Goal: Task Accomplishment & Management: Manage account settings

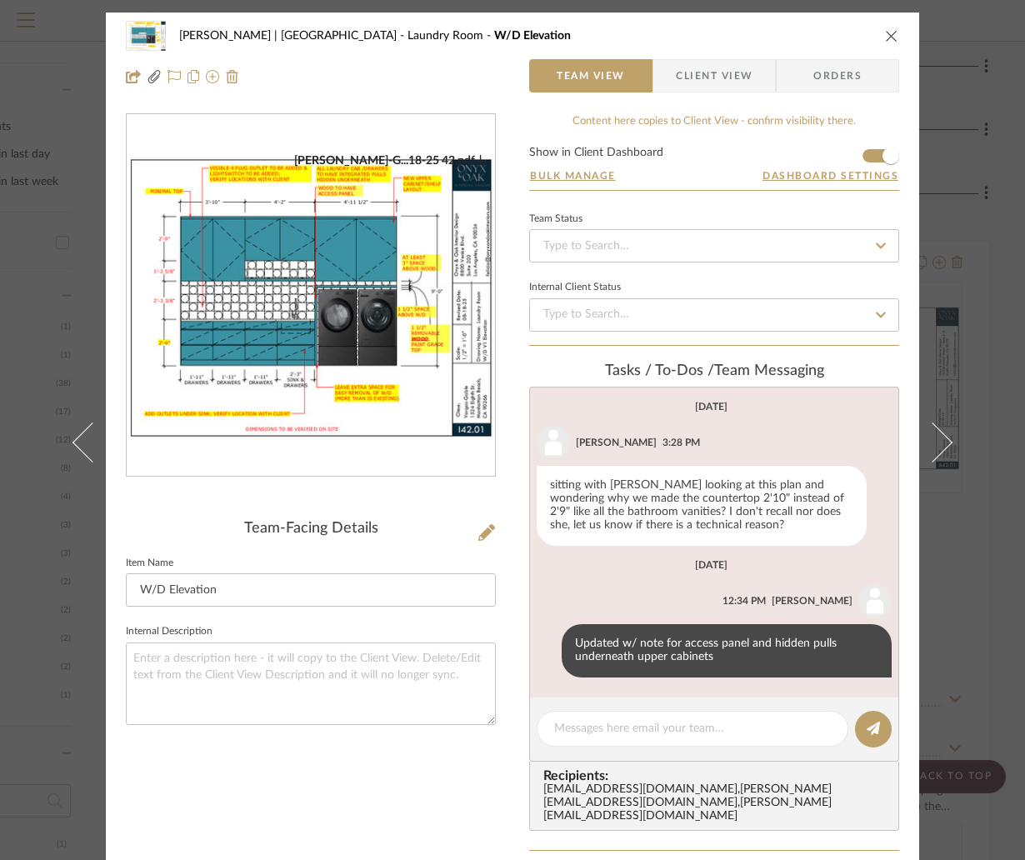
click at [986, 128] on div "[PERSON_NAME] | [GEOGRAPHIC_DATA] Laundry Room W/D Elevation Team View Client V…" at bounding box center [512, 430] width 1025 height 860
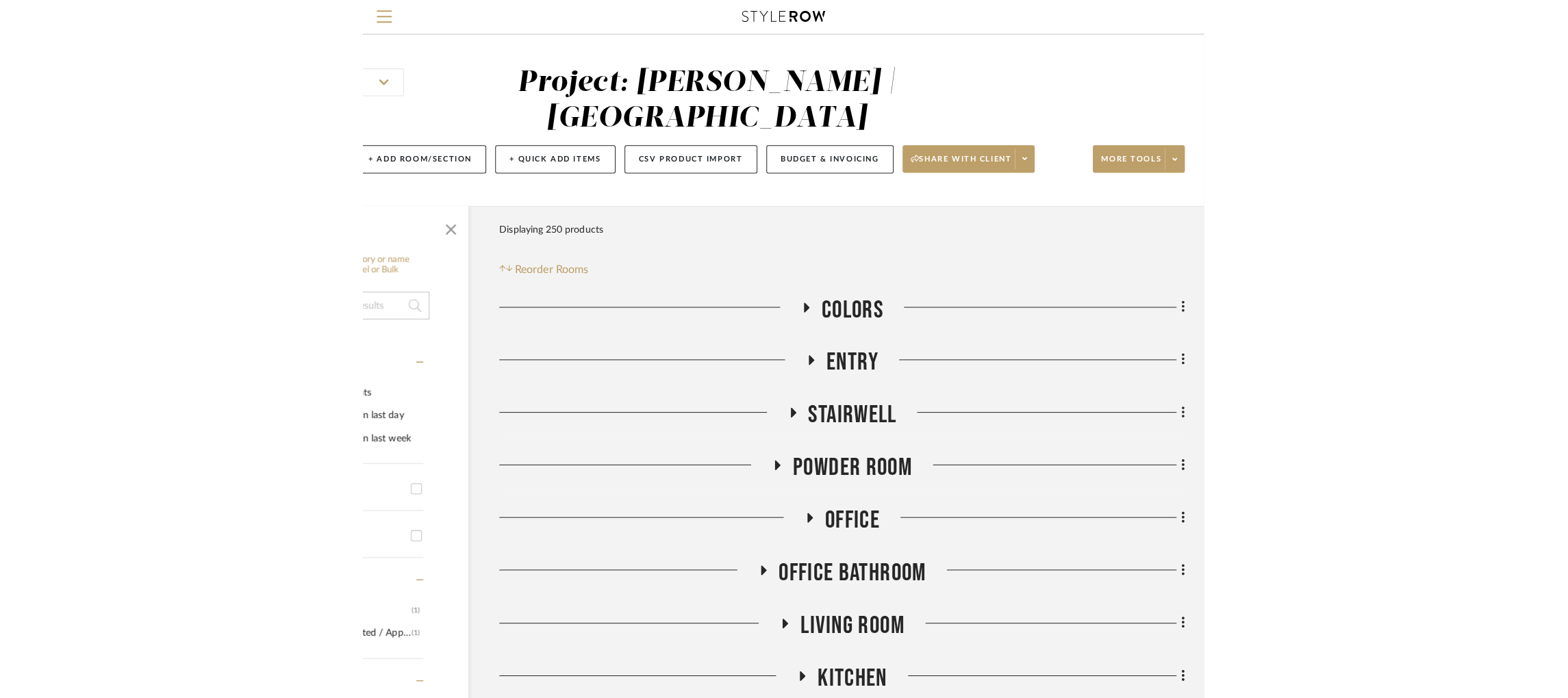
scroll to position [0, 3]
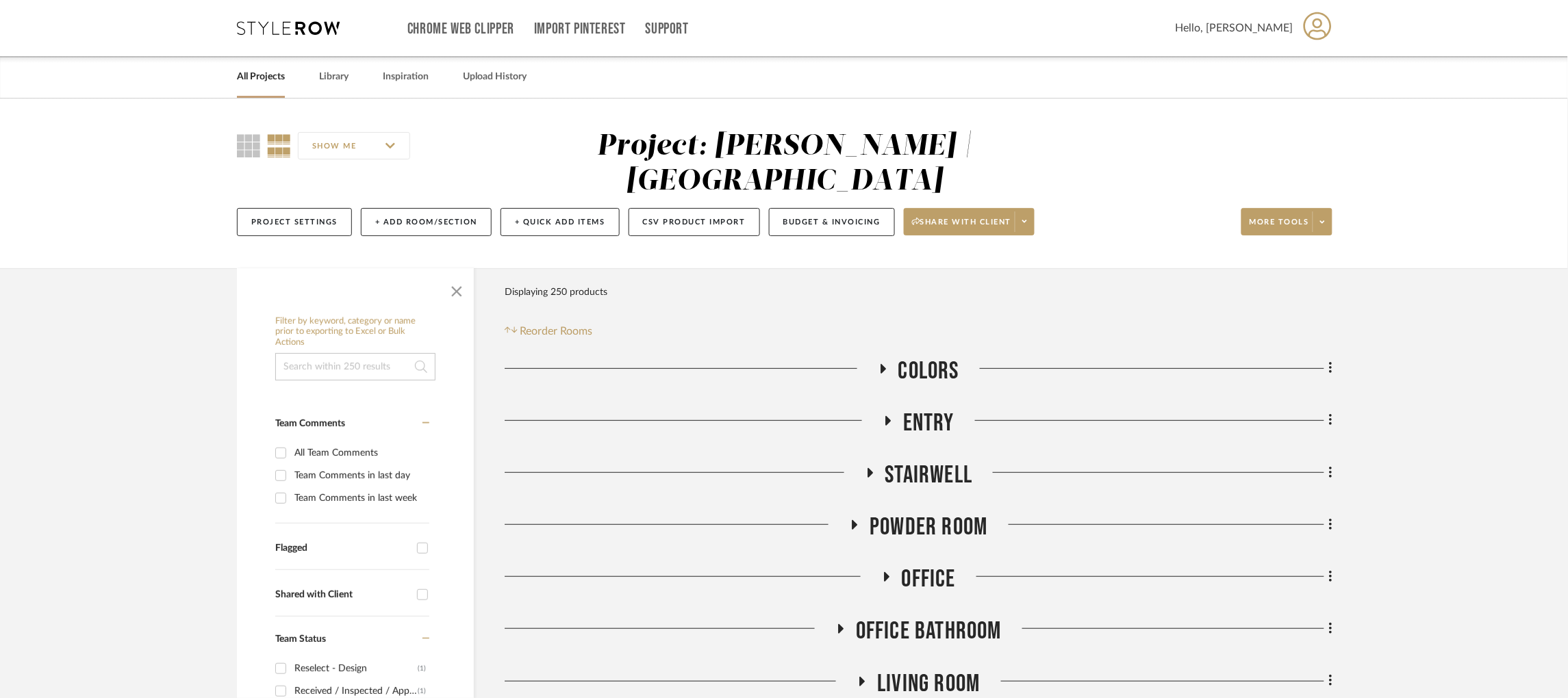
click at [247, 76] on link "All Projects" at bounding box center [260, 77] width 48 height 19
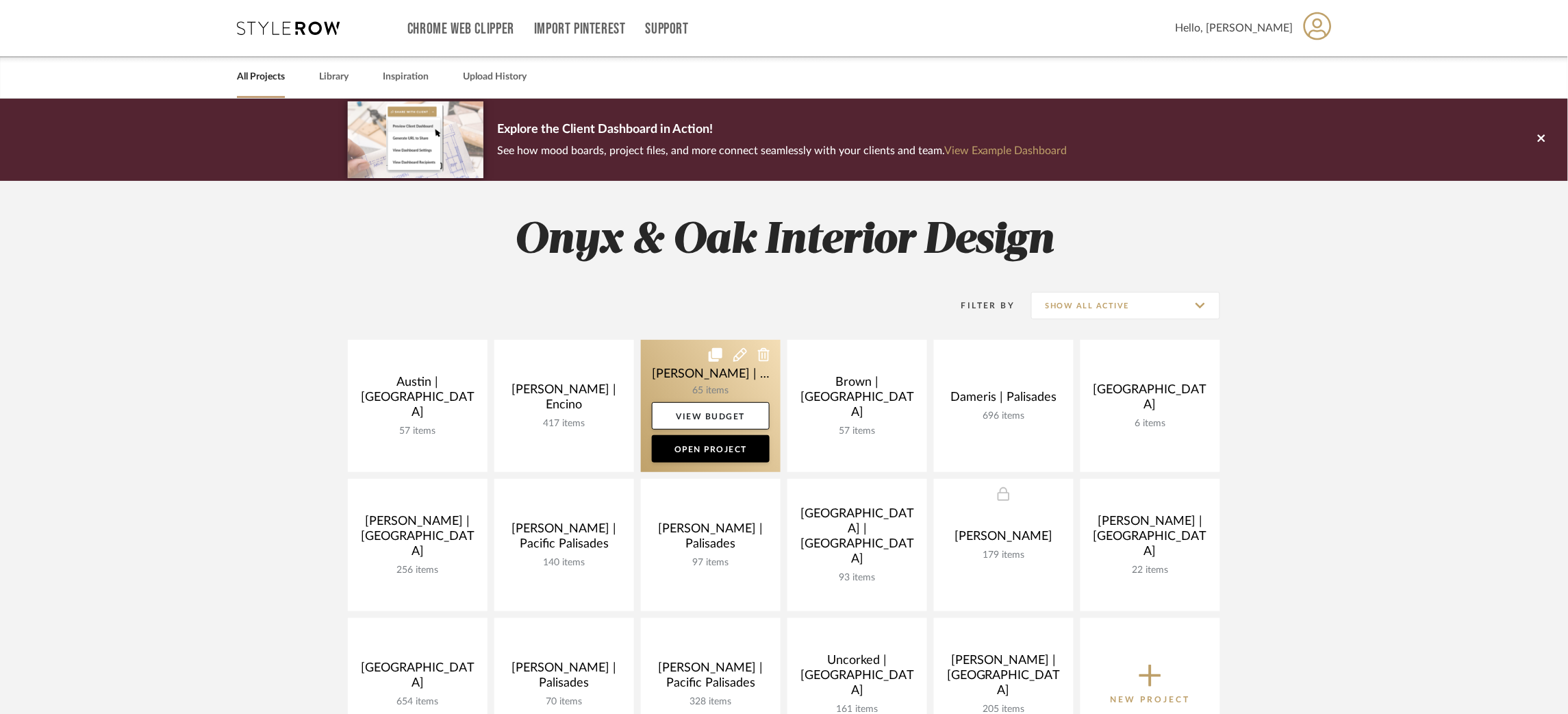
click at [672, 373] on link at bounding box center [710, 406] width 140 height 132
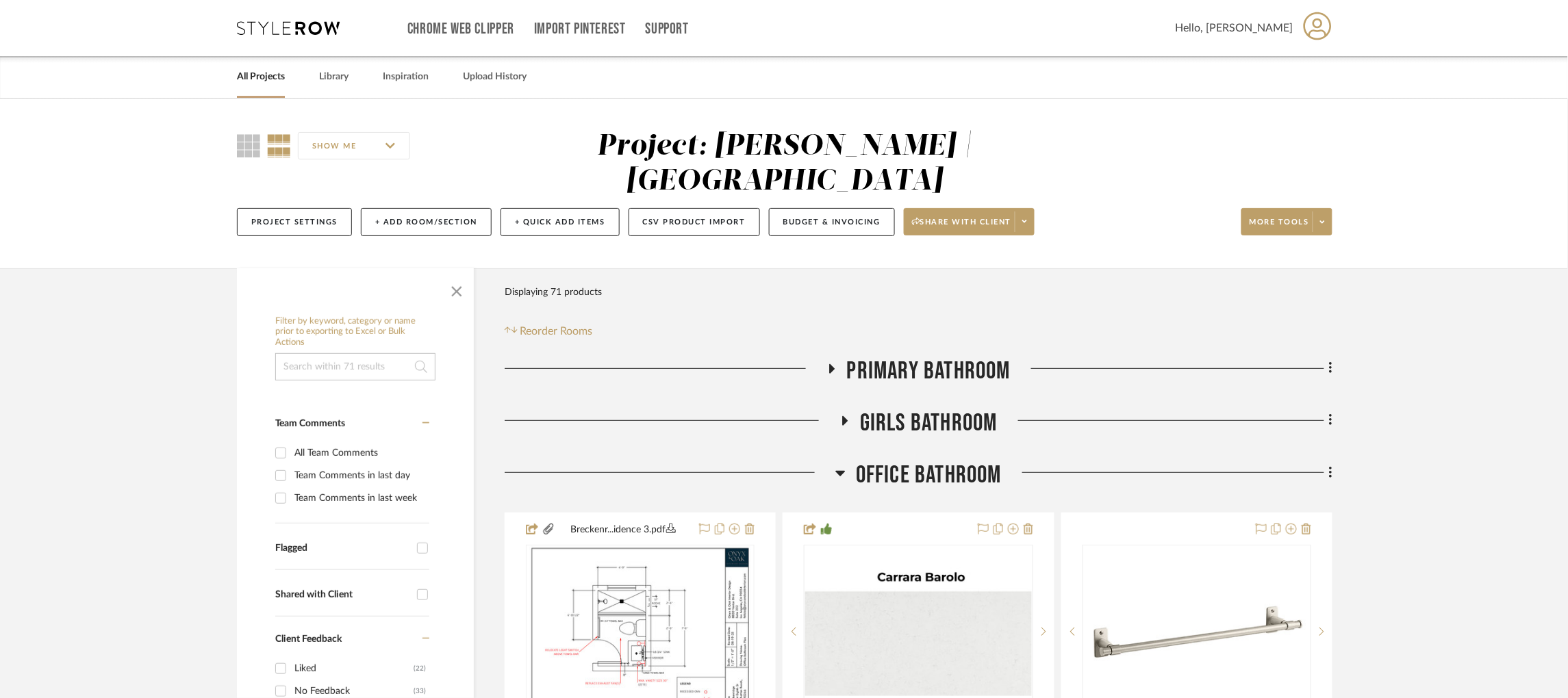
click at [842, 471] on icon at bounding box center [840, 473] width 11 height 16
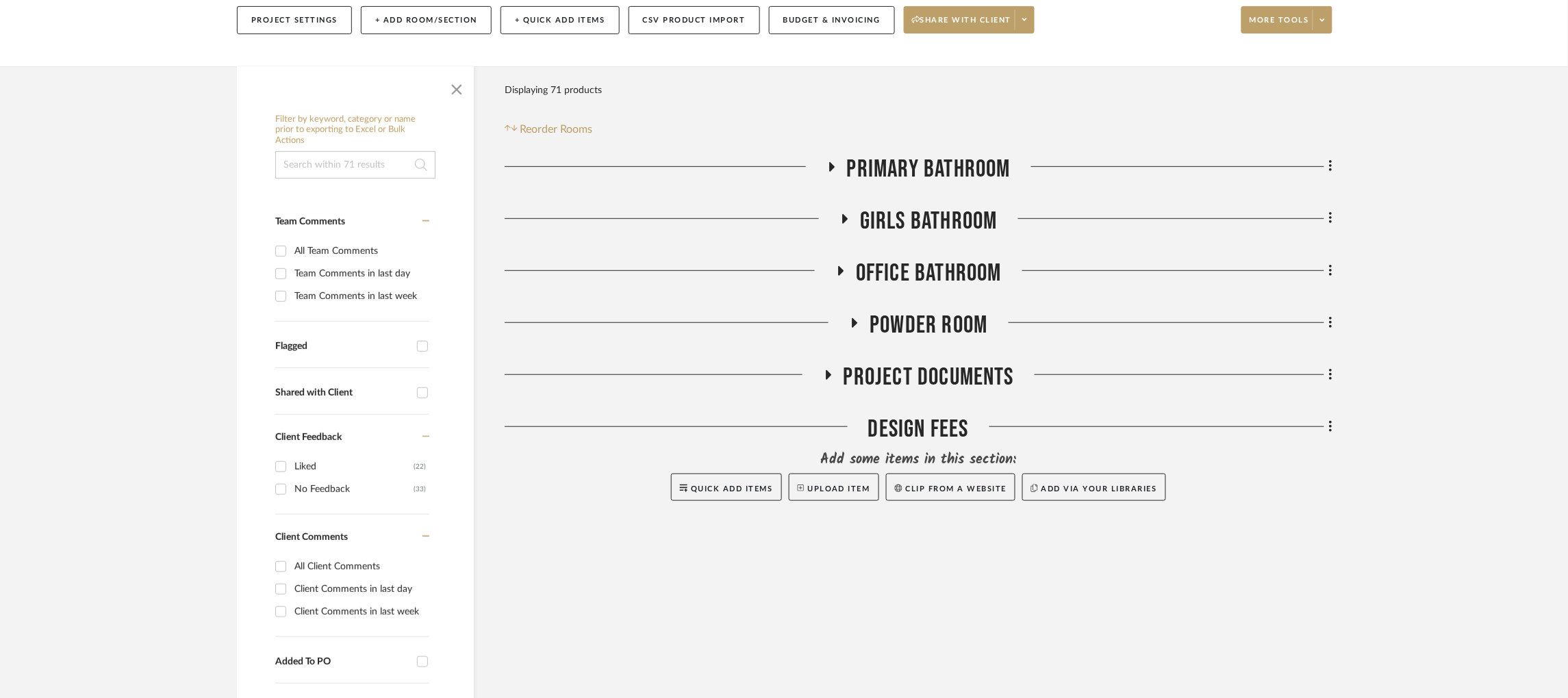
scroll to position [205, 0]
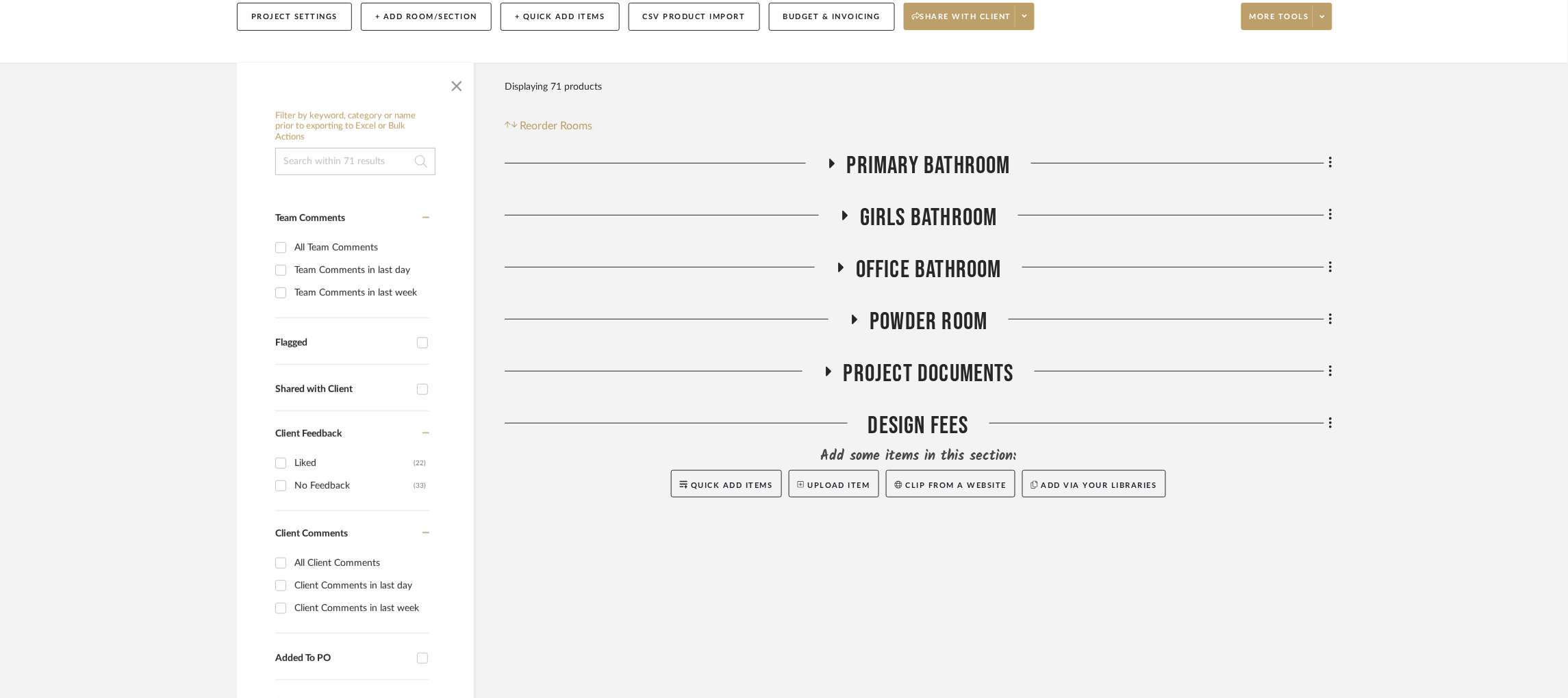
click at [842, 220] on icon at bounding box center [845, 215] width 16 height 11
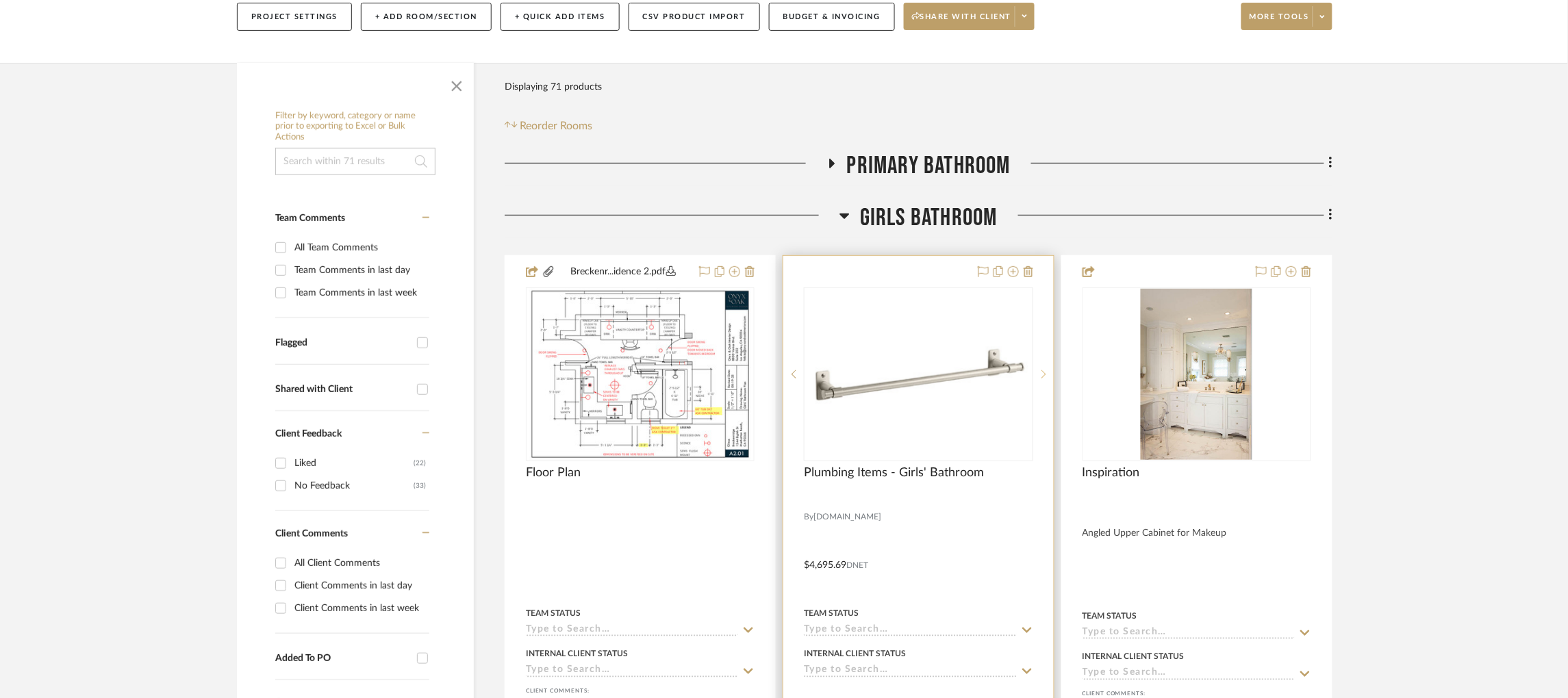
click at [842, 373] on sr-next-btn at bounding box center [1043, 374] width 21 height 10
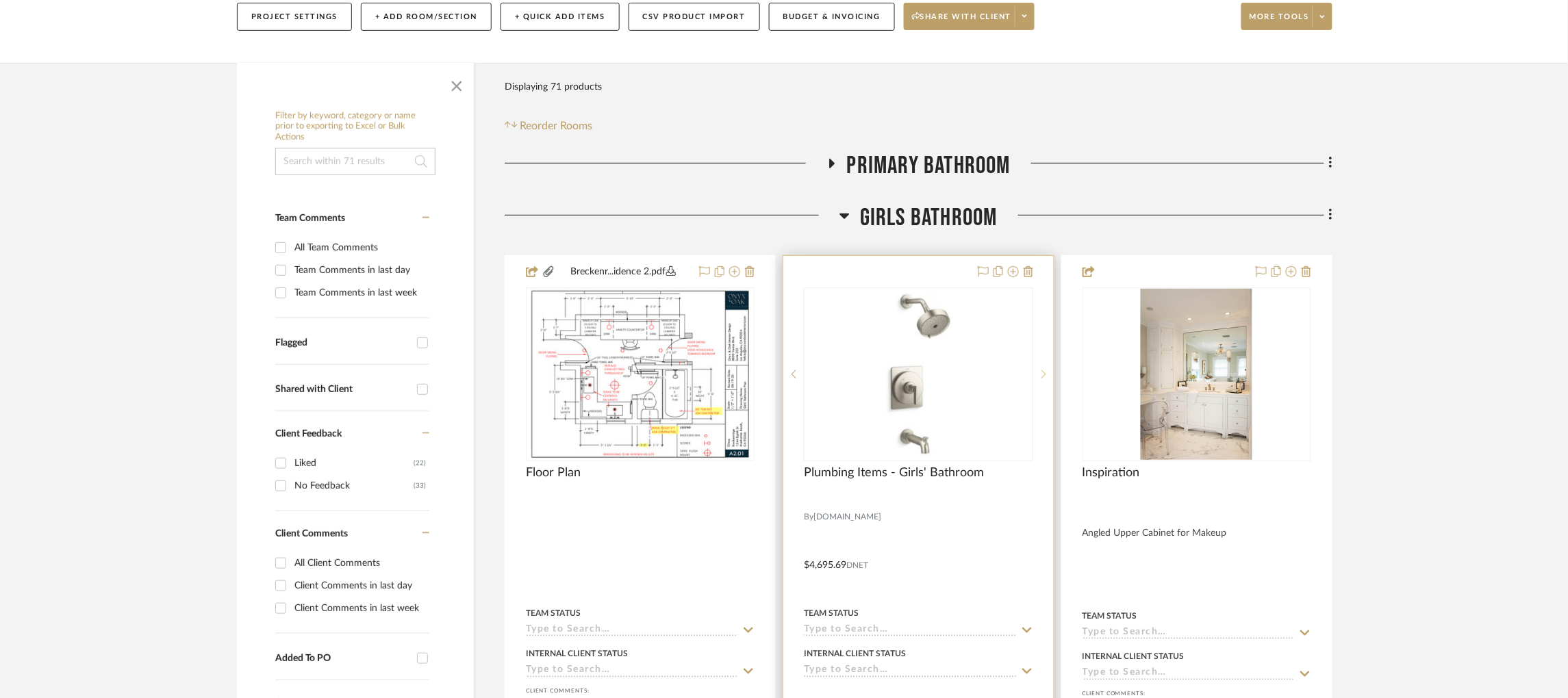
click at [842, 373] on sr-next-btn at bounding box center [1043, 374] width 21 height 10
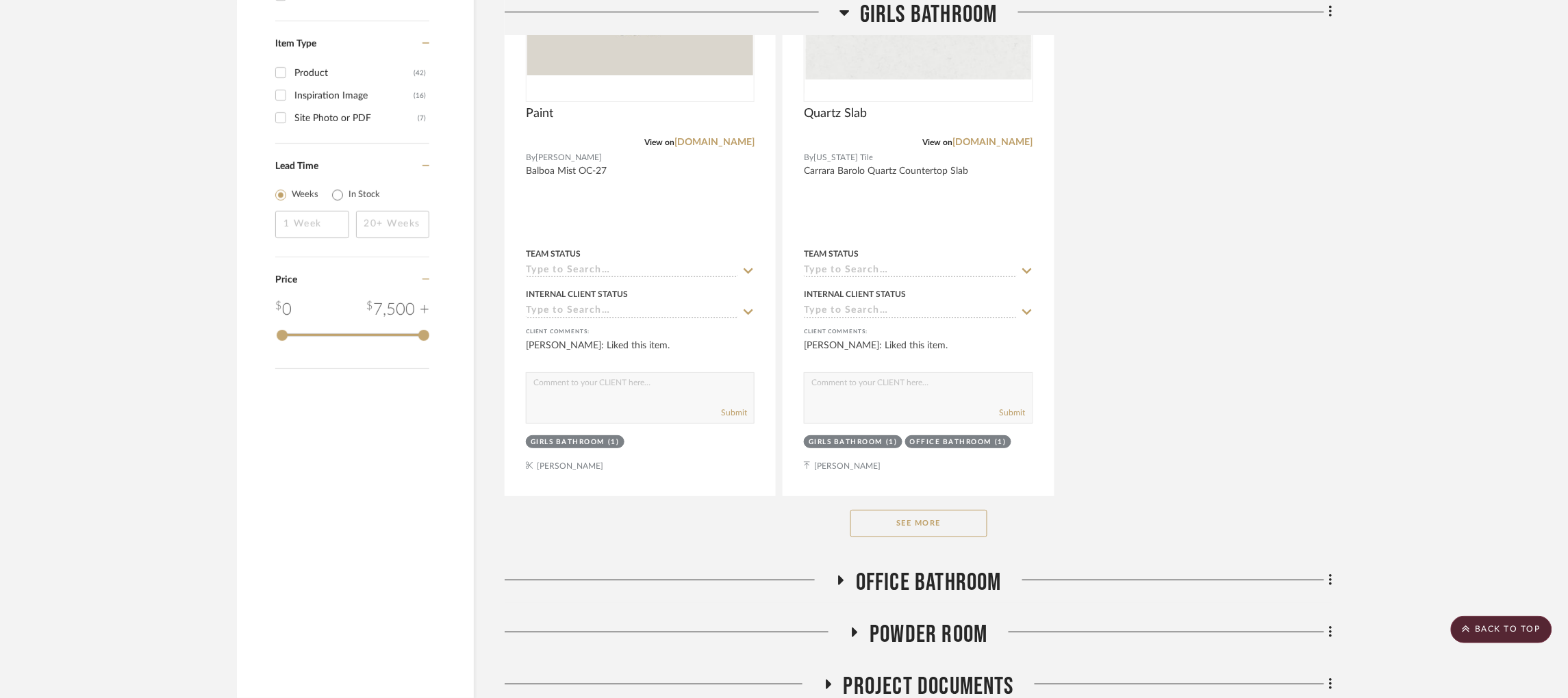
scroll to position [1848, 0]
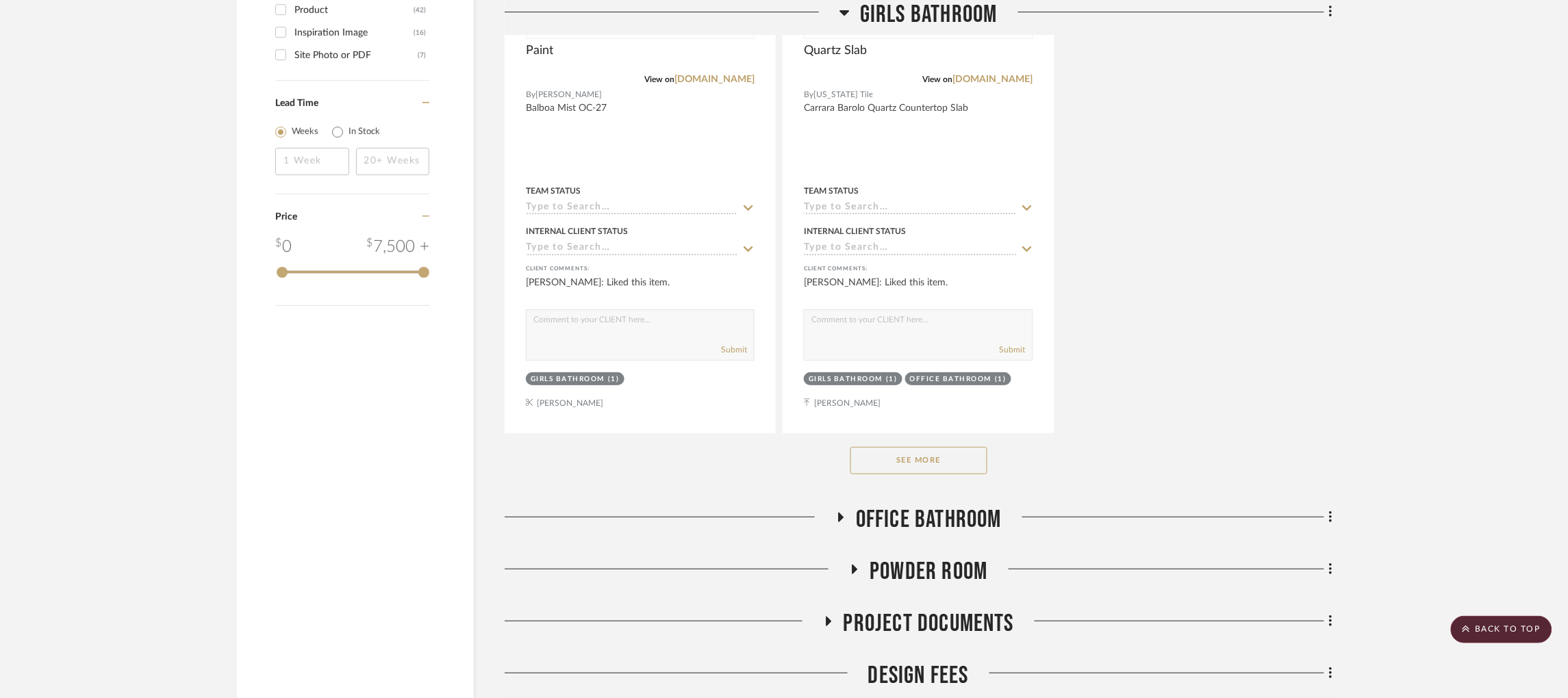
click at [842, 466] on button "See More" at bounding box center [918, 460] width 137 height 27
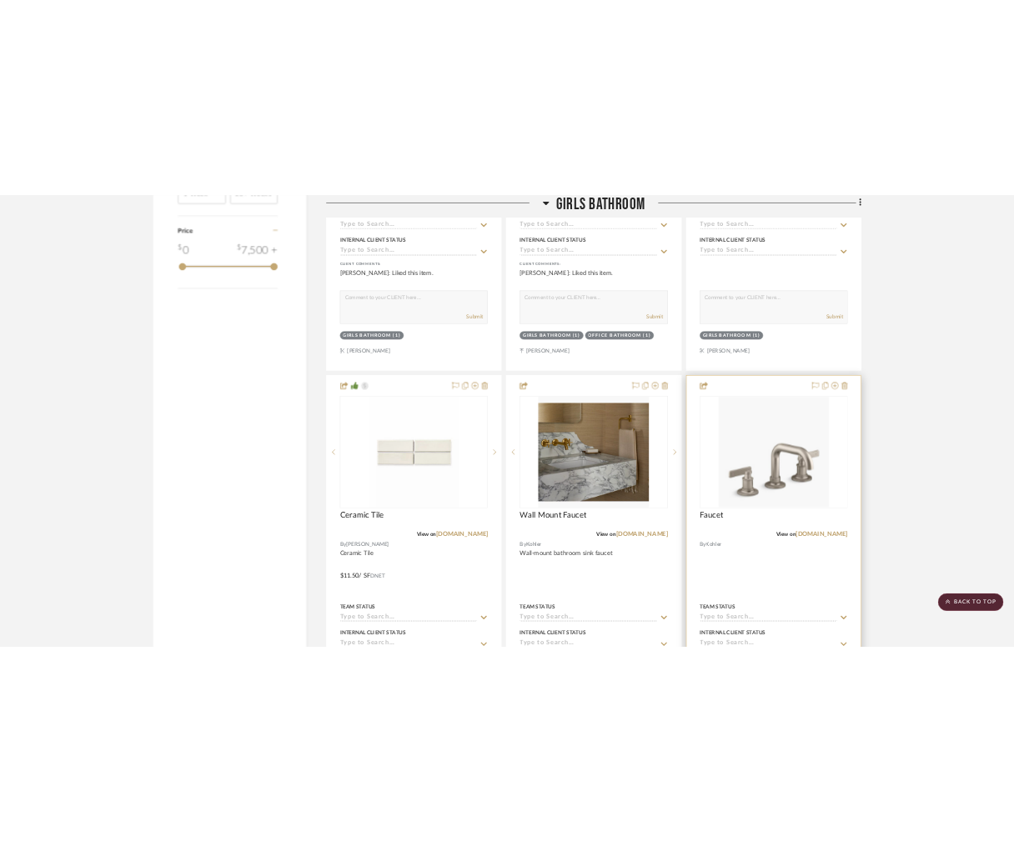
scroll to position [2625, 0]
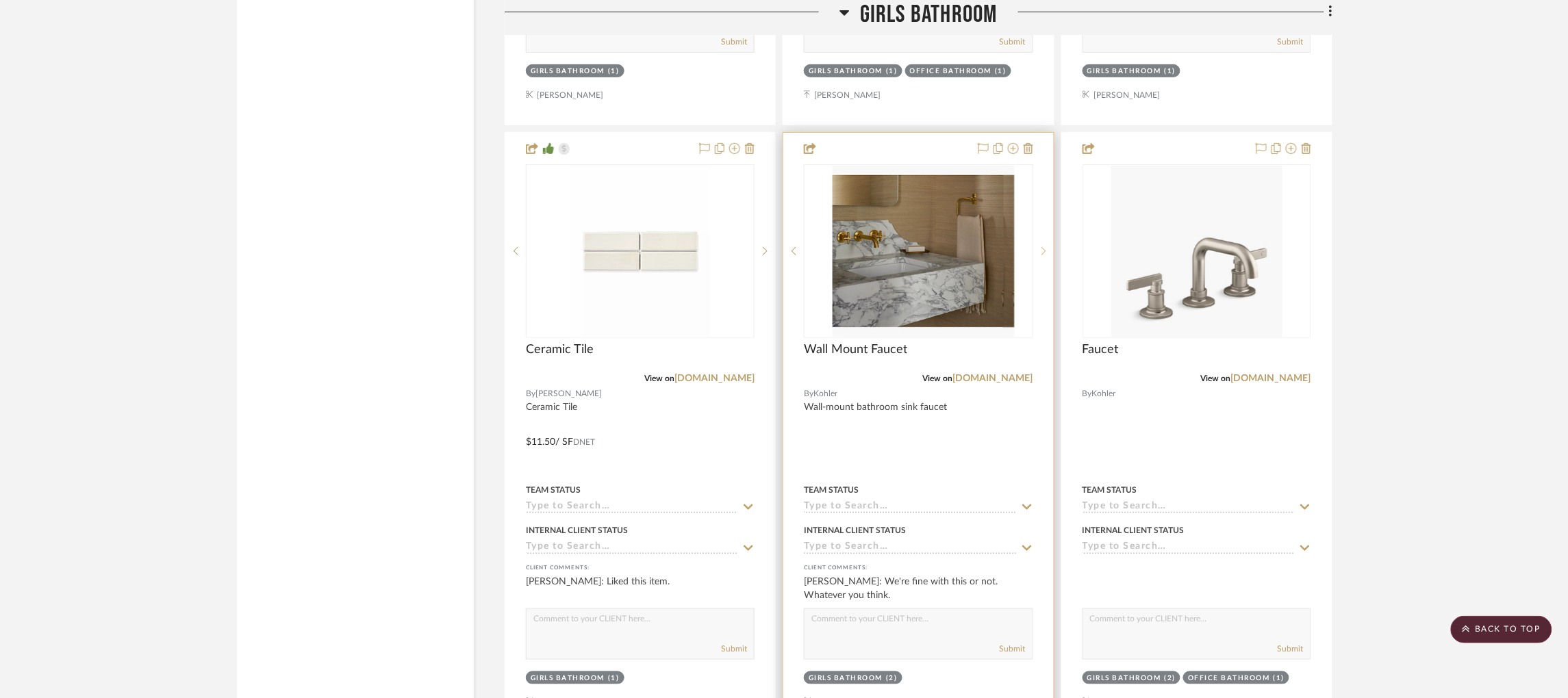
click at [842, 256] on icon at bounding box center [1044, 251] width 5 height 10
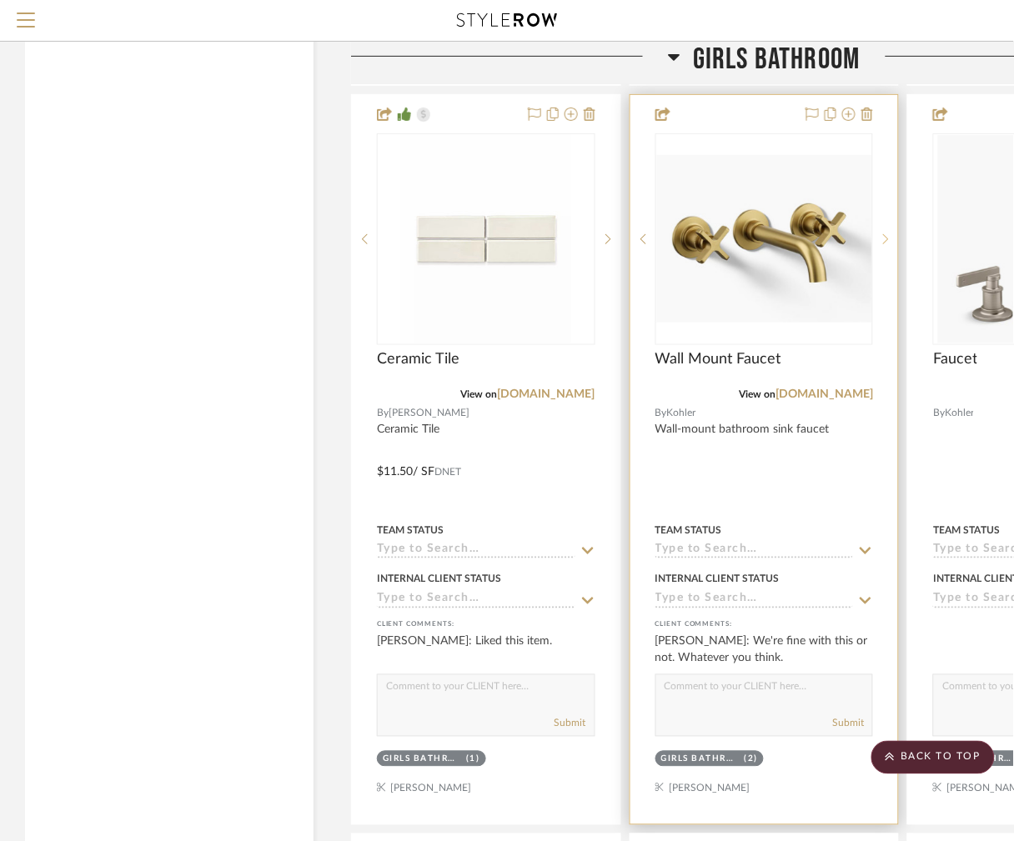
click at [885, 240] on icon at bounding box center [887, 239] width 6 height 10
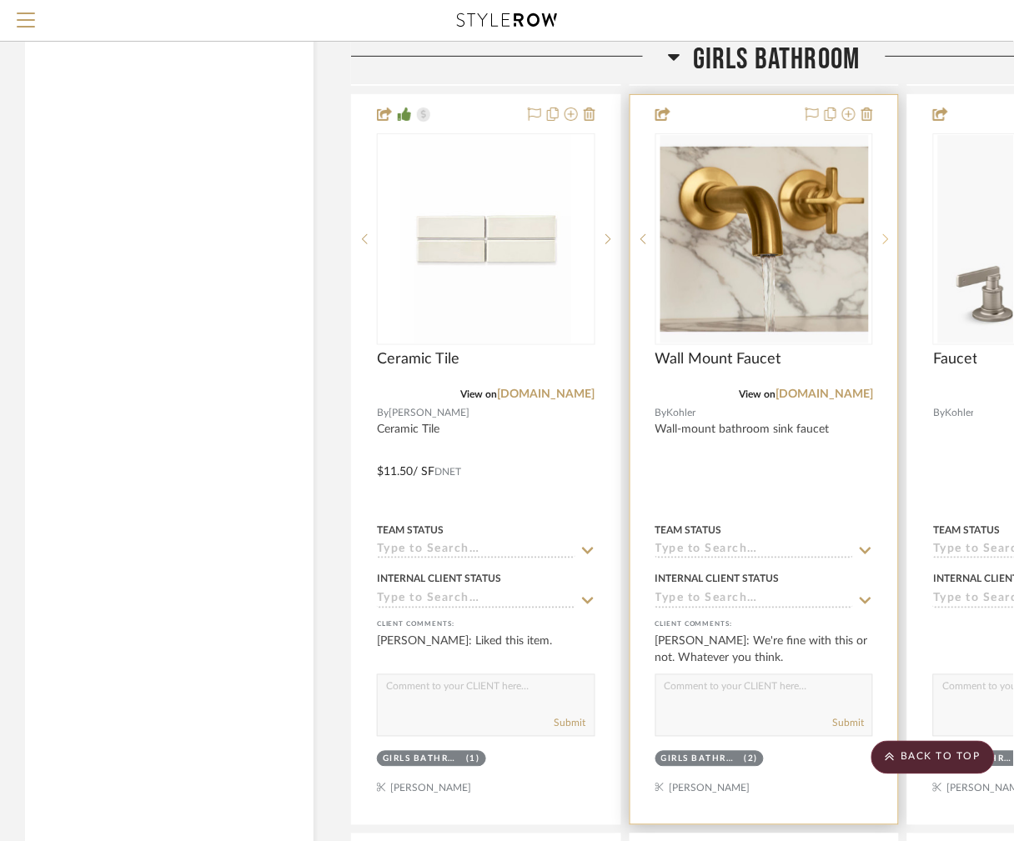
click at [885, 240] on icon at bounding box center [887, 239] width 6 height 10
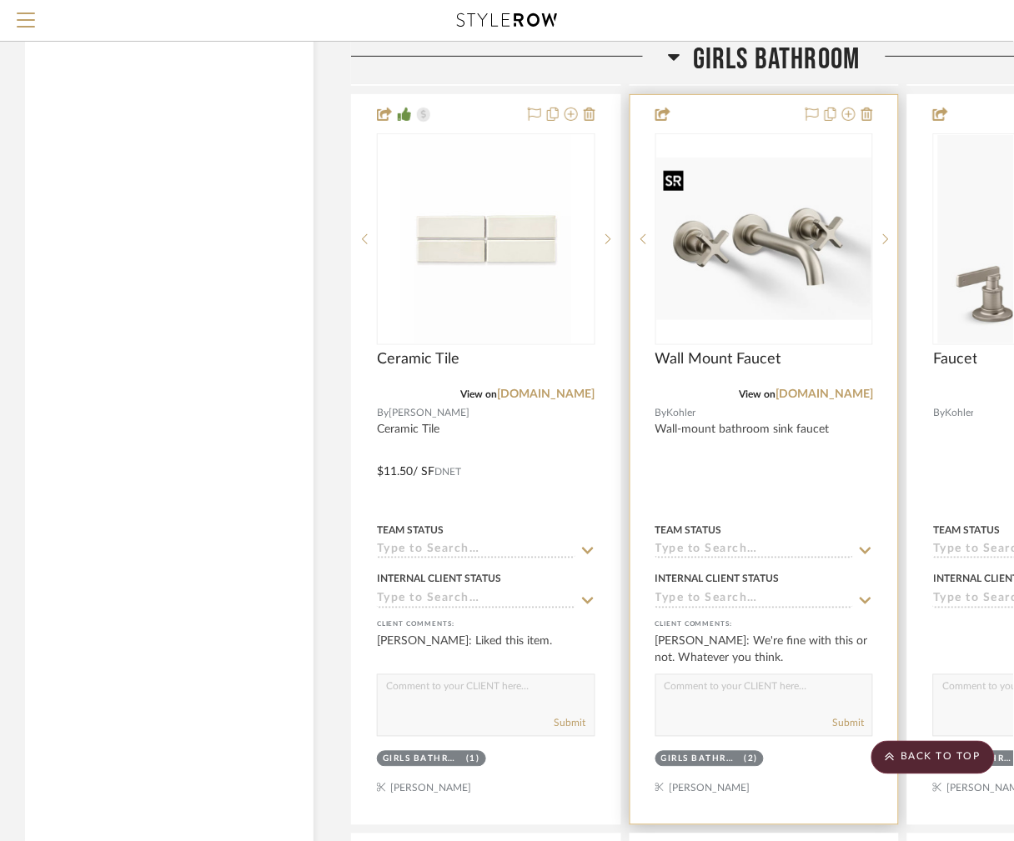
click at [756, 242] on img "3" at bounding box center [764, 239] width 215 height 163
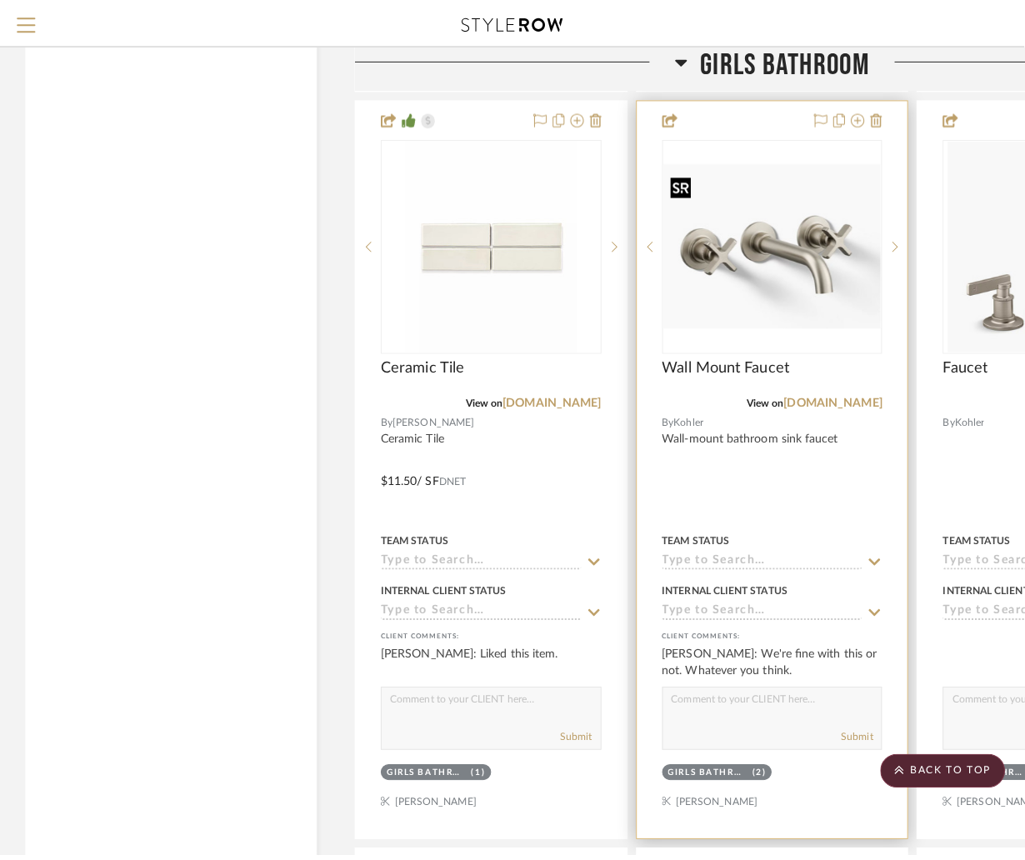
scroll to position [0, 0]
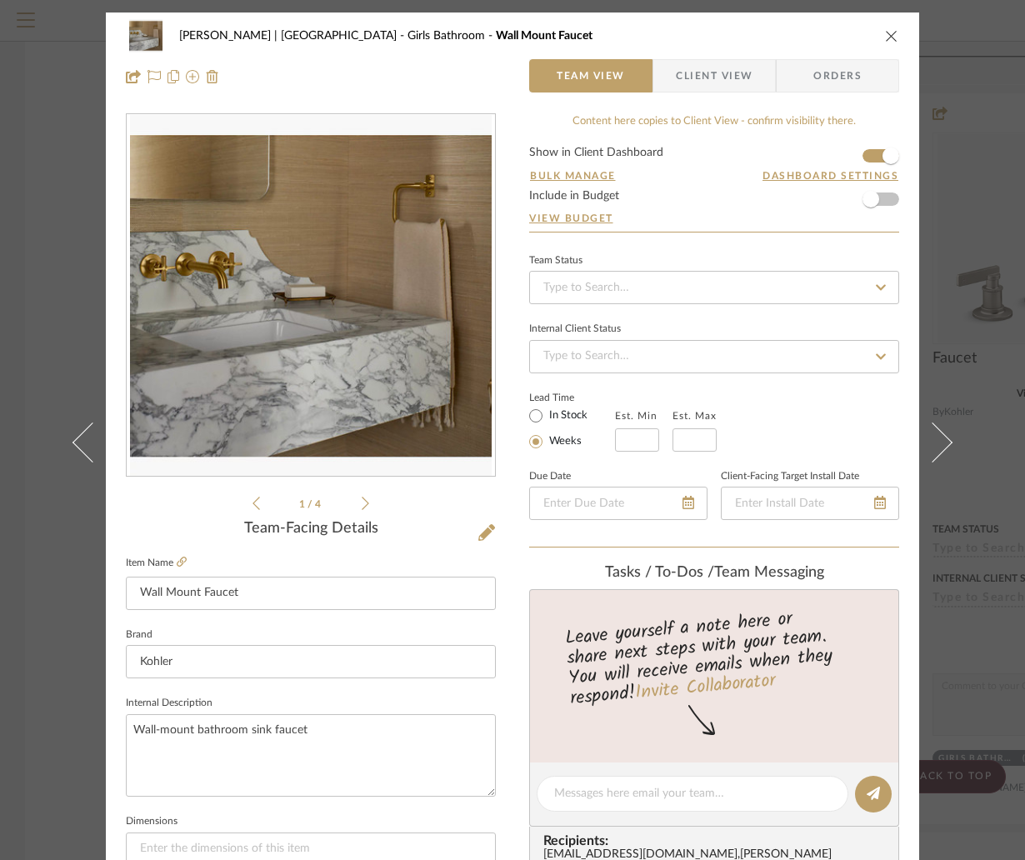
click at [248, 500] on div "1 / 4" at bounding box center [311, 313] width 370 height 400
click at [253, 500] on icon at bounding box center [257, 503] width 8 height 15
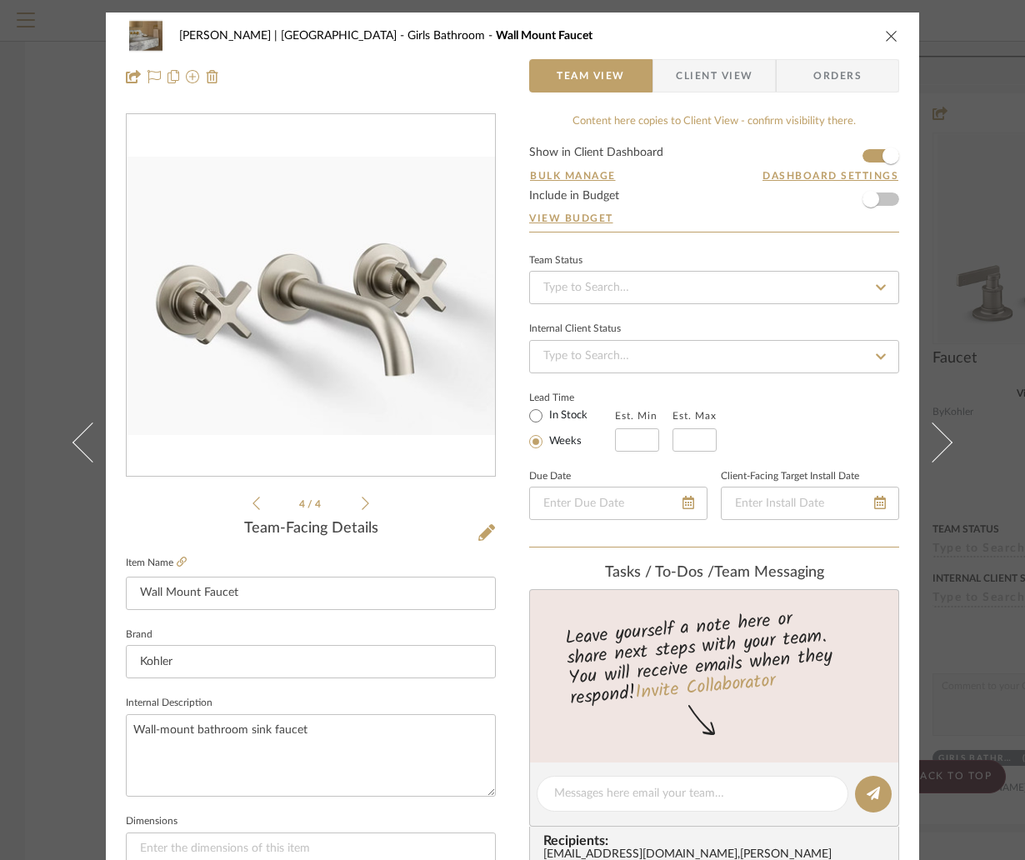
click at [976, 139] on div "Breckenridge-Tchen | Manhattan Beach Girls Bathroom Wall Mount Faucet Team View…" at bounding box center [512, 430] width 1025 height 860
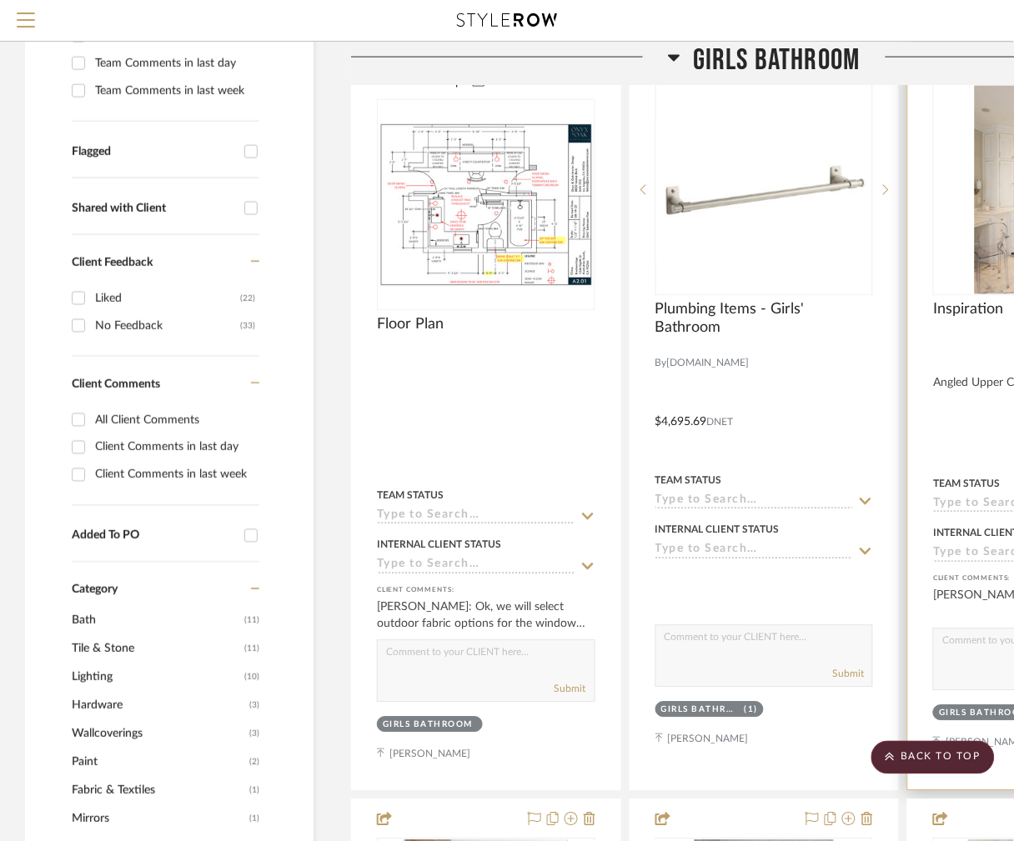
scroll to position [250, 0]
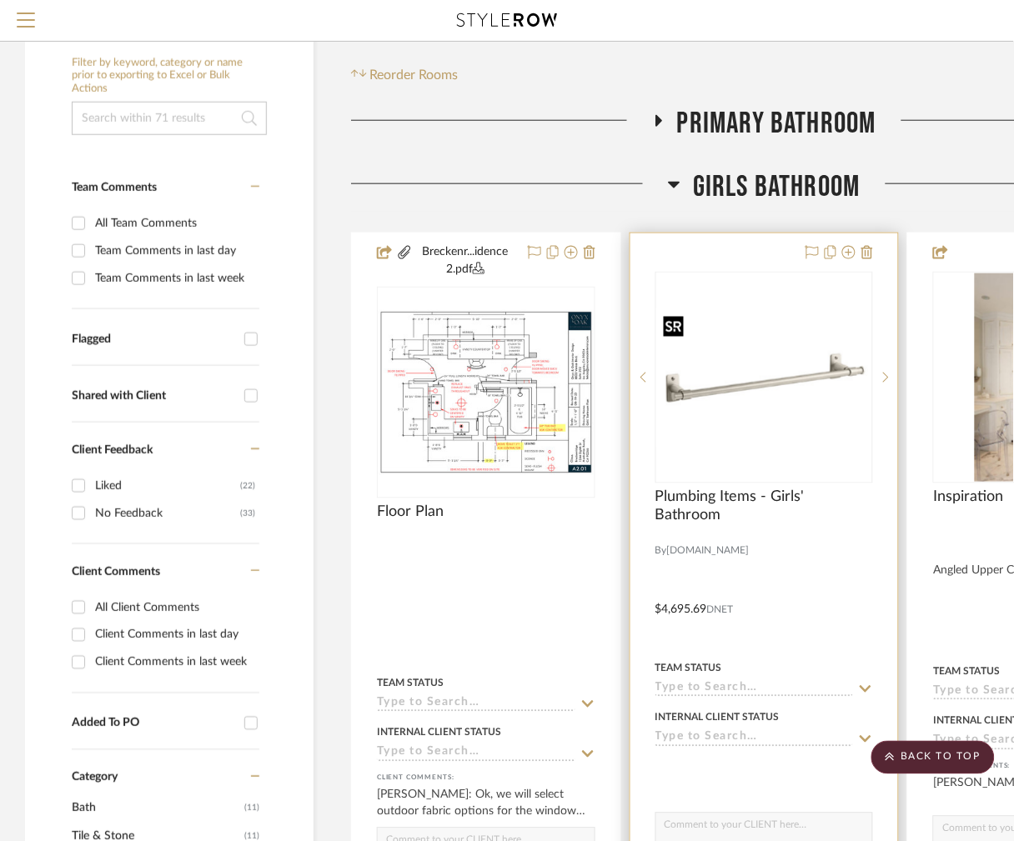
click at [807, 324] on img "0" at bounding box center [764, 378] width 215 height 141
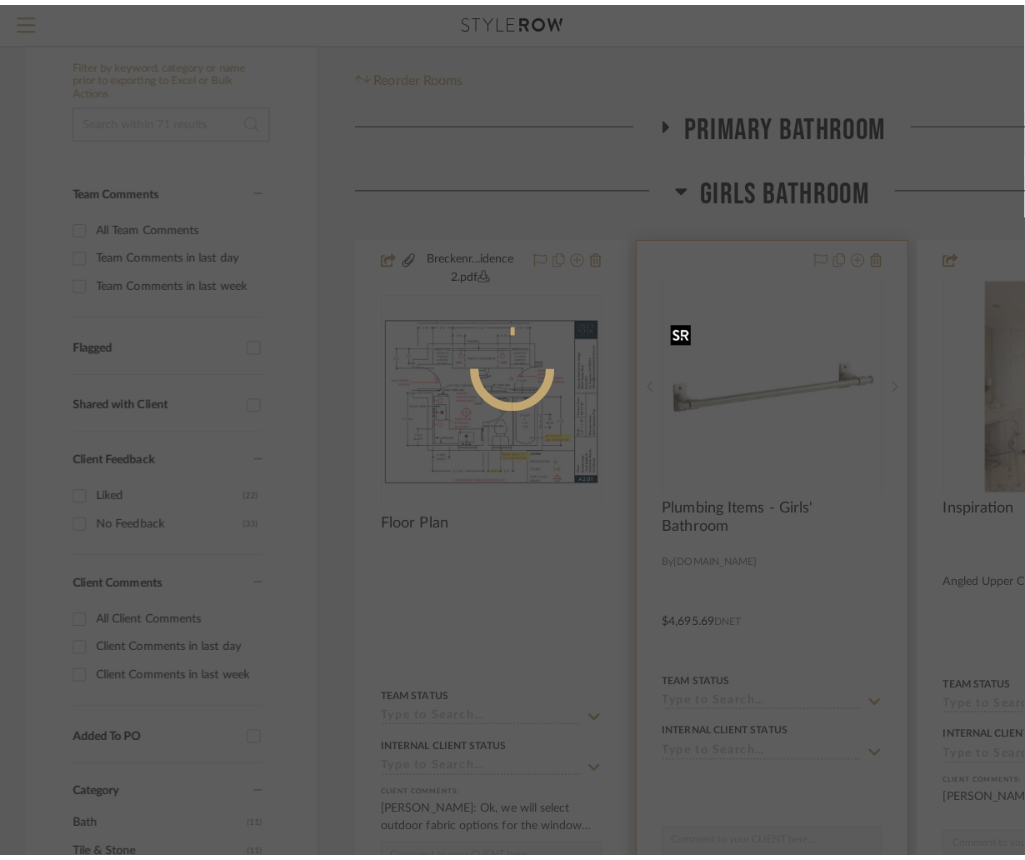
scroll to position [0, 0]
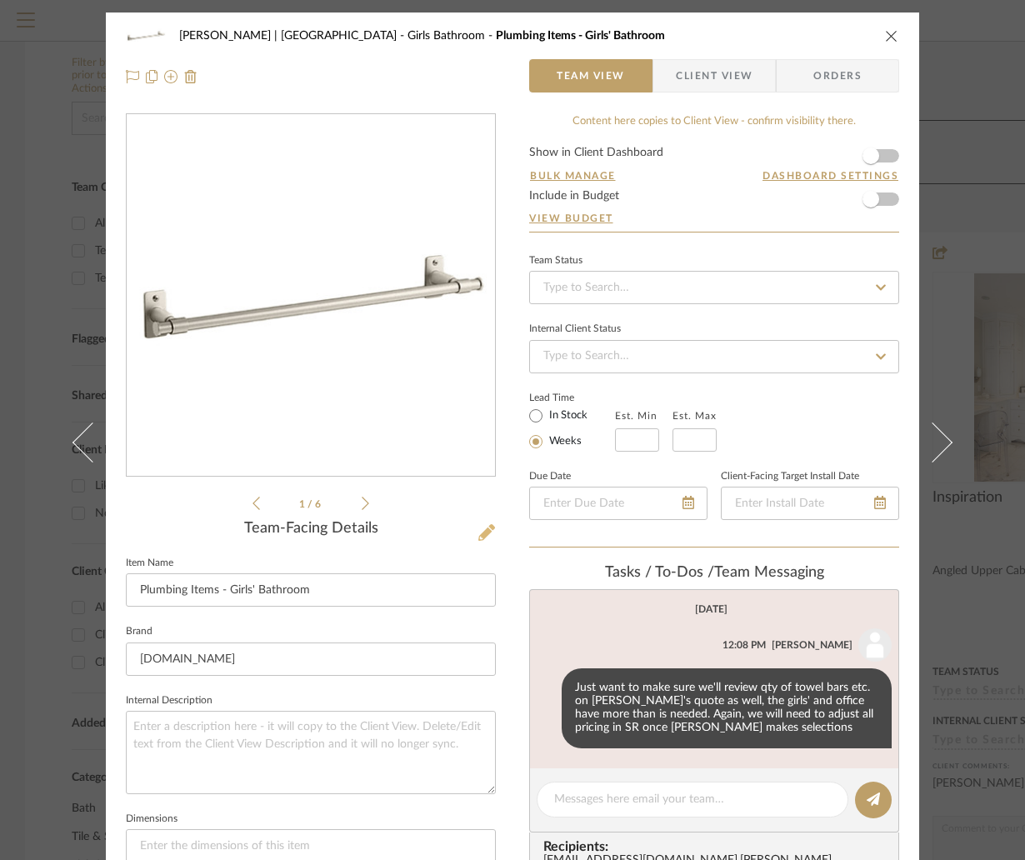
click at [479, 532] on icon at bounding box center [487, 532] width 17 height 17
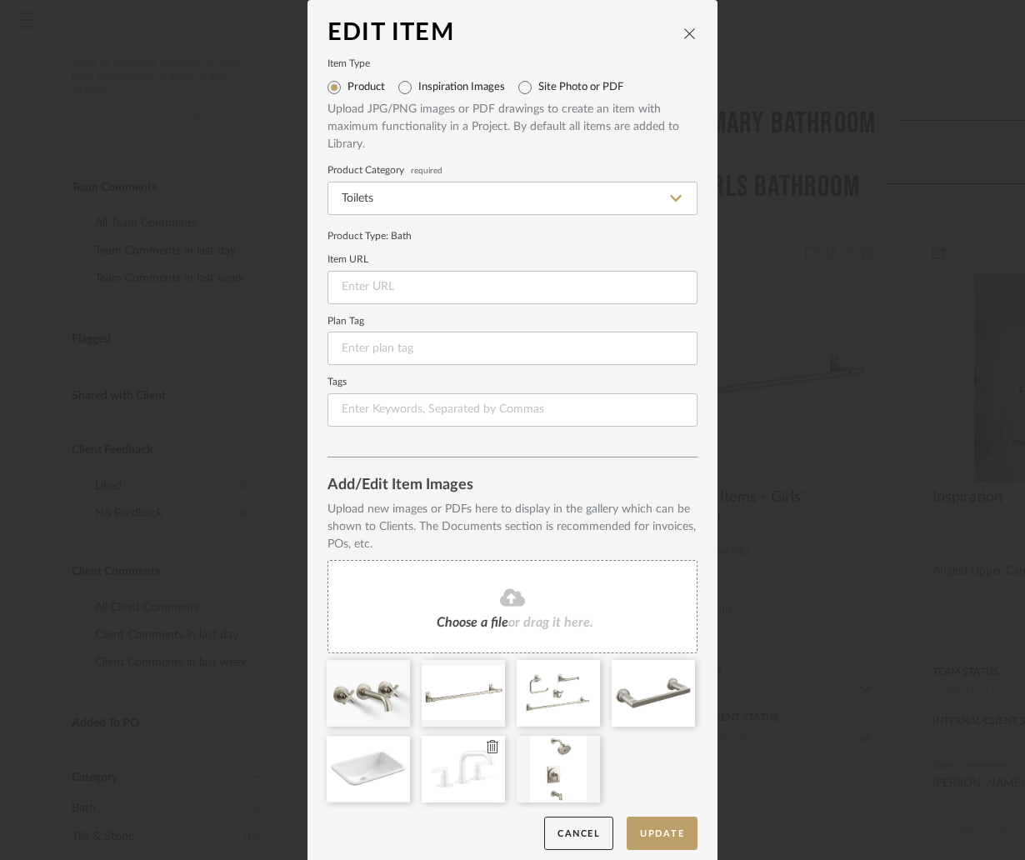
click at [487, 744] on icon at bounding box center [493, 746] width 12 height 13
click at [673, 828] on button "Update" at bounding box center [662, 834] width 71 height 34
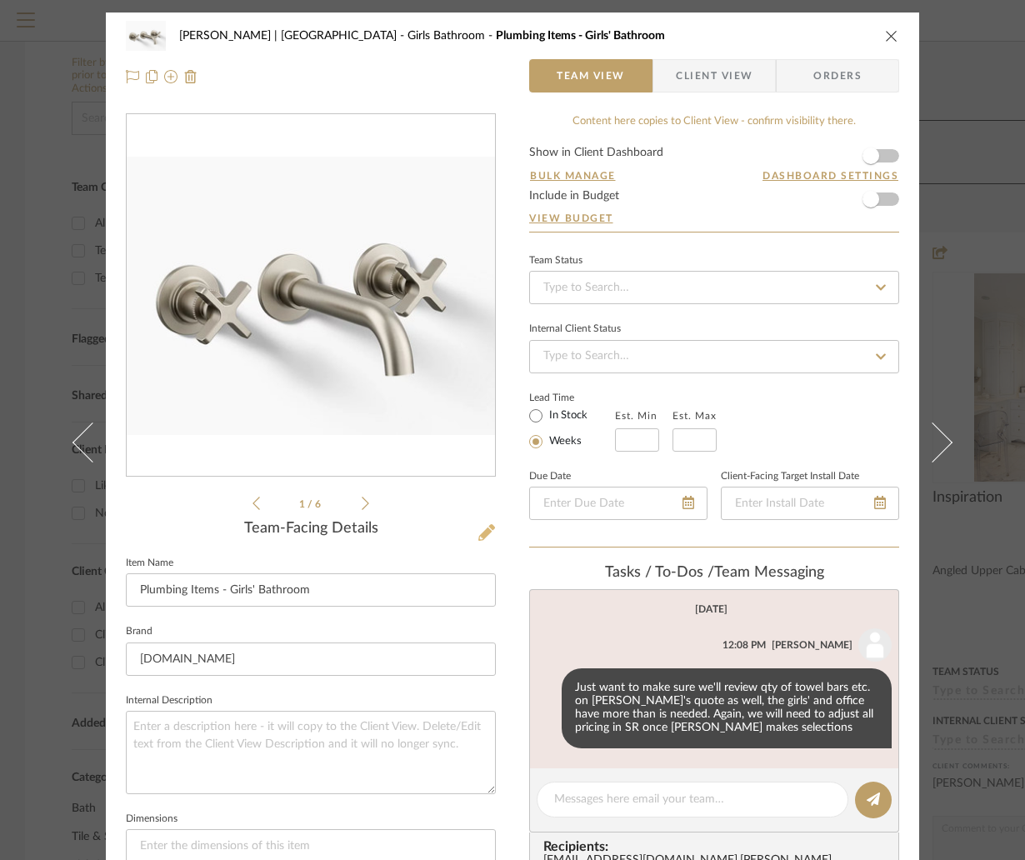
click at [479, 529] on icon at bounding box center [487, 532] width 17 height 17
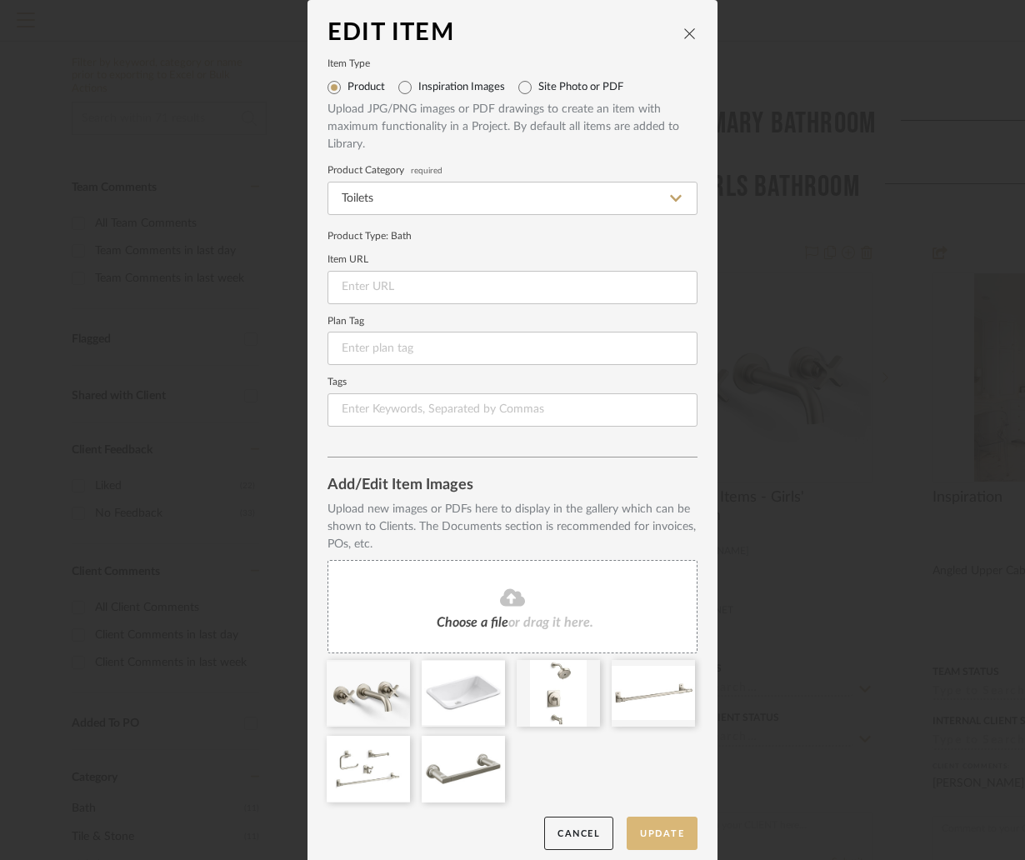
click at [648, 835] on button "Update" at bounding box center [662, 834] width 71 height 34
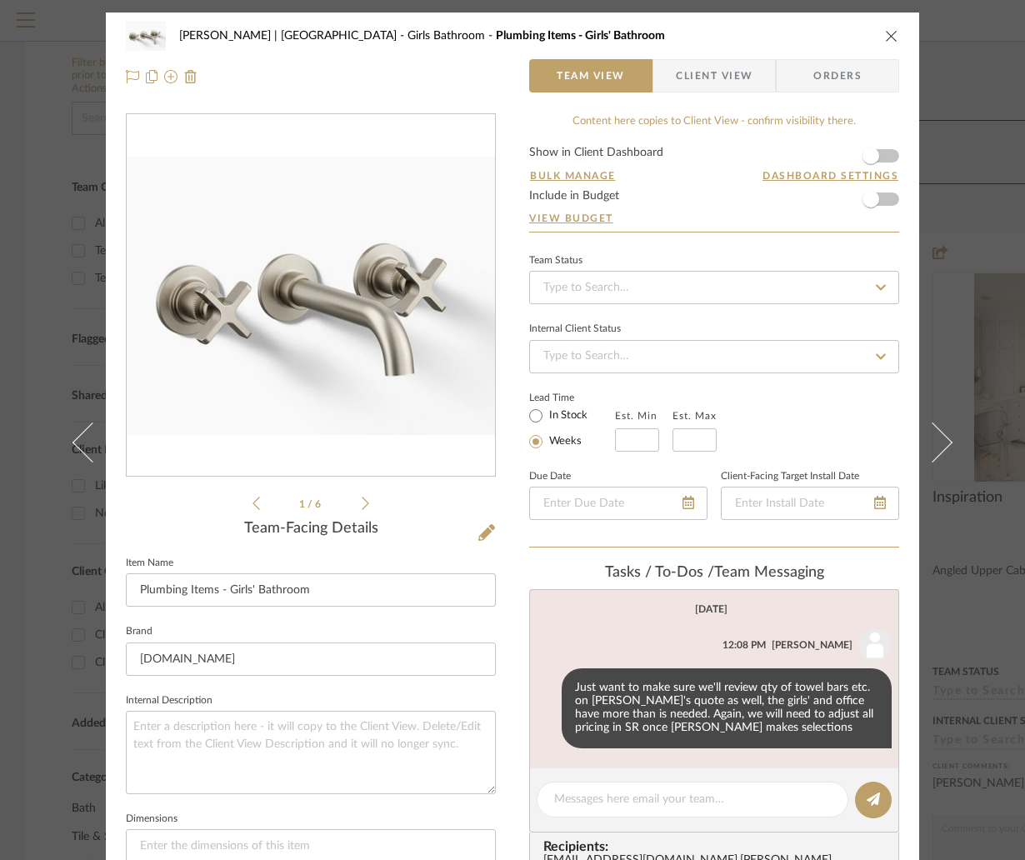
click at [978, 277] on div "Breckenridge-Tchen | Manhattan Beach Girls Bathroom Plumbing Items - Girls' Bat…" at bounding box center [512, 430] width 1025 height 860
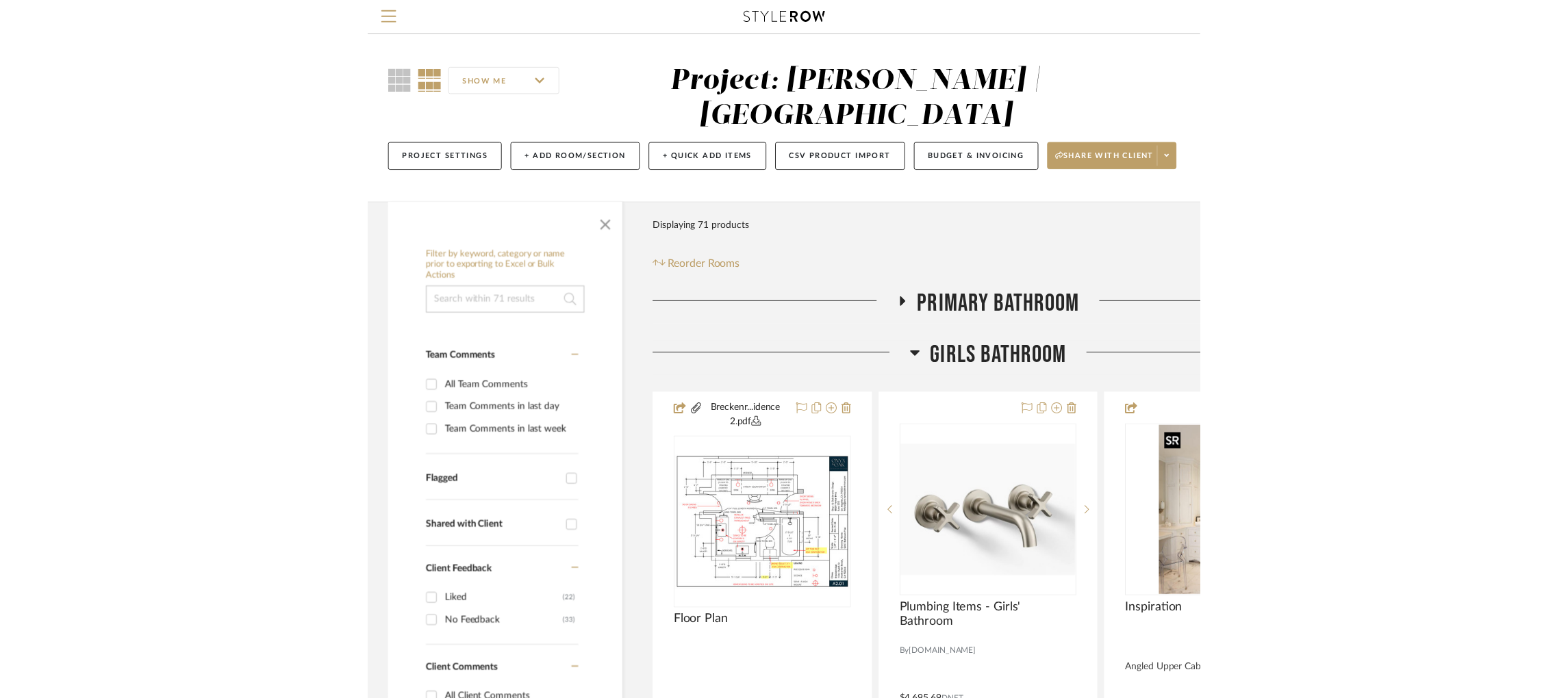
scroll to position [205, 0]
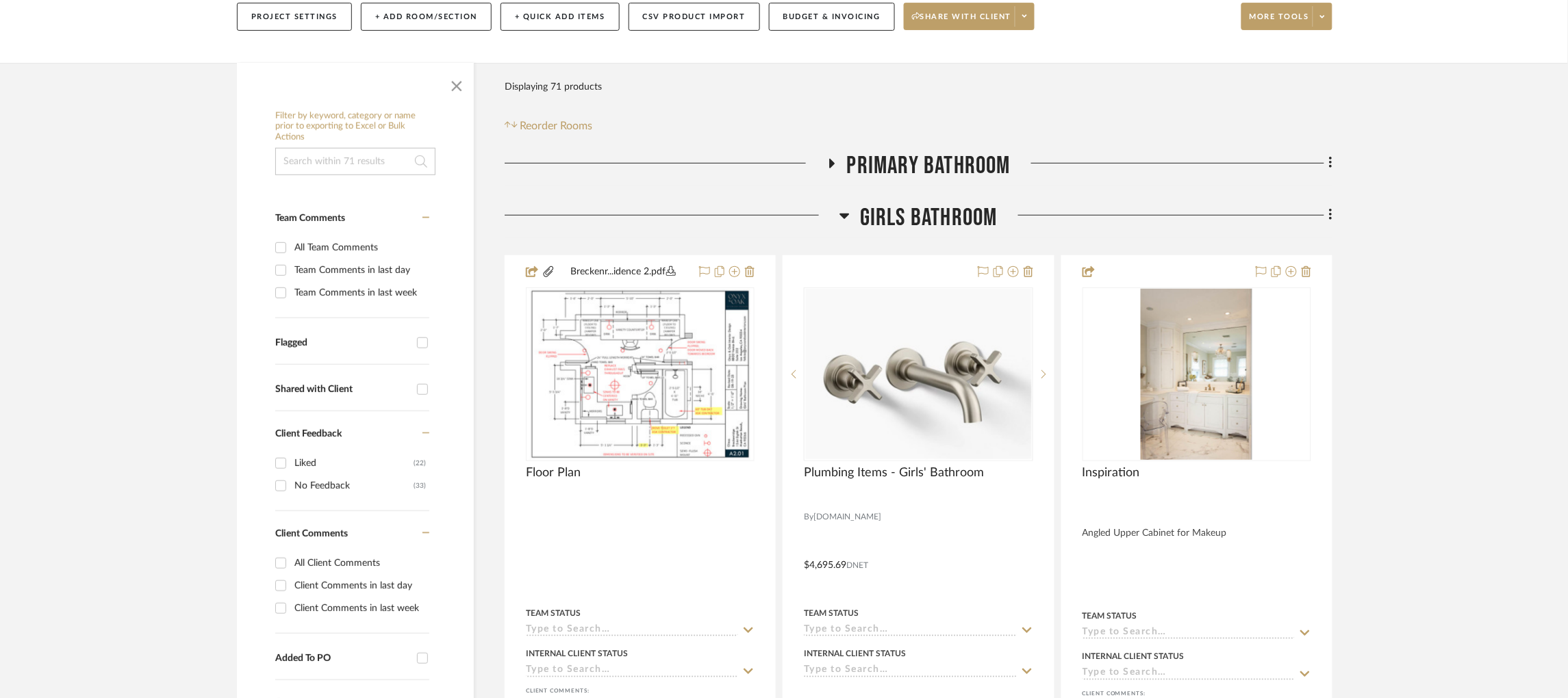
click at [842, 223] on icon at bounding box center [844, 216] width 11 height 16
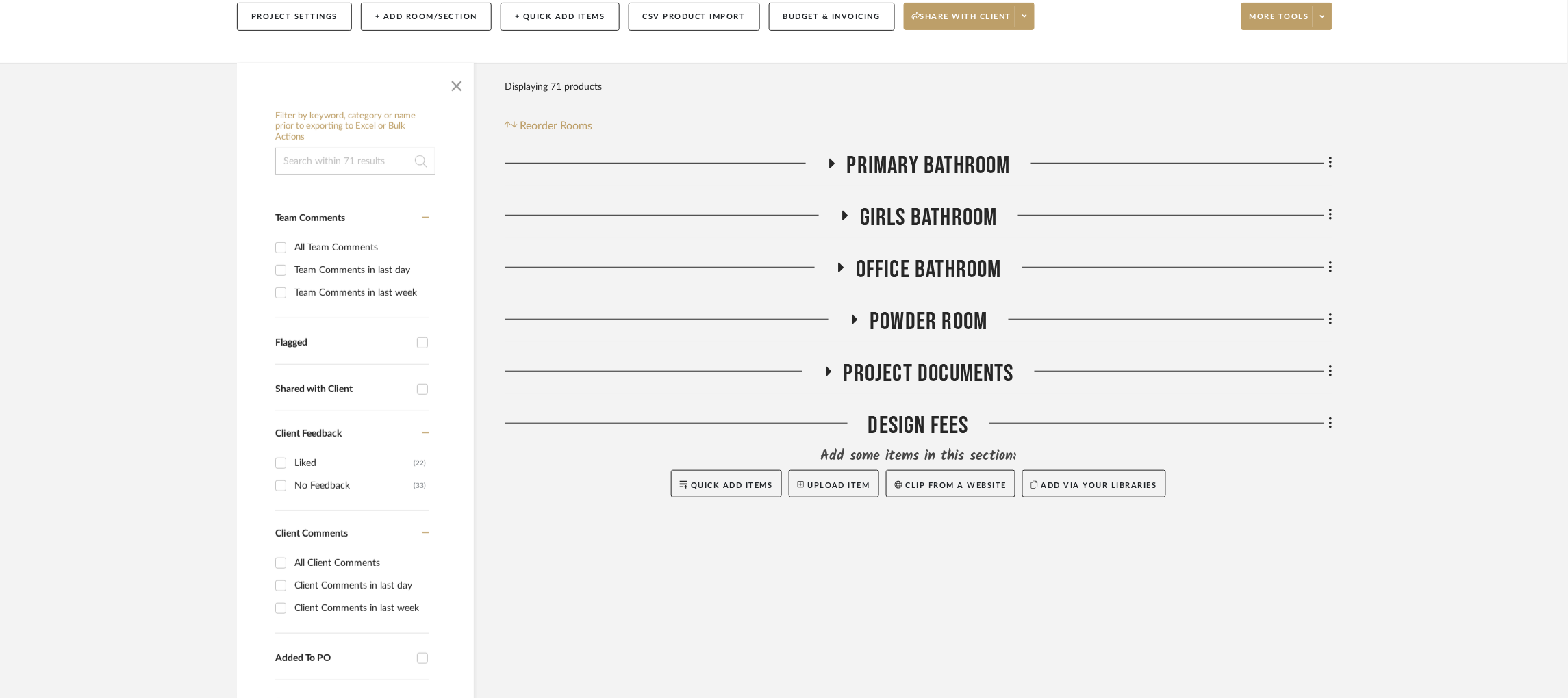
click at [833, 167] on icon at bounding box center [832, 163] width 6 height 10
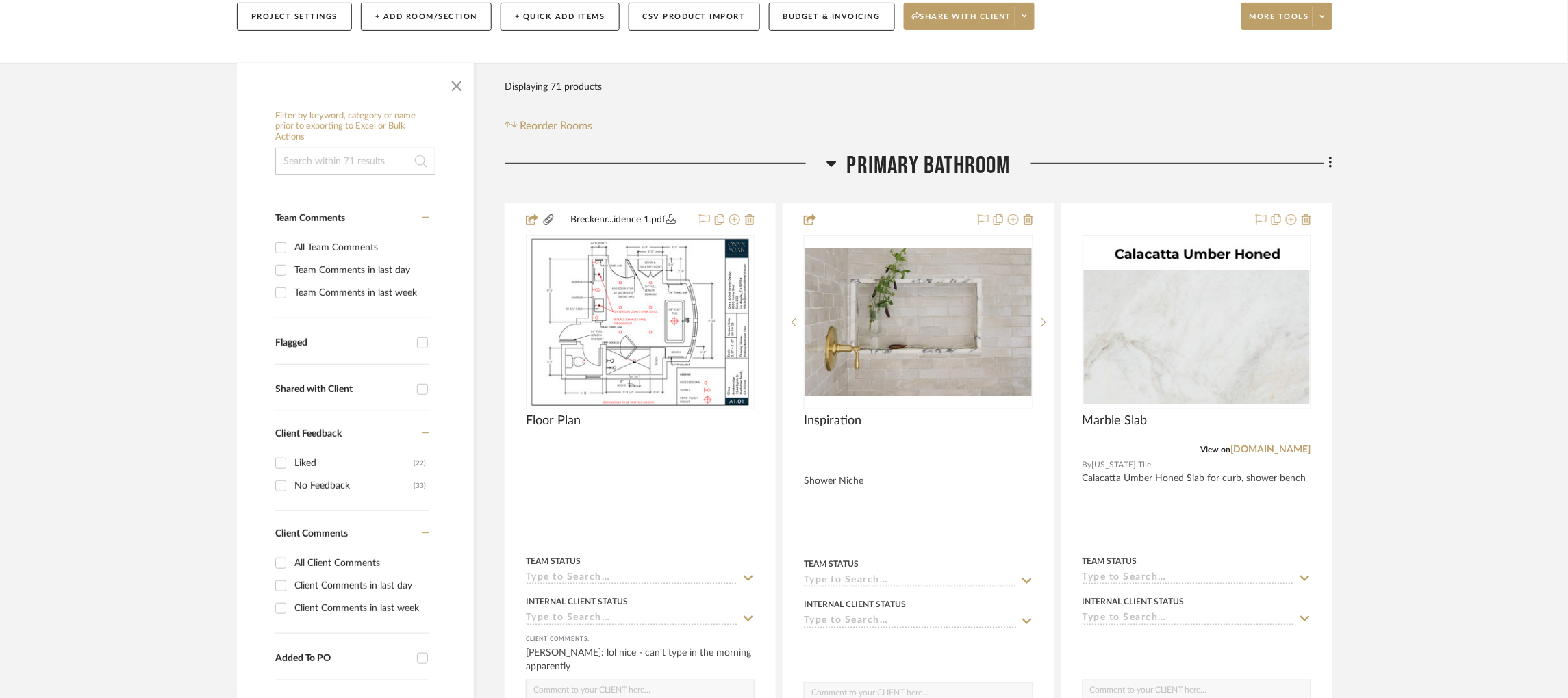
click at [835, 166] on icon at bounding box center [831, 163] width 11 height 16
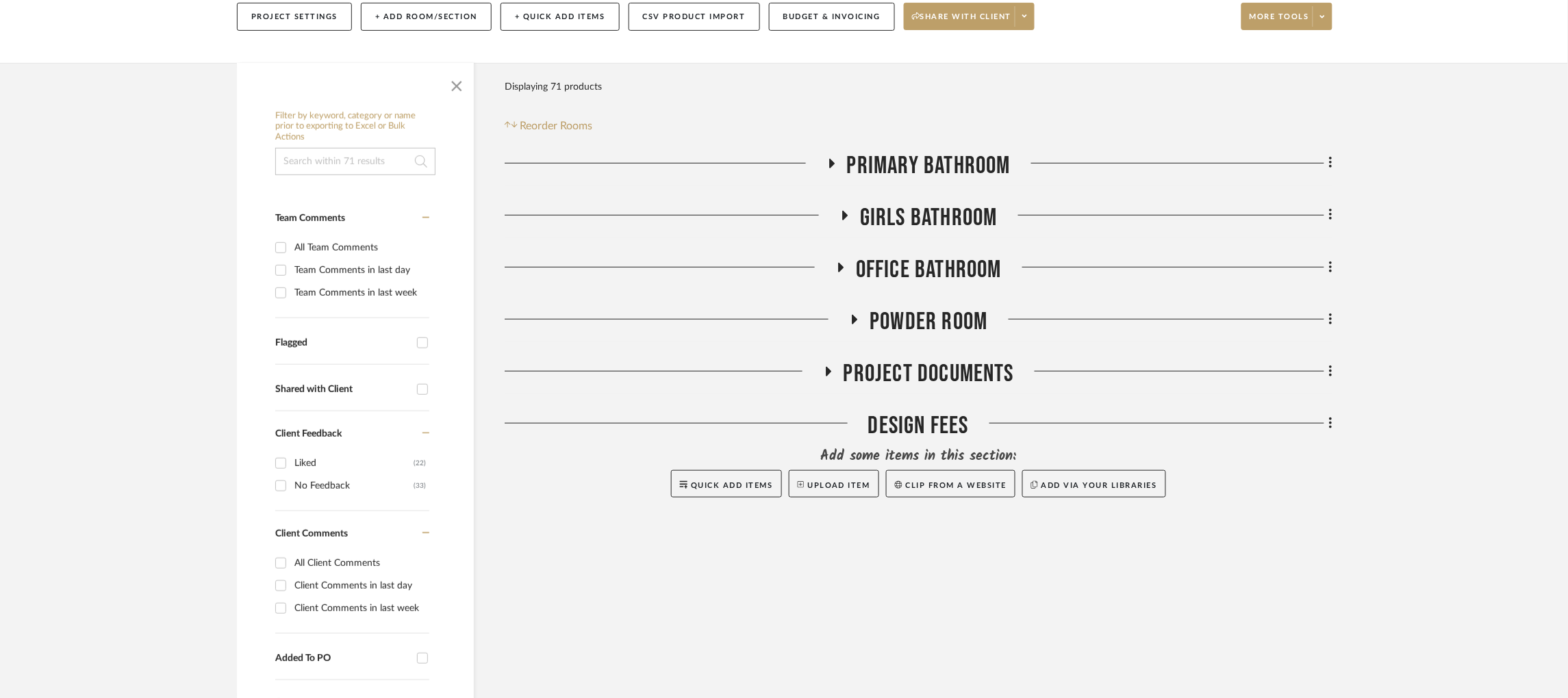
scroll to position [250, 0]
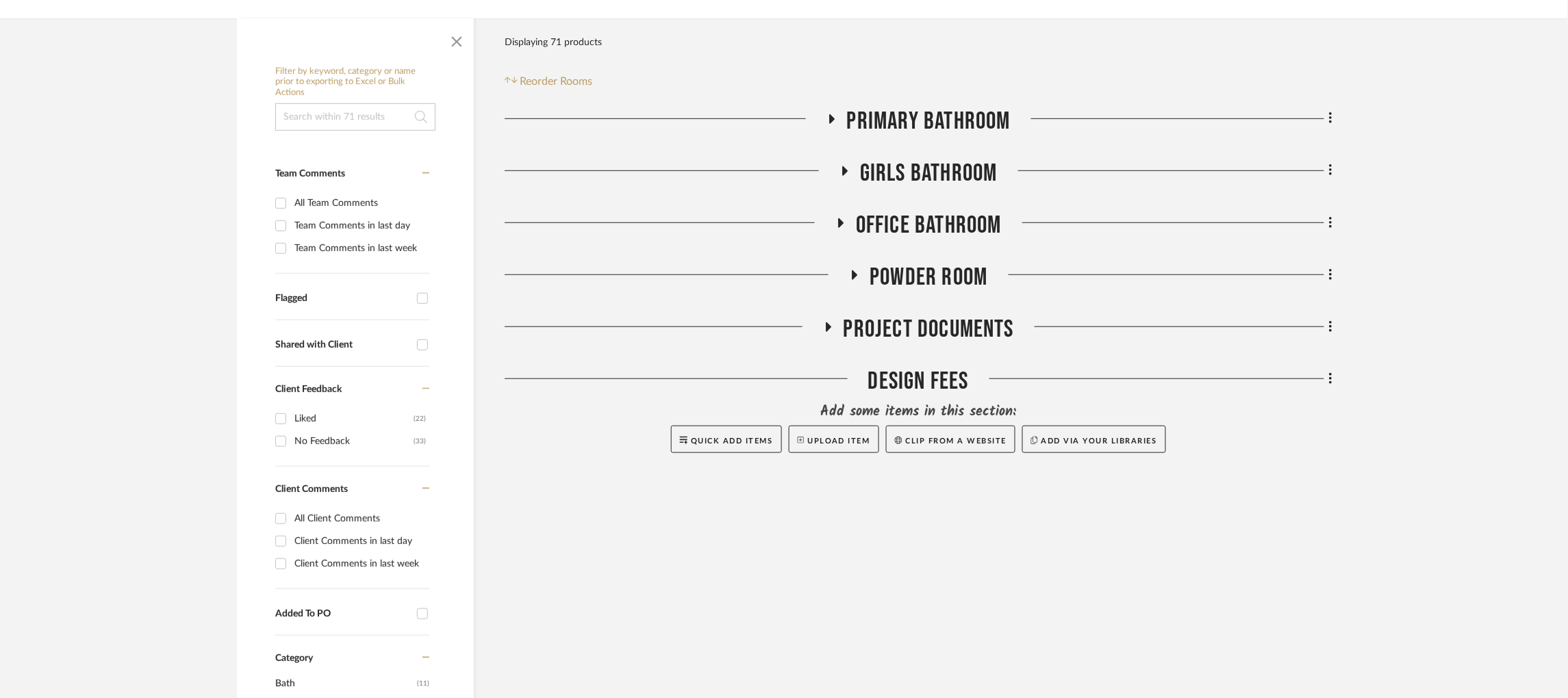
click at [830, 330] on icon at bounding box center [828, 328] width 16 height 11
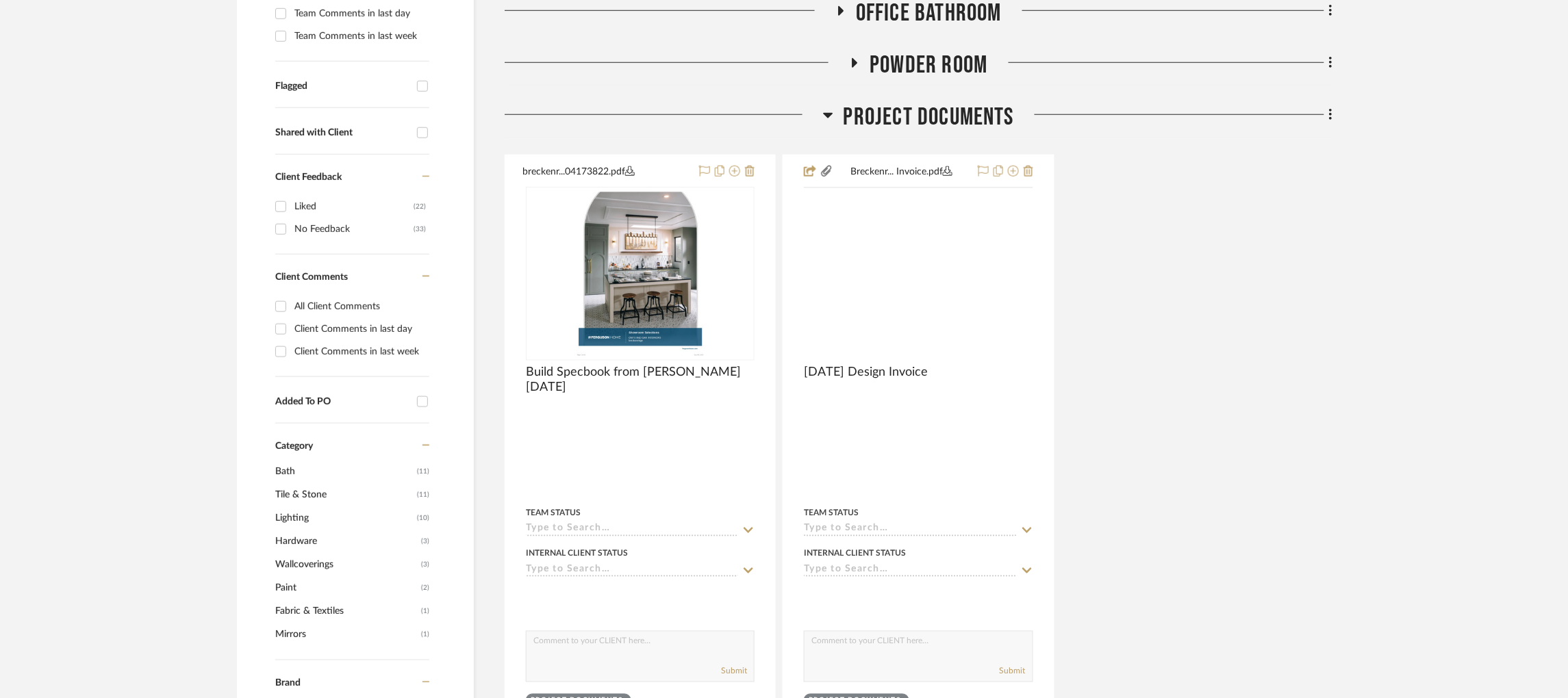
scroll to position [463, 0]
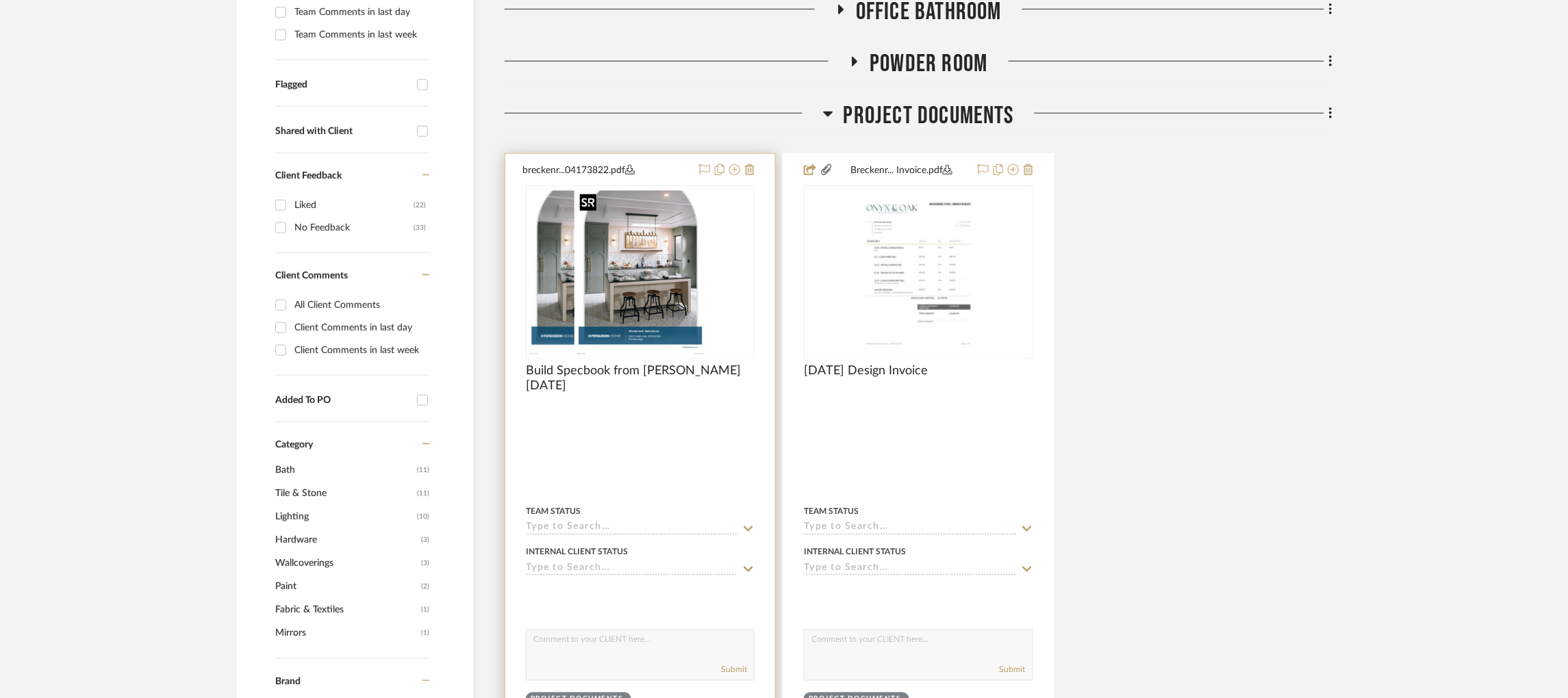
click at [660, 271] on img "0" at bounding box center [593, 273] width 132 height 171
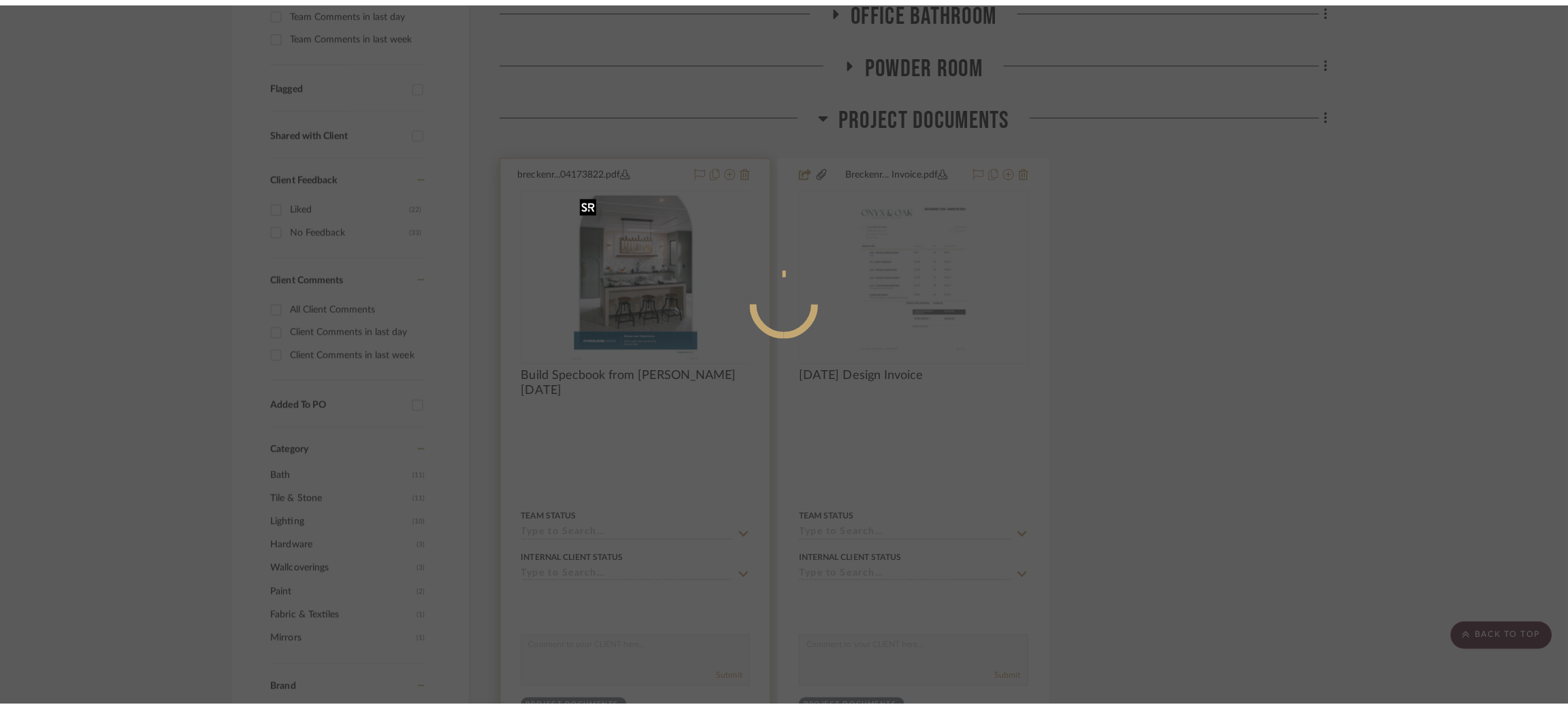
scroll to position [0, 0]
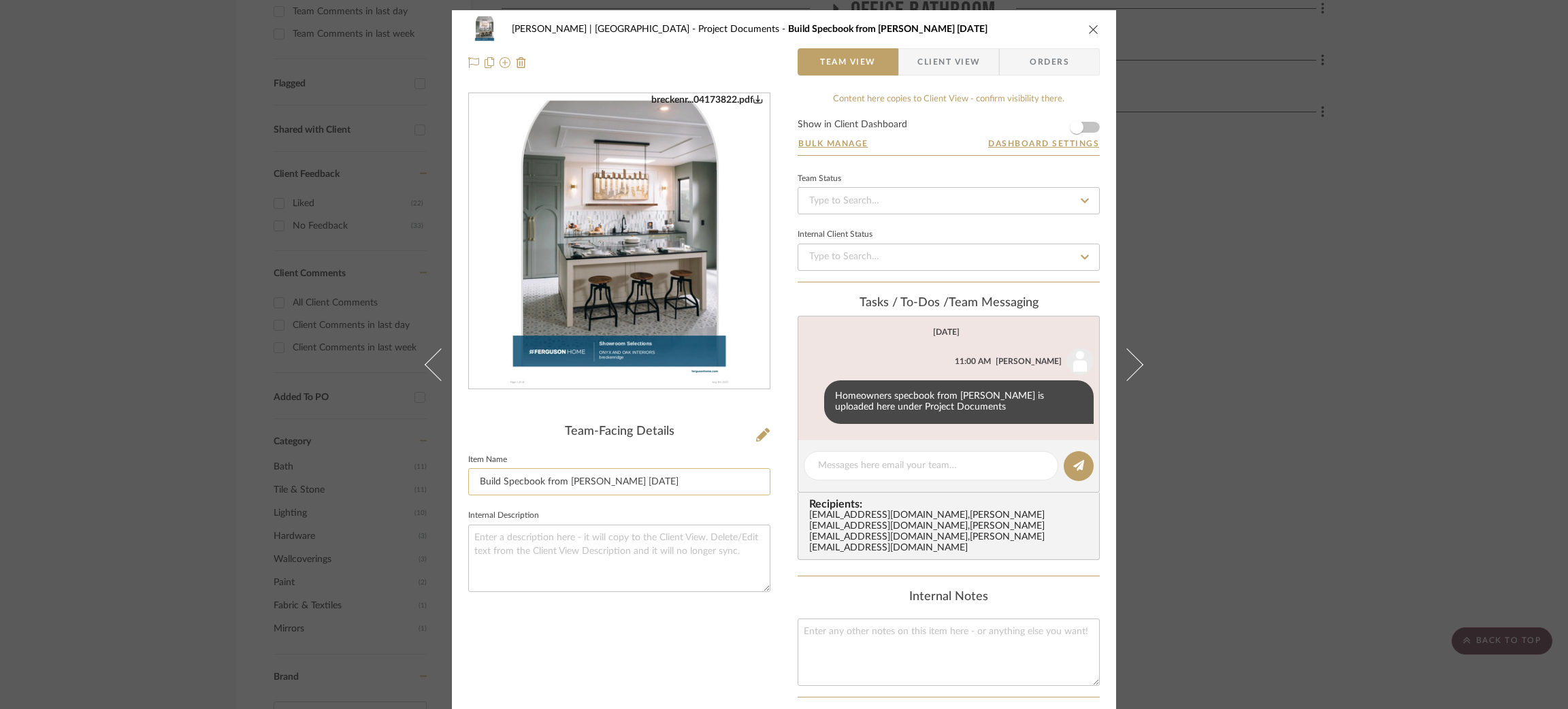
click at [607, 479] on input "Build Specbook from Debra 8/4/25" at bounding box center [620, 481] width 302 height 27
type input "Build Specbook from [PERSON_NAME] [DATE]"
click at [702, 549] on textarea at bounding box center [620, 558] width 302 height 68
click at [757, 432] on icon at bounding box center [762, 434] width 14 height 14
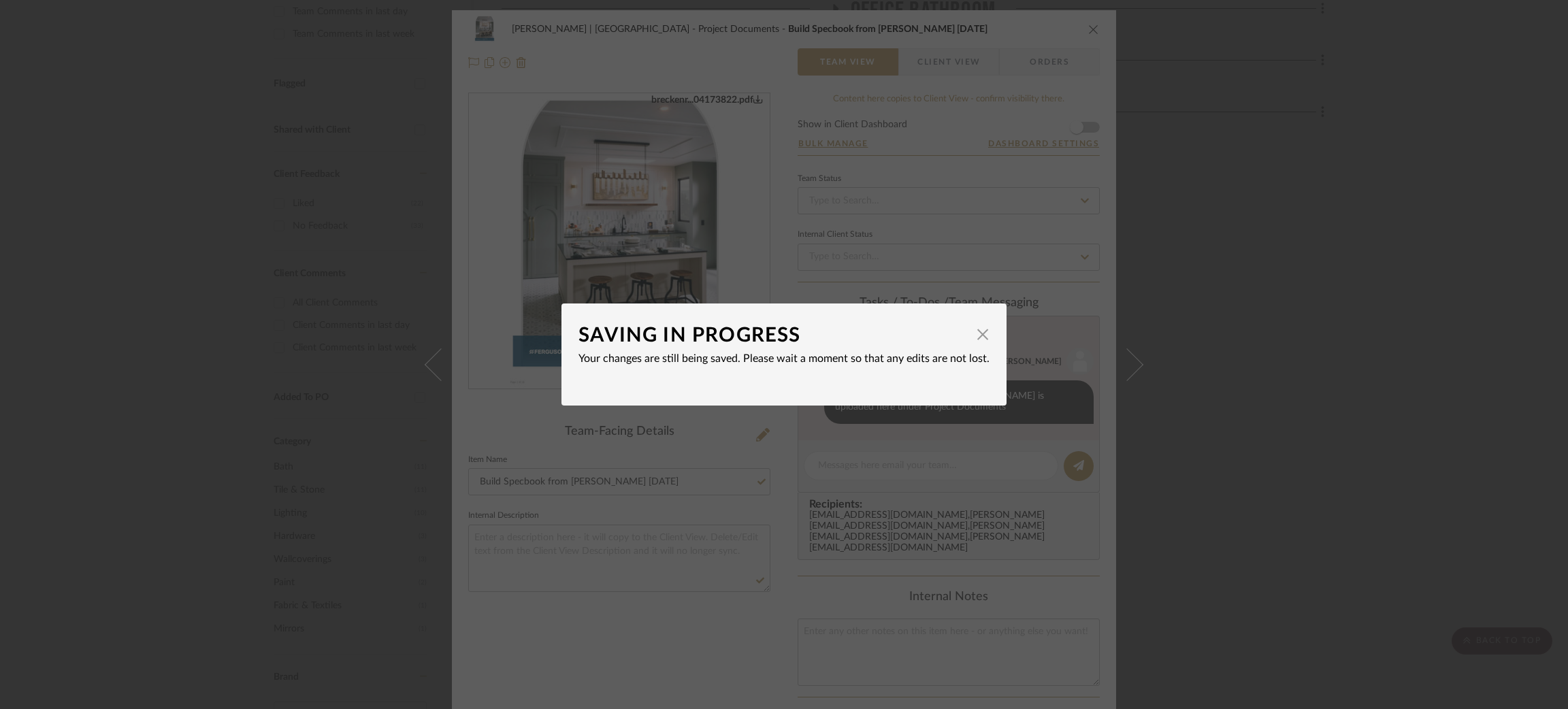
click at [759, 456] on div "SAVING IN PROGRESS × Your changes are still being saved. Please wait a moment s…" at bounding box center [784, 354] width 1568 height 709
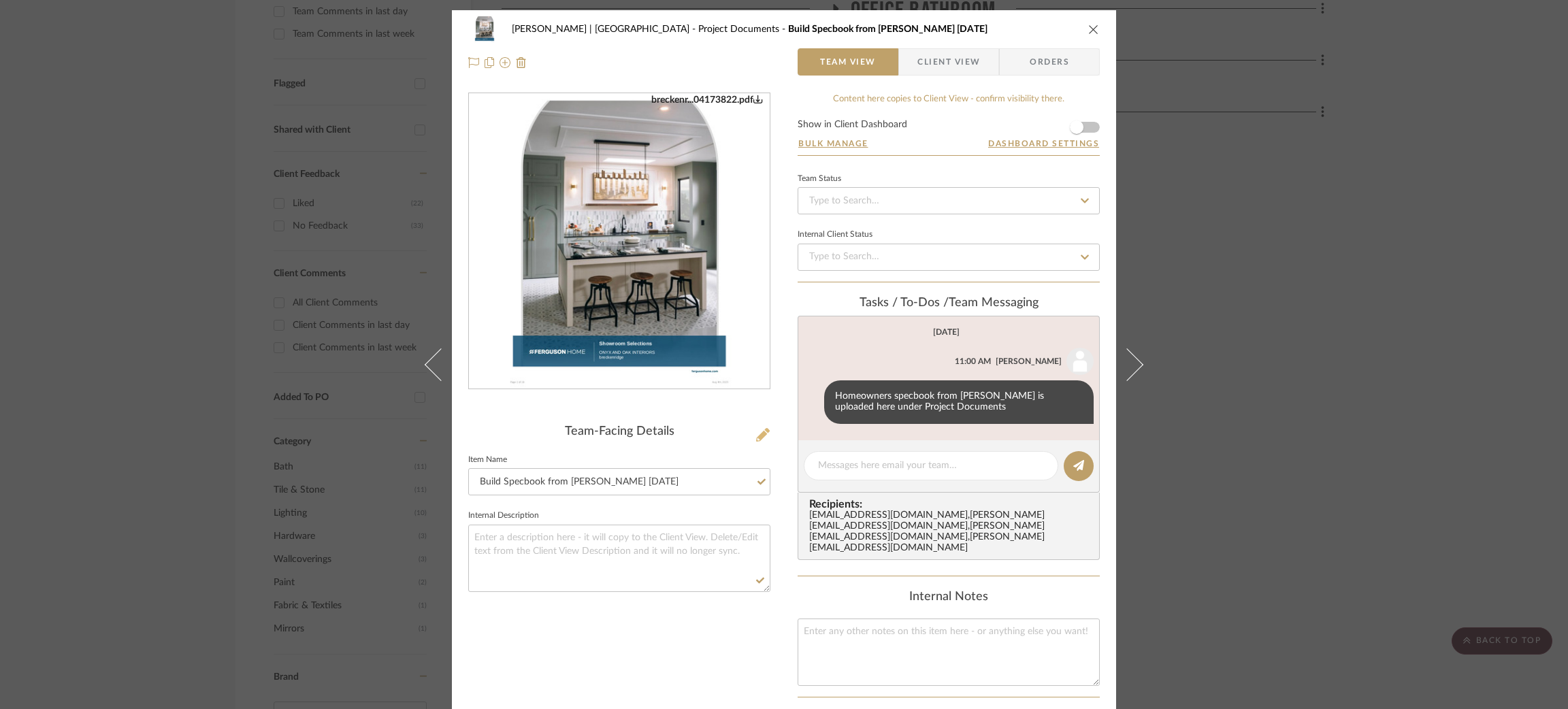
click at [760, 435] on icon at bounding box center [762, 434] width 14 height 14
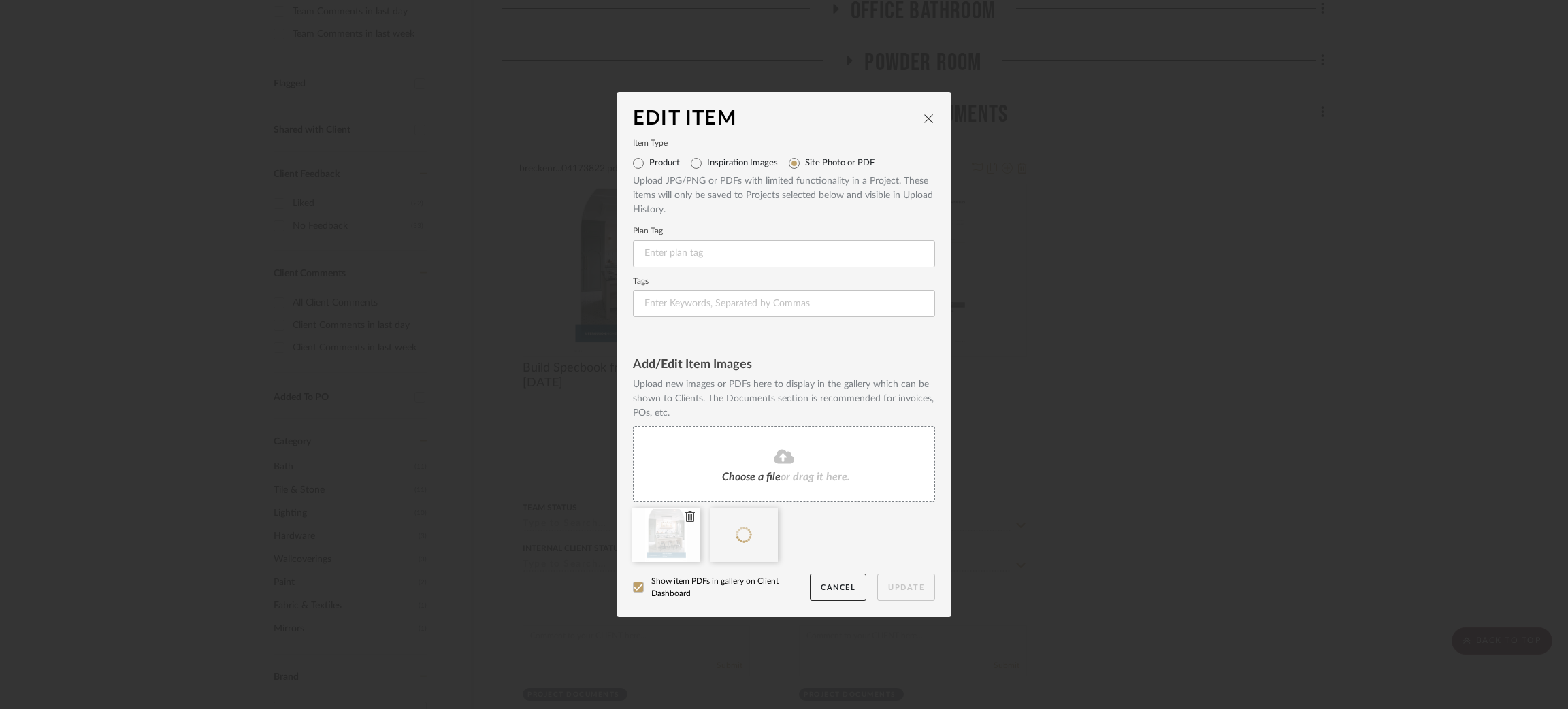
click at [686, 512] on icon at bounding box center [691, 516] width 10 height 11
click at [837, 591] on button "Update" at bounding box center [906, 587] width 58 height 28
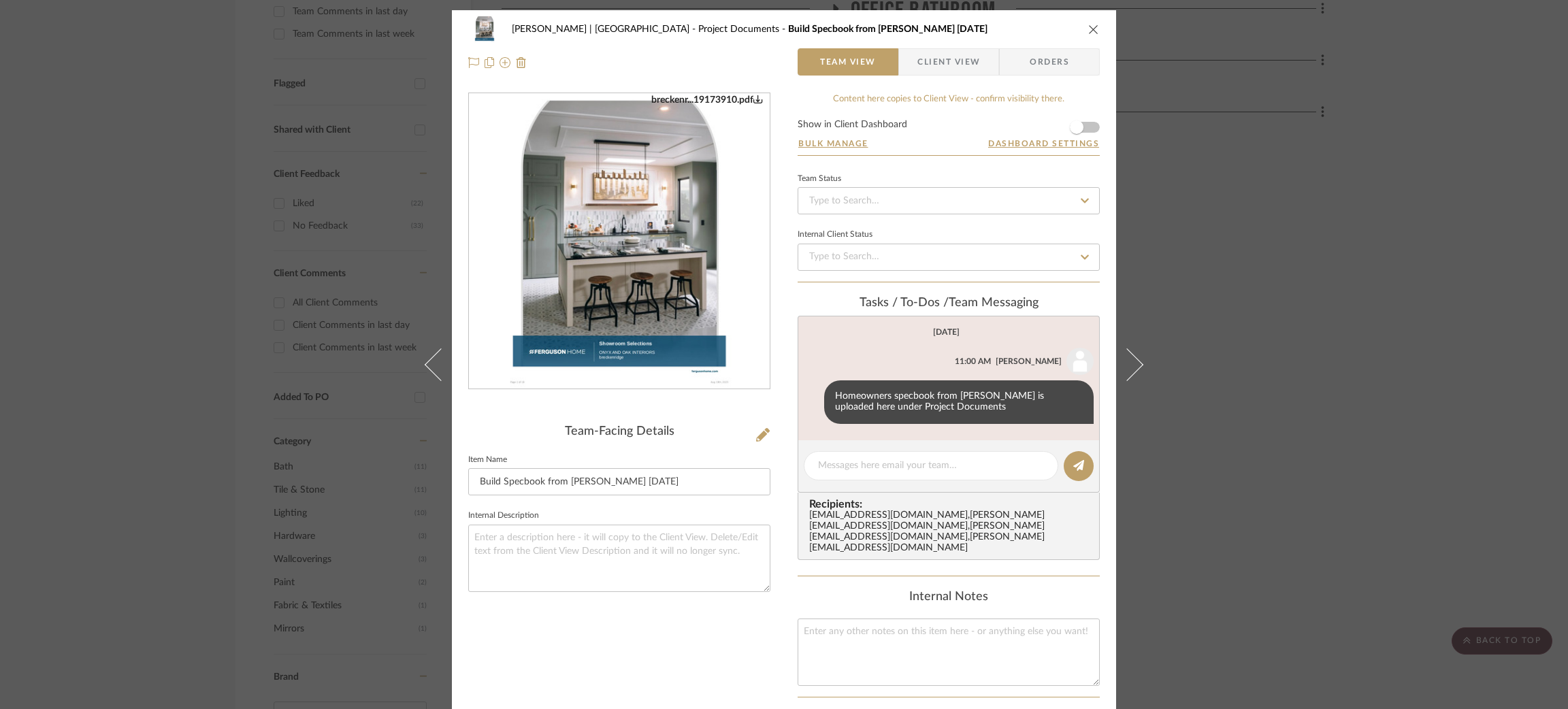
click at [666, 268] on img "0" at bounding box center [620, 242] width 229 height 295
click at [837, 148] on div "Breckenridge-Tchen | Manhattan Beach Project Documents Build Specbook from Debr…" at bounding box center [784, 354] width 1568 height 709
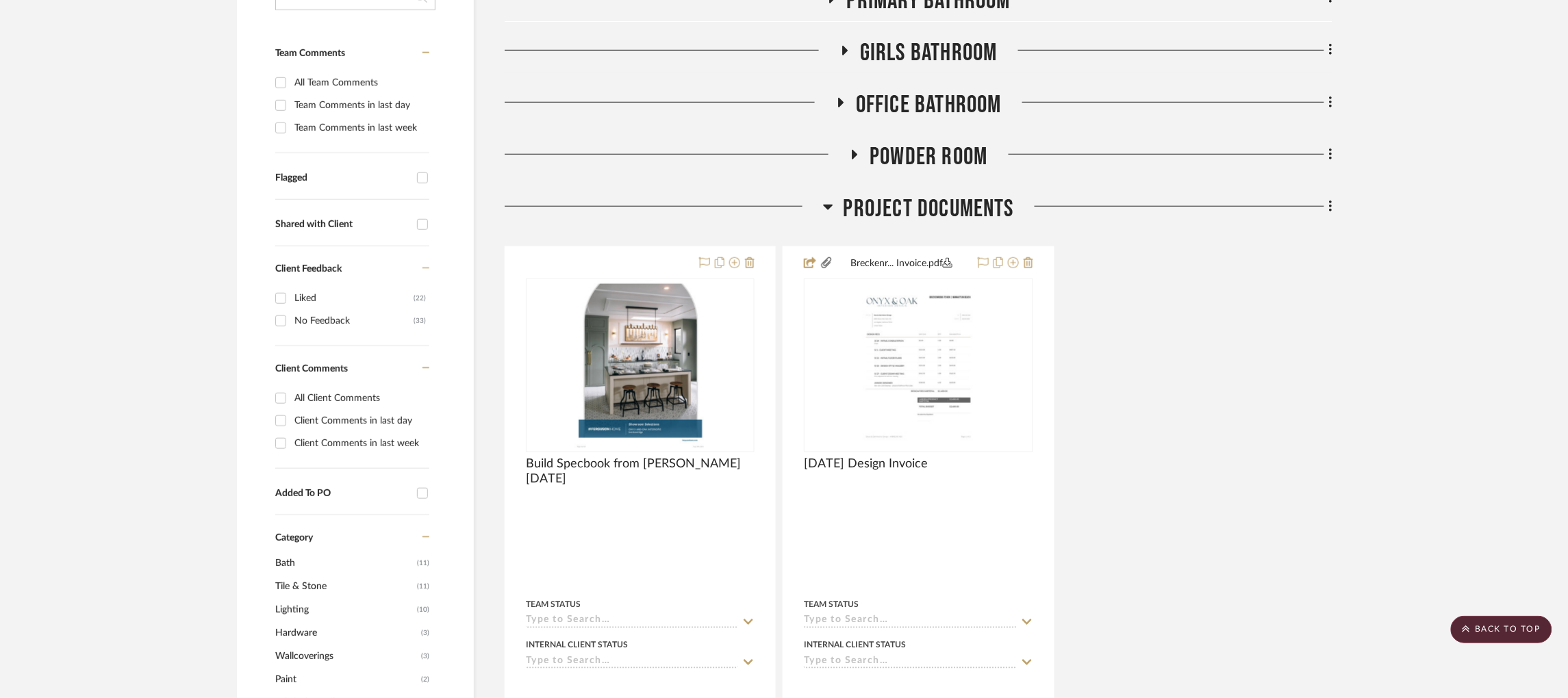
scroll to position [372, 0]
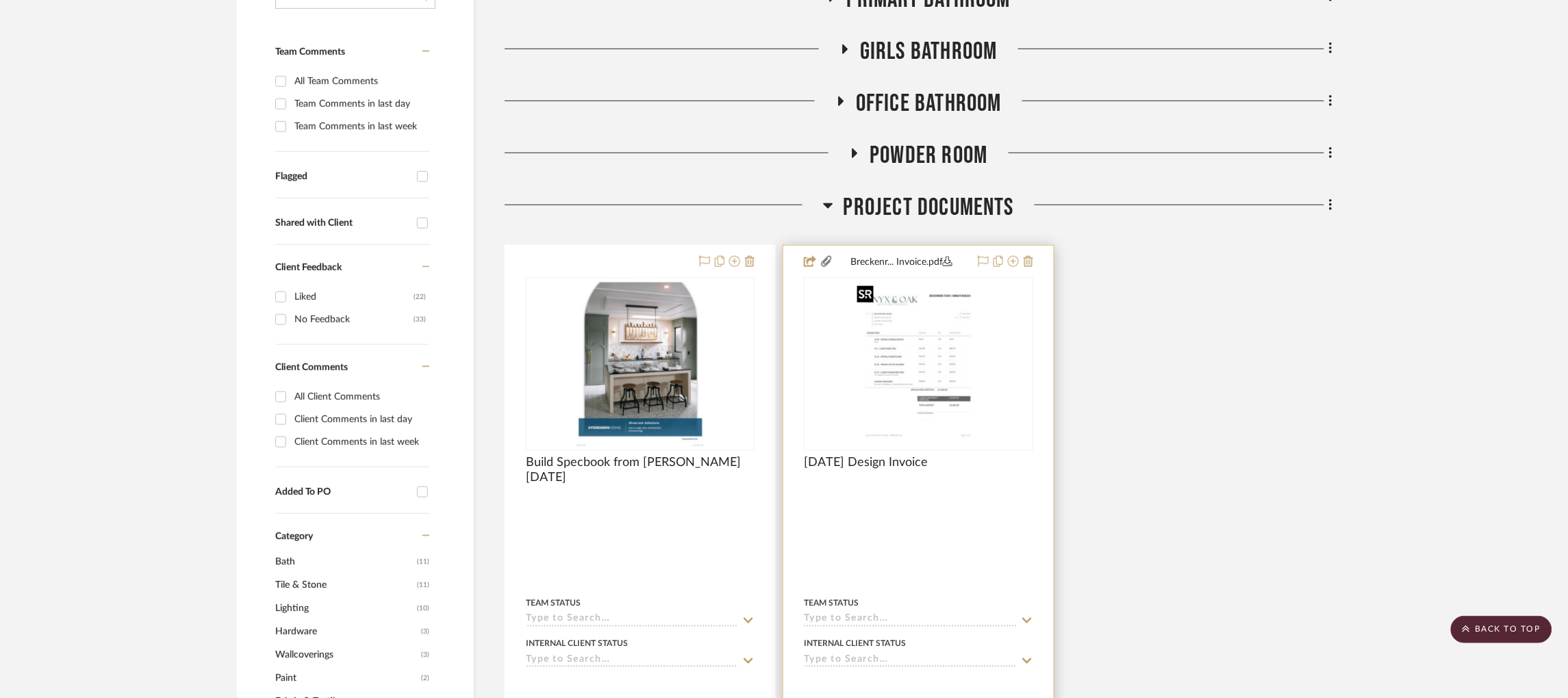
click at [842, 373] on img "0" at bounding box center [917, 364] width 134 height 171
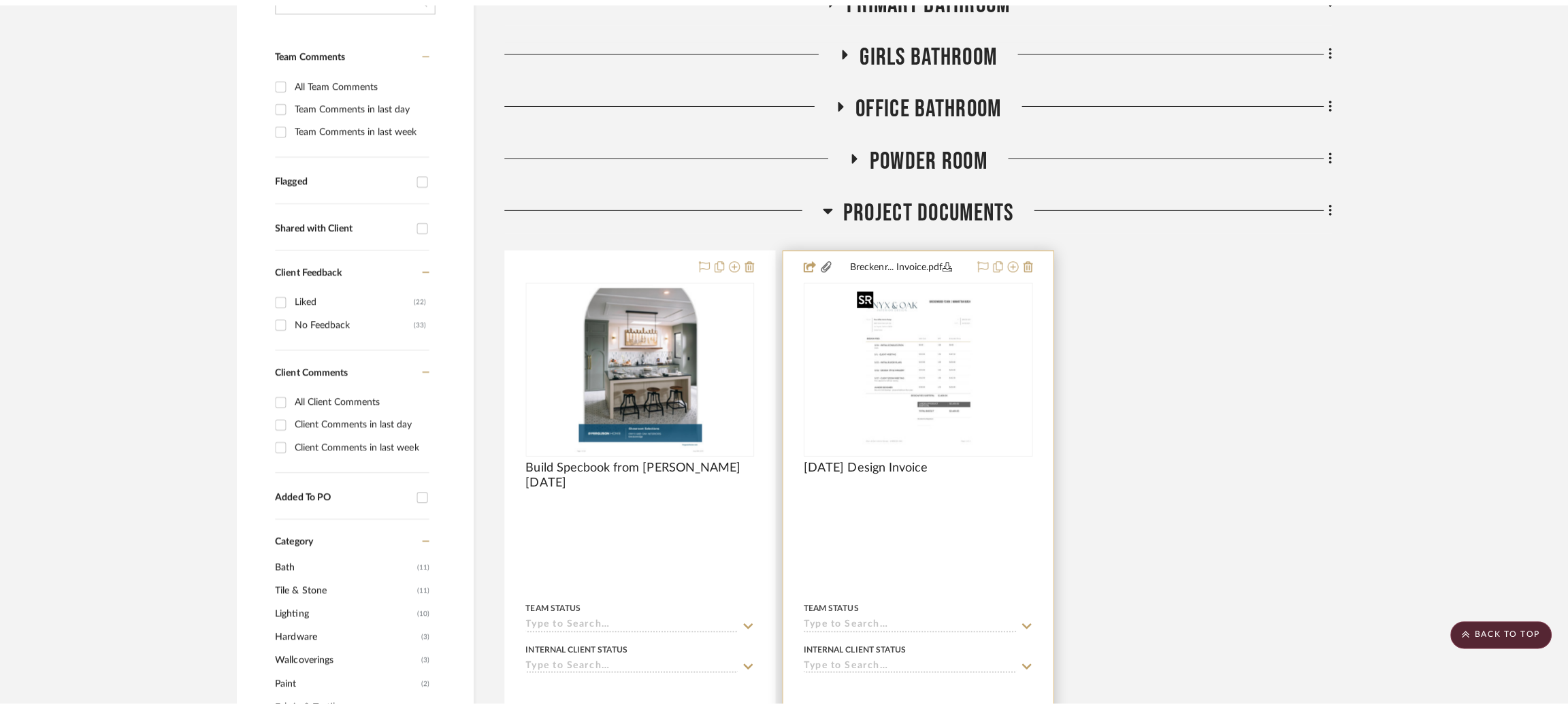
scroll to position [0, 0]
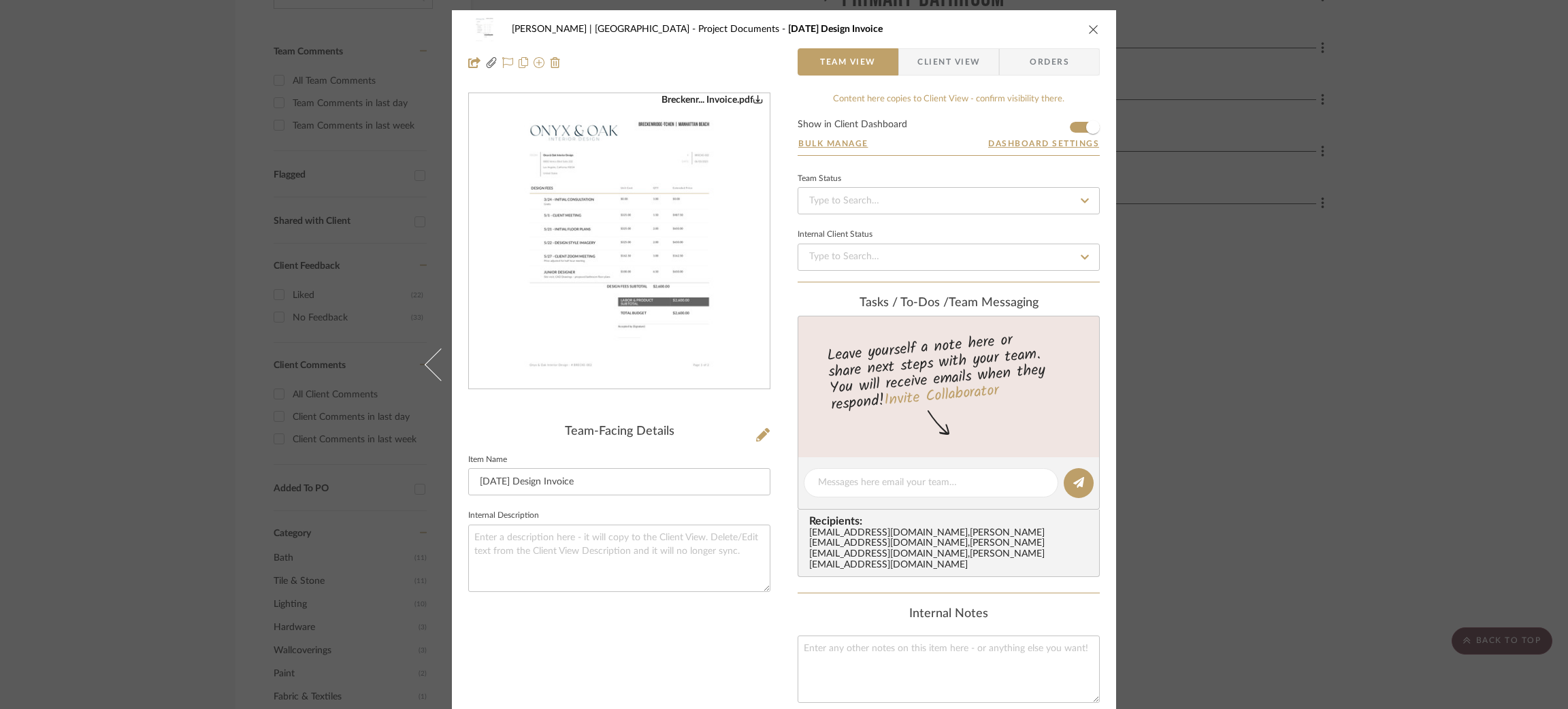
click at [837, 321] on div "Breckenridge-Tchen | Manhattan Beach Project Documents May '25 Design Invoice T…" at bounding box center [784, 354] width 1568 height 709
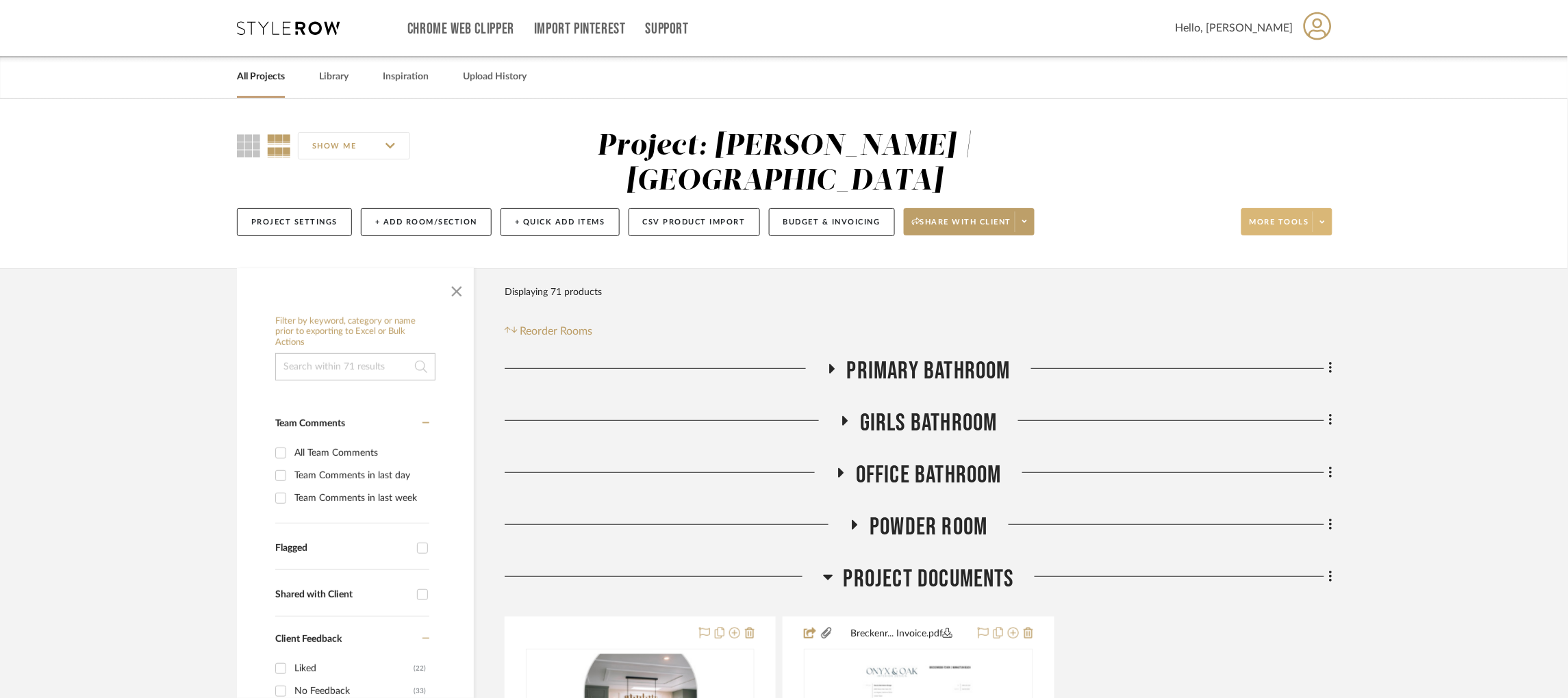
click at [842, 214] on span at bounding box center [1322, 222] width 19 height 21
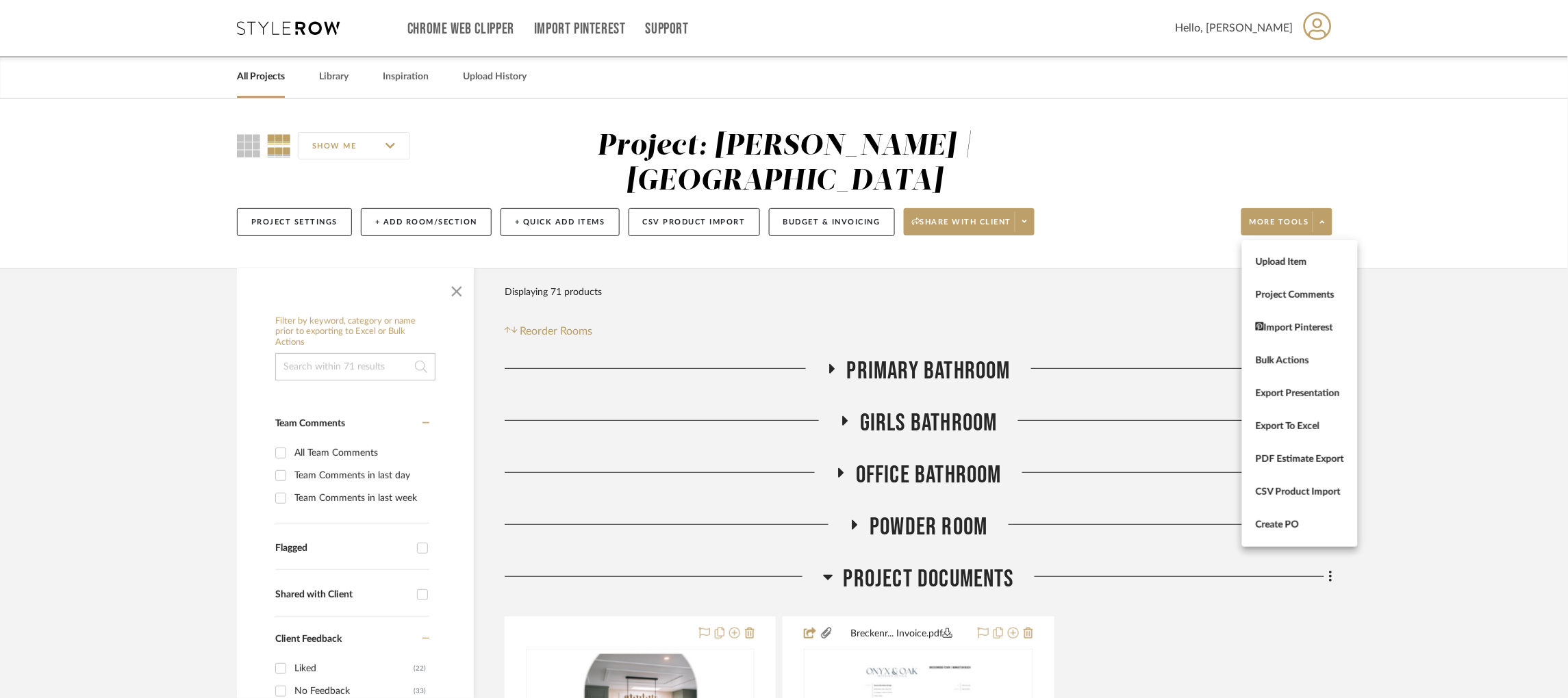
click at [842, 420] on div at bounding box center [784, 349] width 1568 height 698
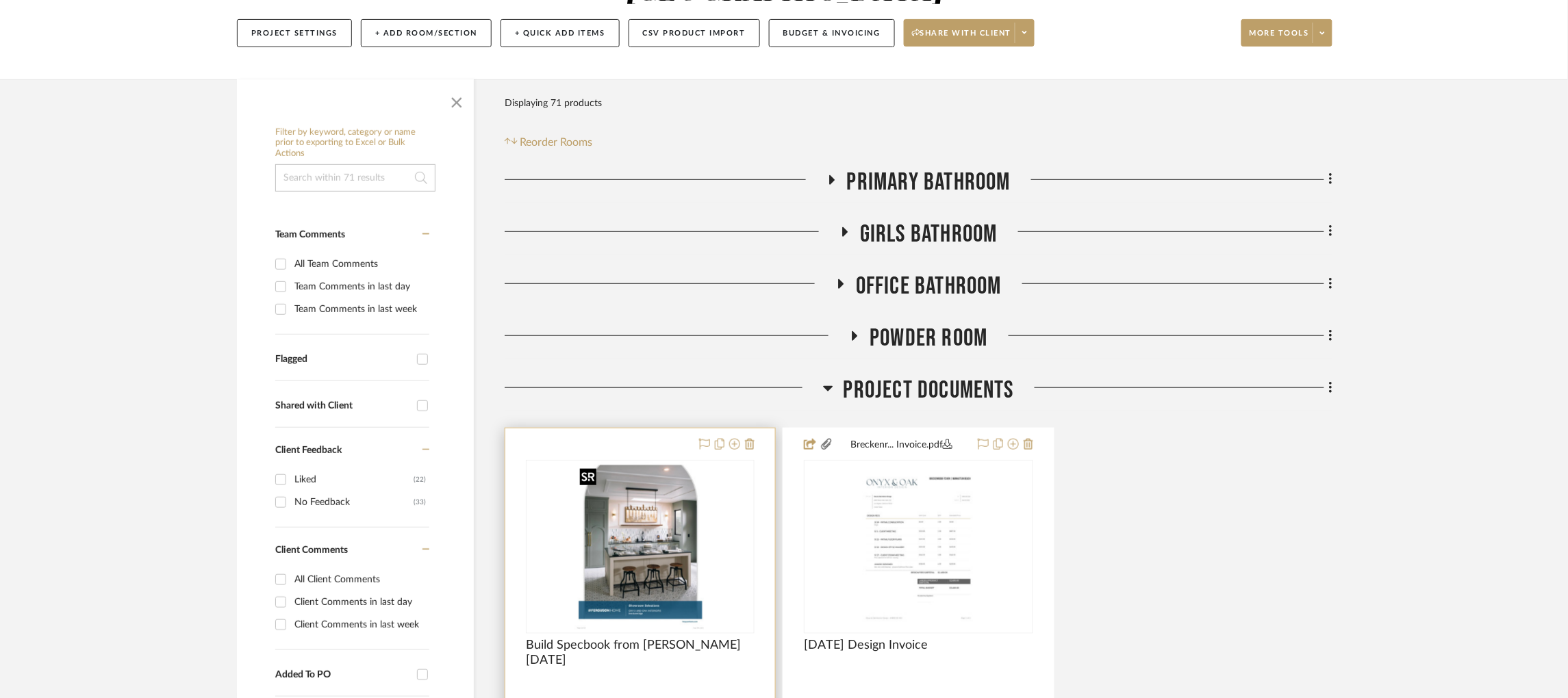
click at [681, 554] on img "0" at bounding box center [640, 547] width 132 height 171
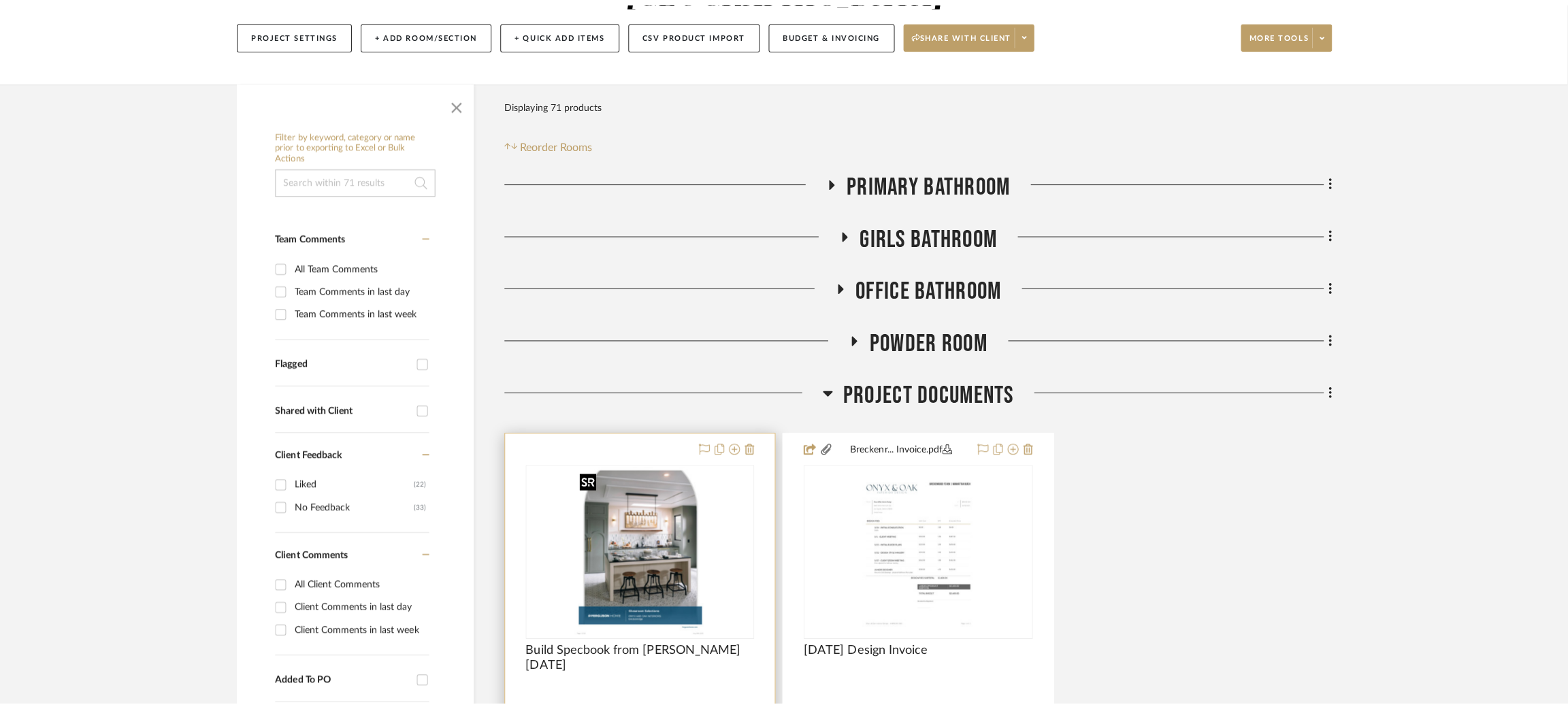
scroll to position [0, 0]
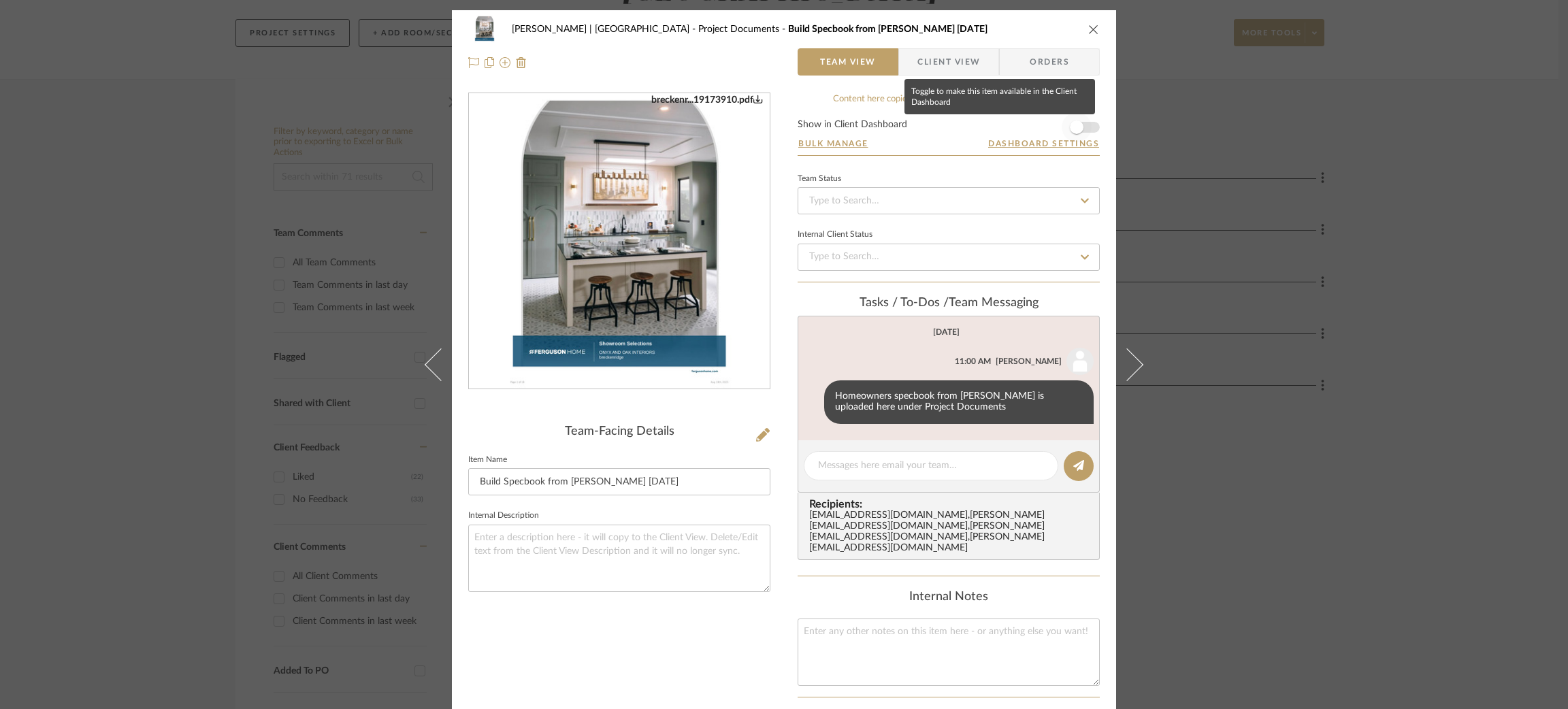
click at [837, 122] on span "button" at bounding box center [1077, 127] width 14 height 14
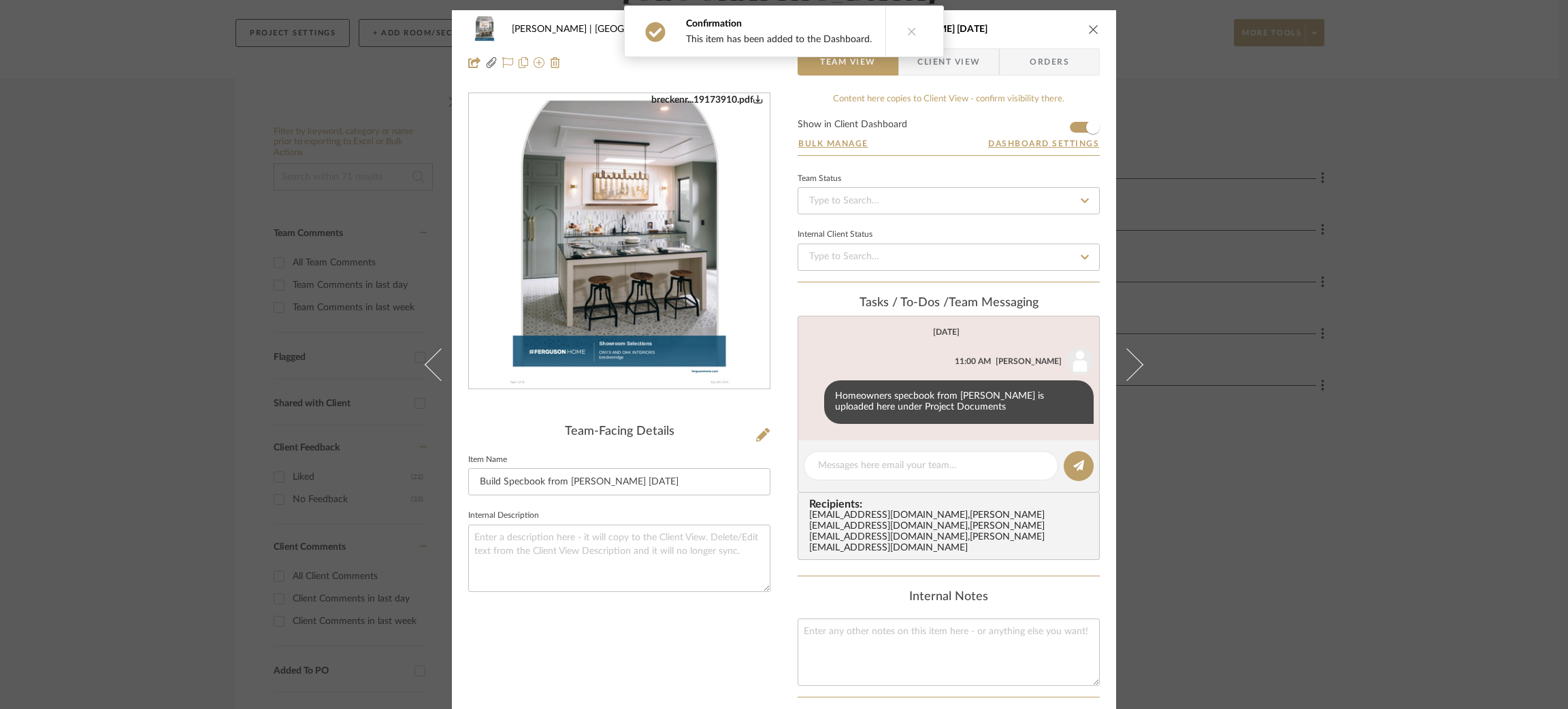
click at [837, 240] on div "Breckenridge-Tchen | Manhattan Beach Project Documents Build Specbook from Debr…" at bounding box center [784, 354] width 1568 height 709
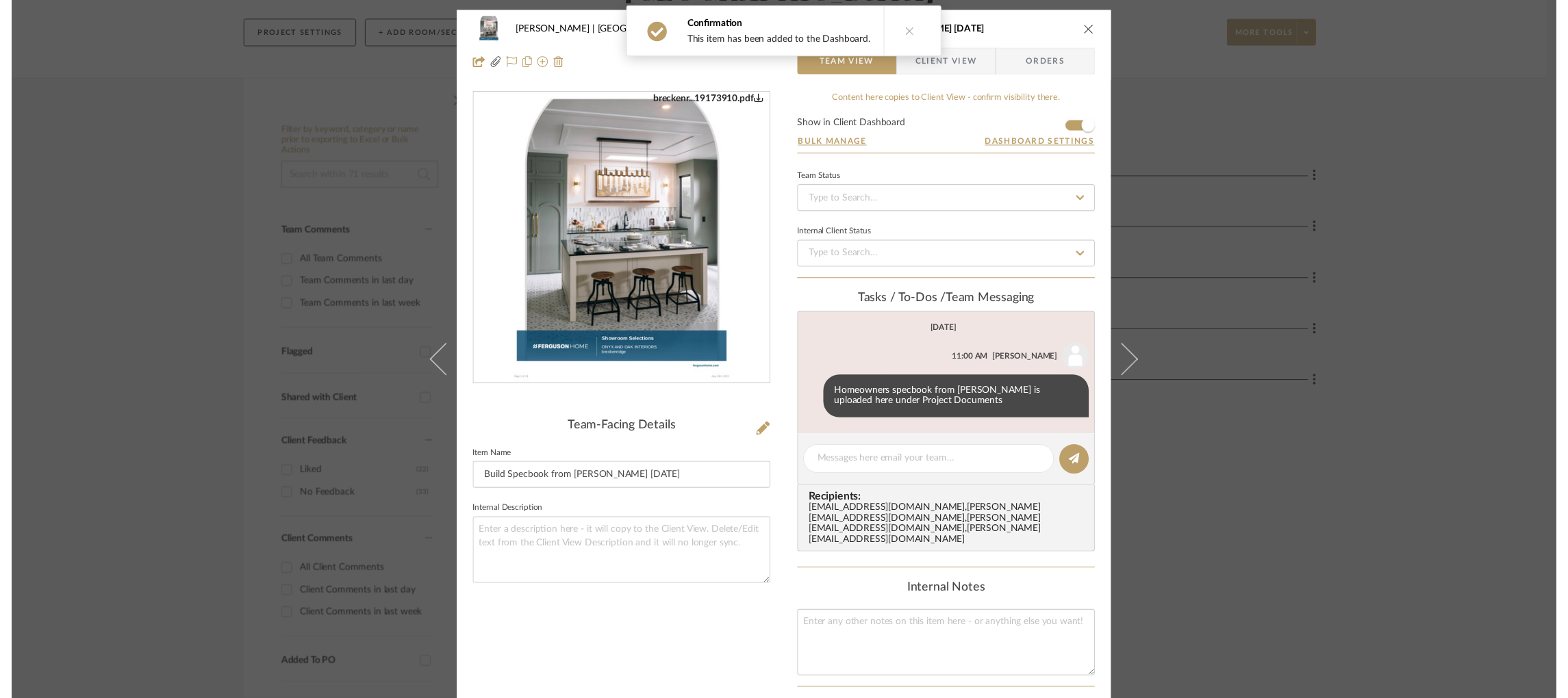
scroll to position [189, 0]
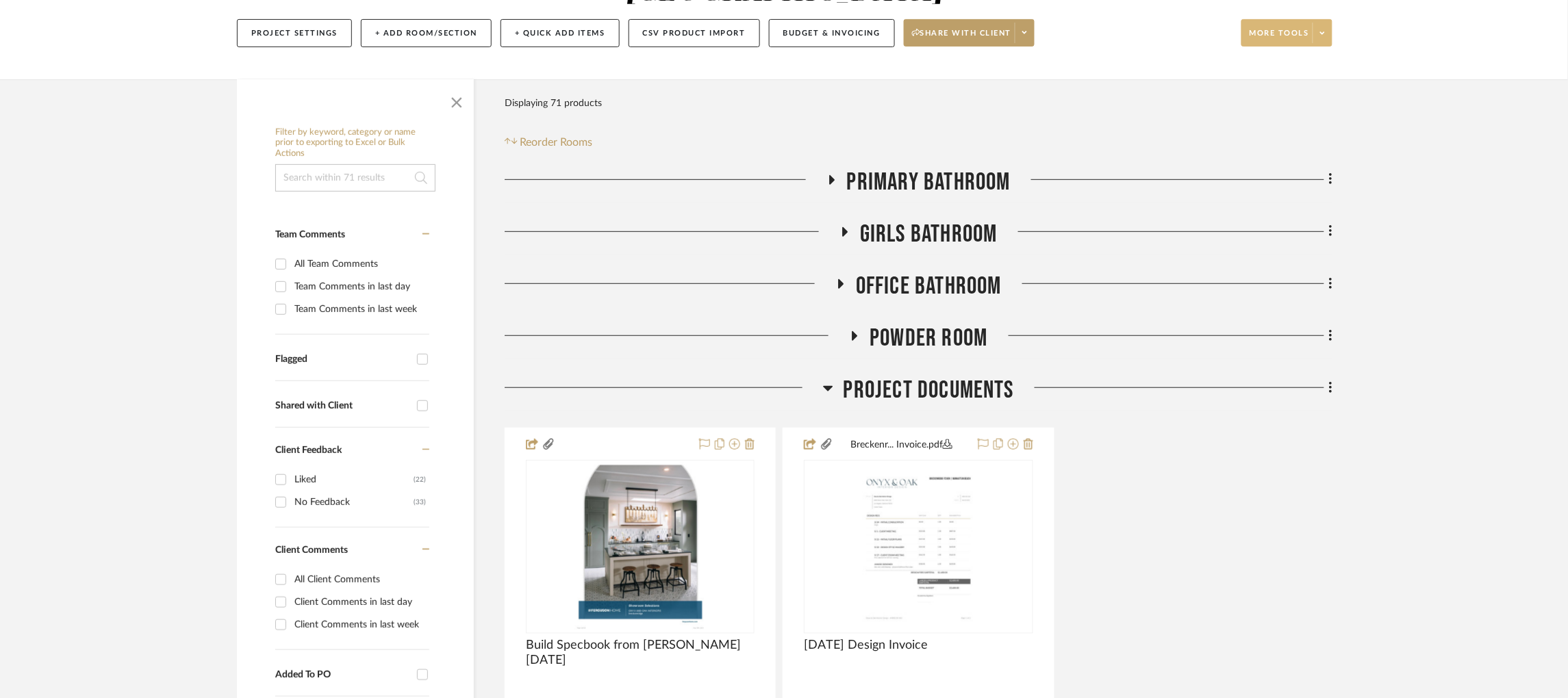
click at [842, 34] on icon at bounding box center [1322, 33] width 5 height 7
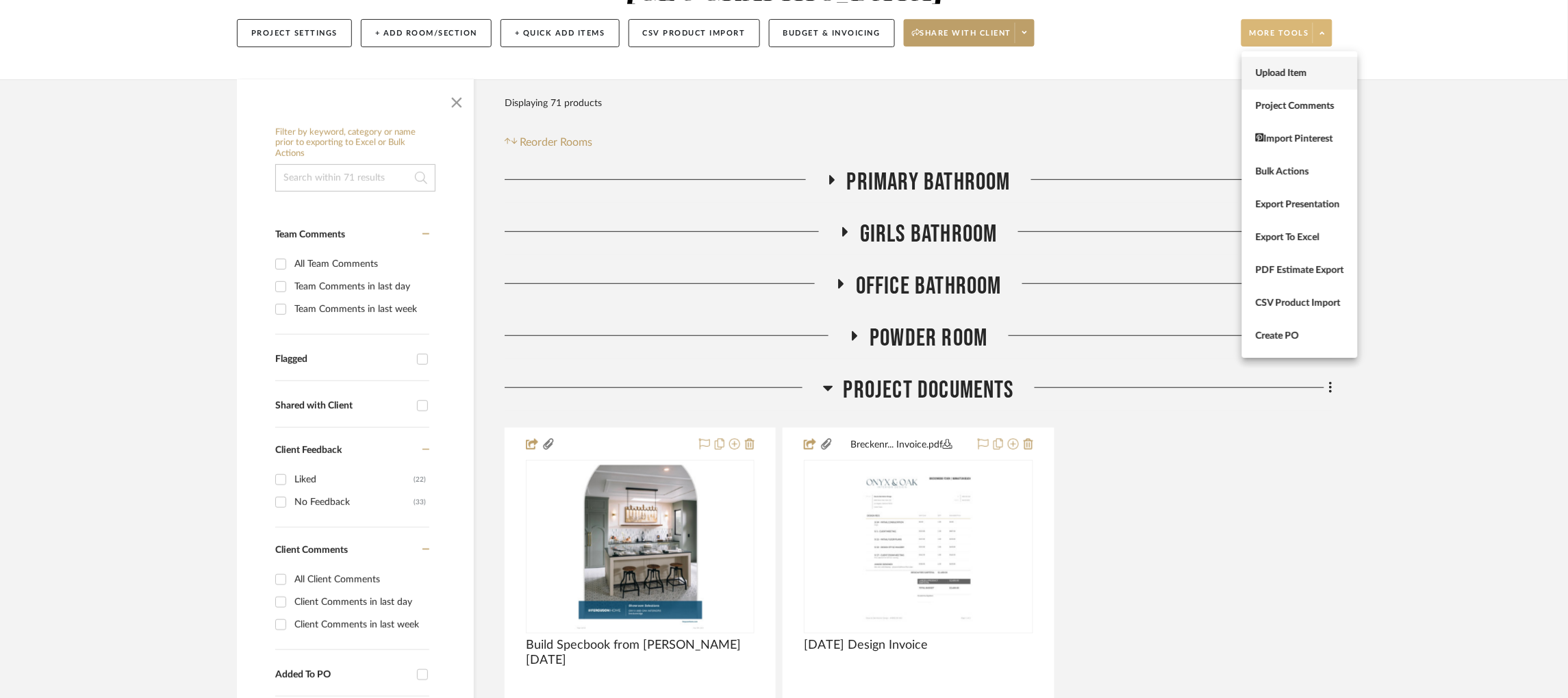
click at [842, 80] on button "Upload Item" at bounding box center [1299, 73] width 116 height 33
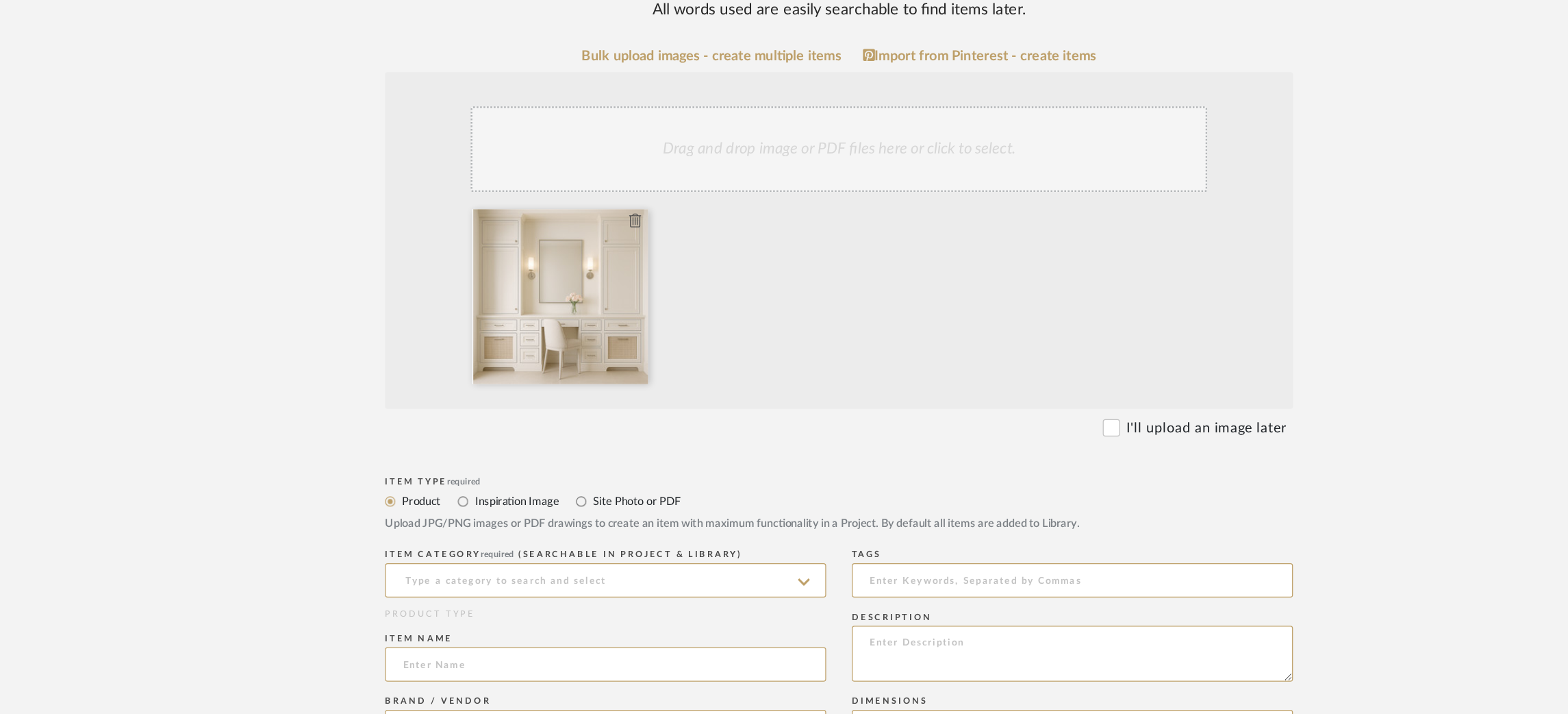
scroll to position [214, 0]
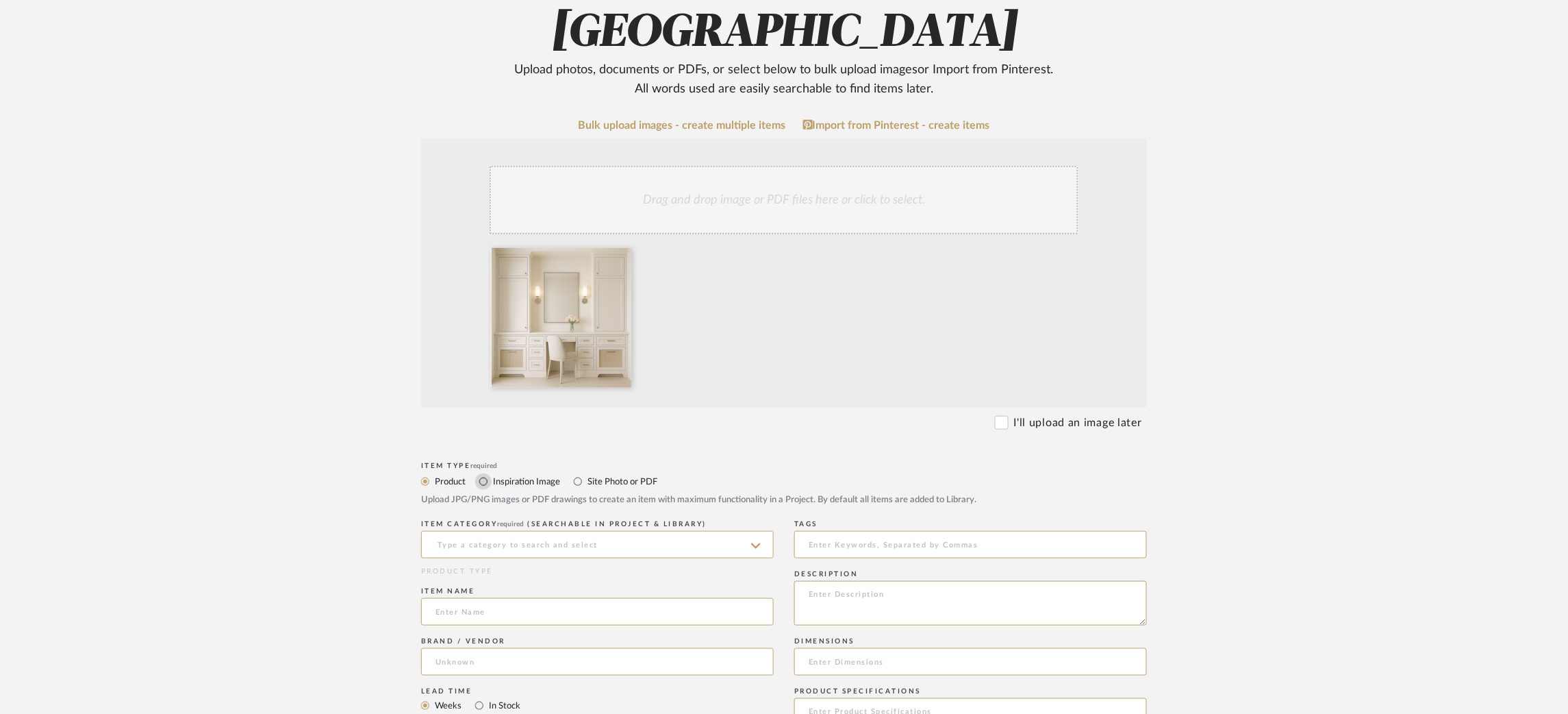
click at [484, 483] on input "Inspiration Image" at bounding box center [484, 481] width 16 height 16
radio input "true"
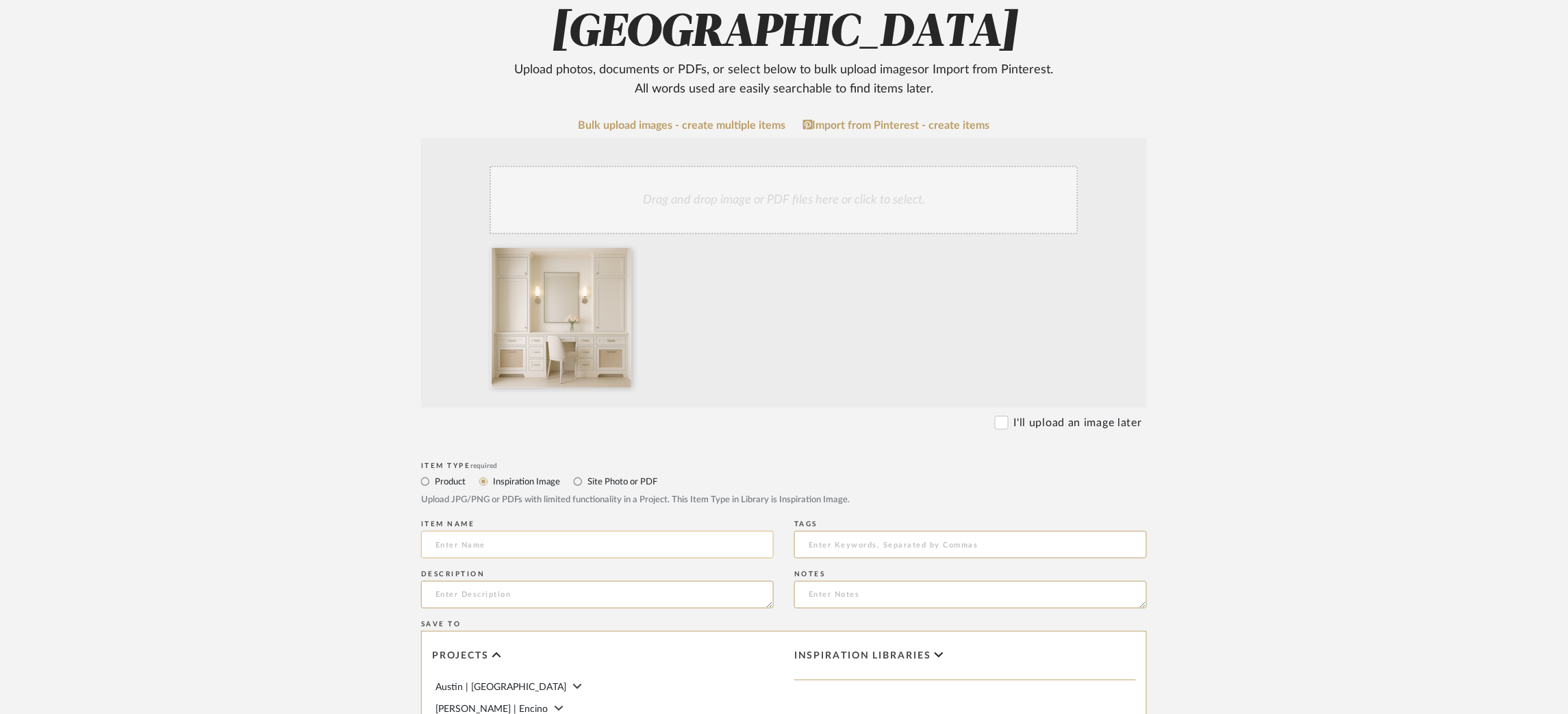
click at [477, 546] on input at bounding box center [597, 544] width 352 height 27
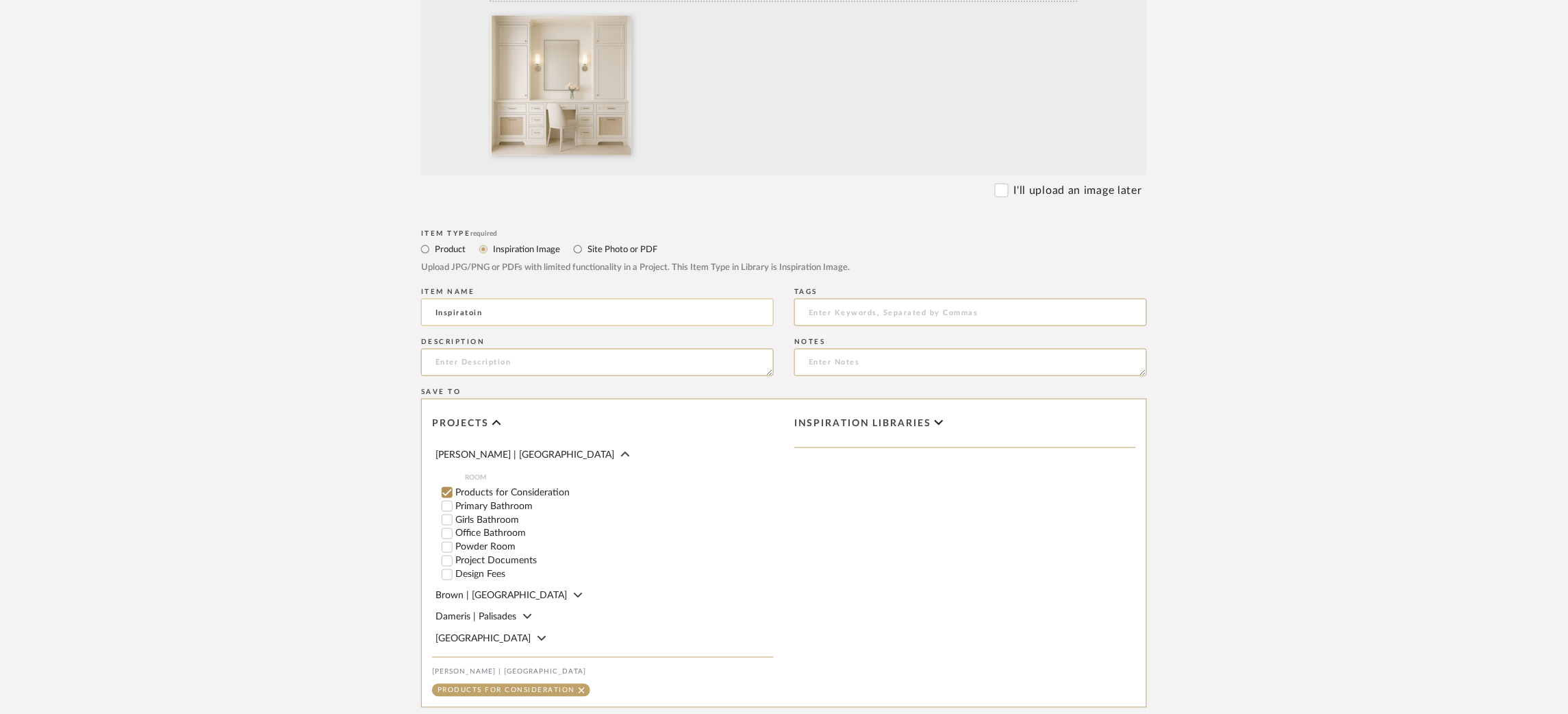
scroll to position [45, 0]
type input "Inspiratoin"
click at [447, 518] on input "Girls Bathroom" at bounding box center [447, 518] width 14 height 14
checkbox input "false"
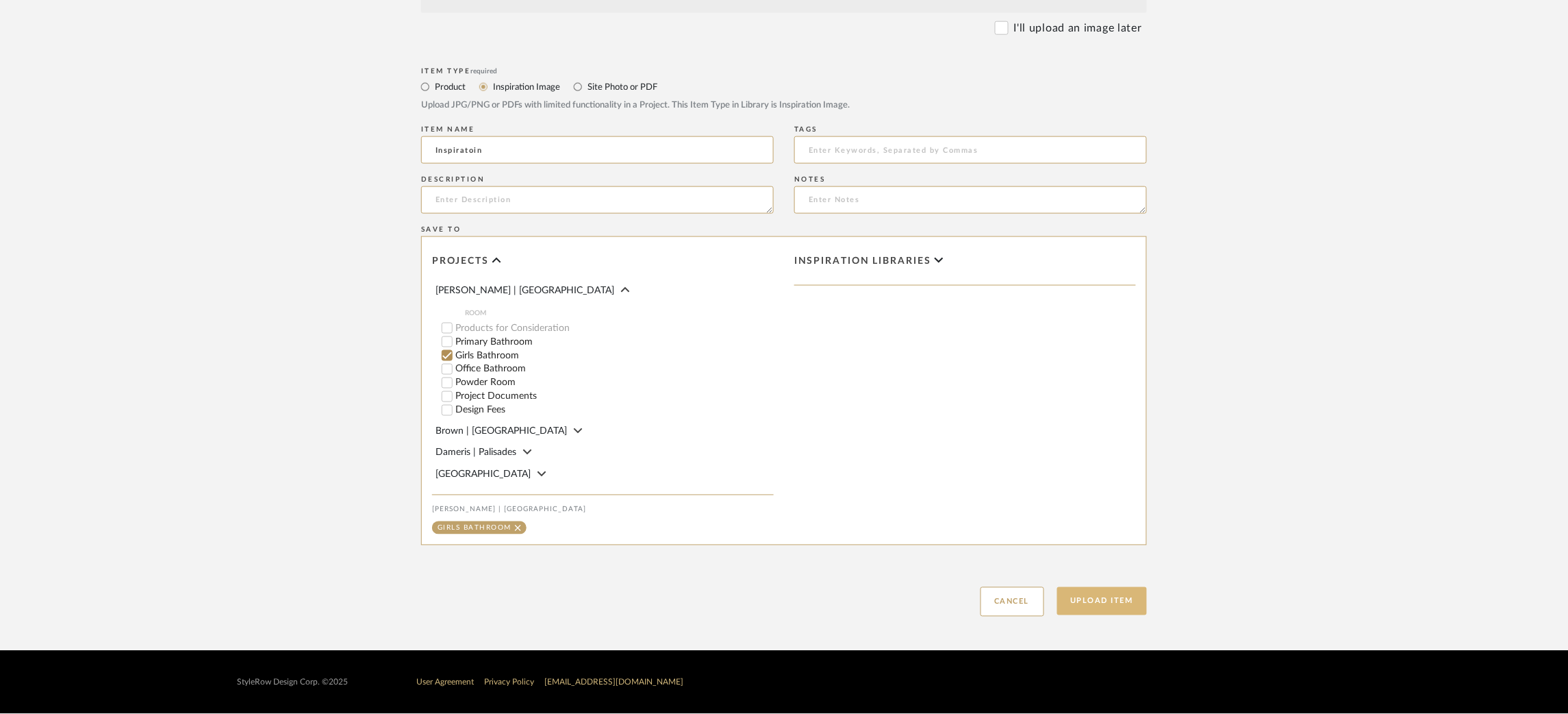
click at [842, 603] on button "Upload Item" at bounding box center [1102, 601] width 90 height 28
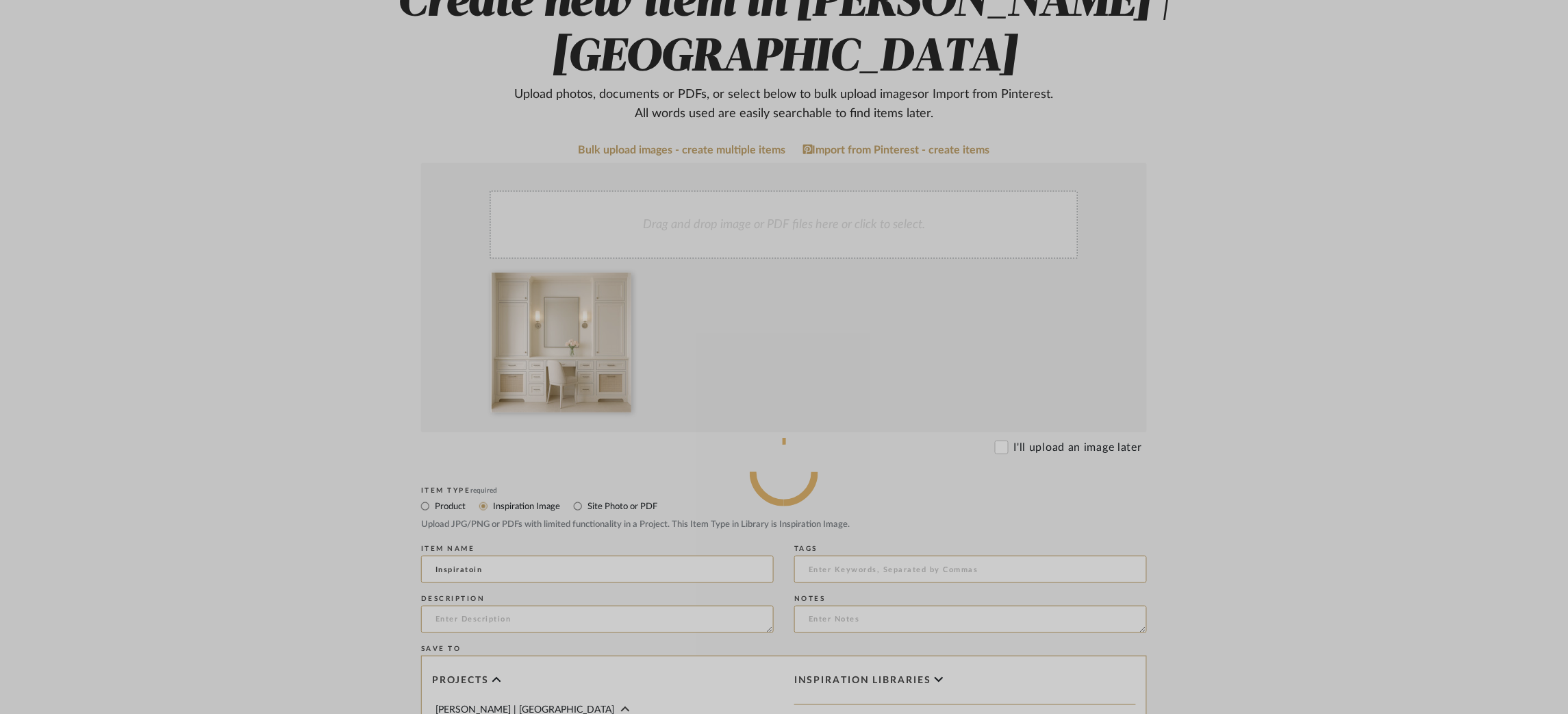
scroll to position [189, 0]
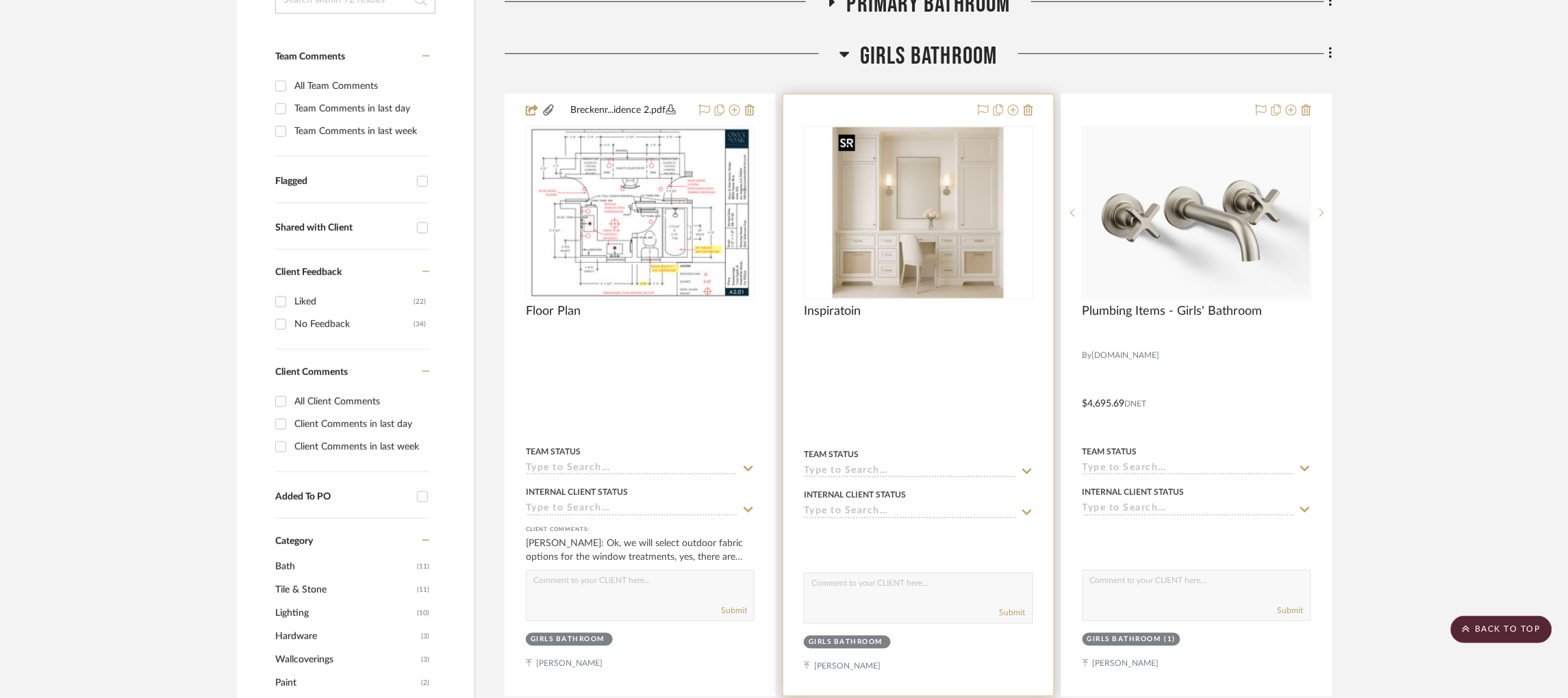
scroll to position [366, 0]
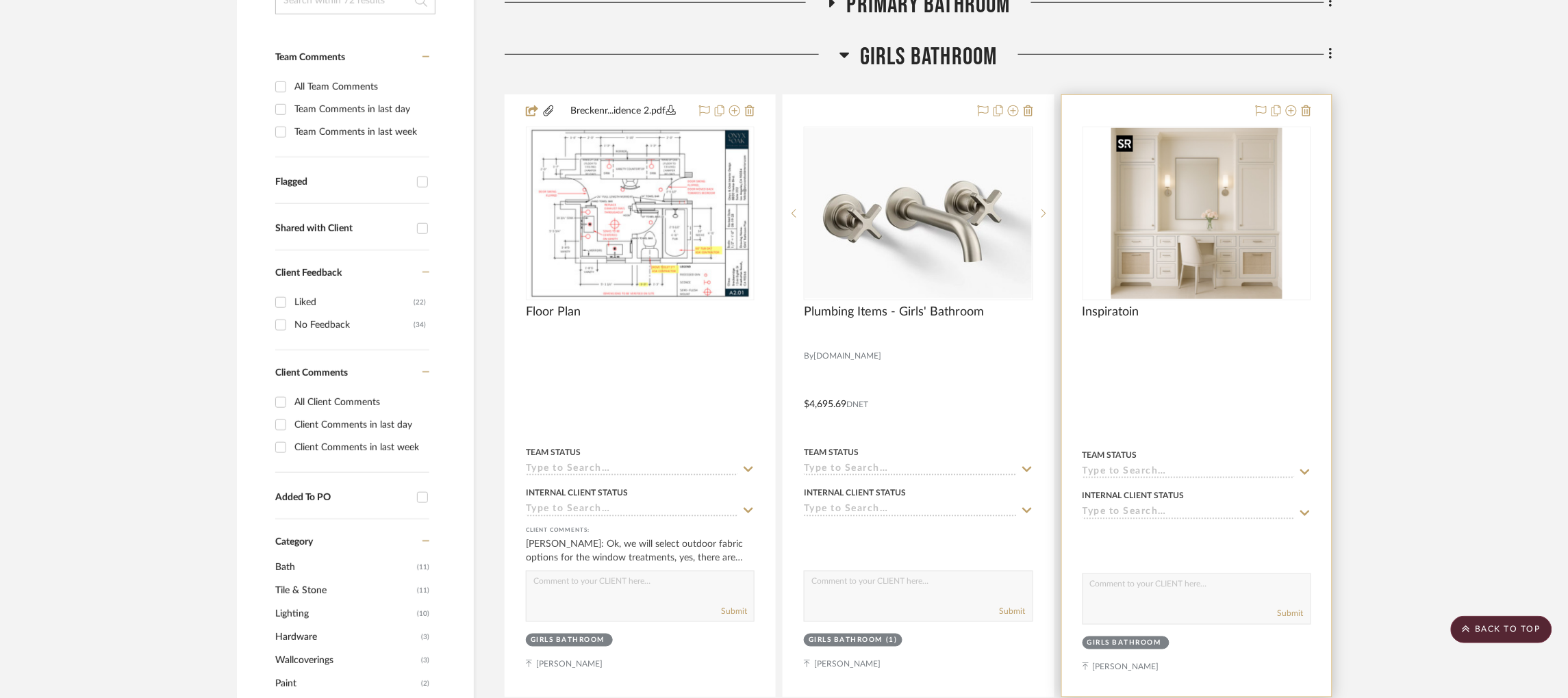
click at [842, 218] on img "0" at bounding box center [1197, 214] width 171 height 171
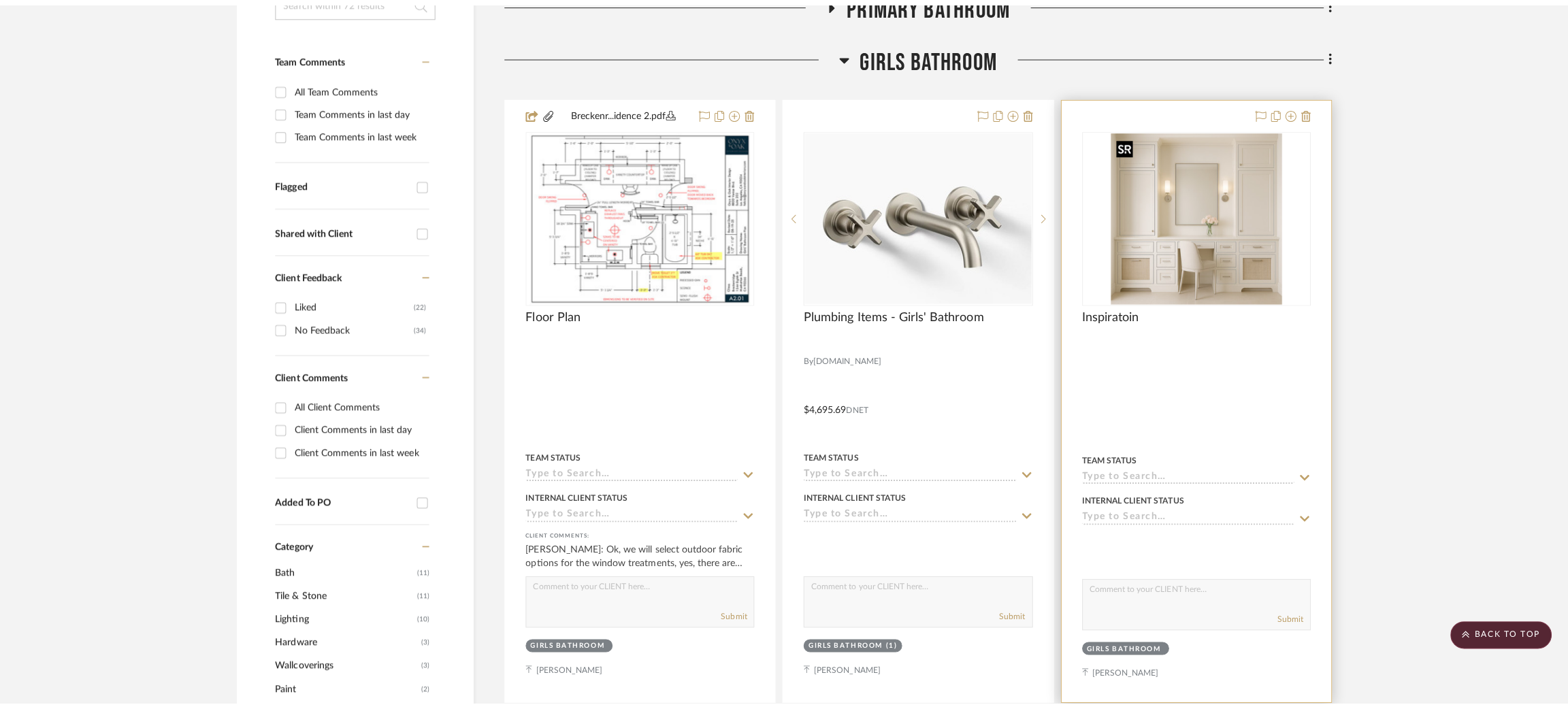
scroll to position [0, 0]
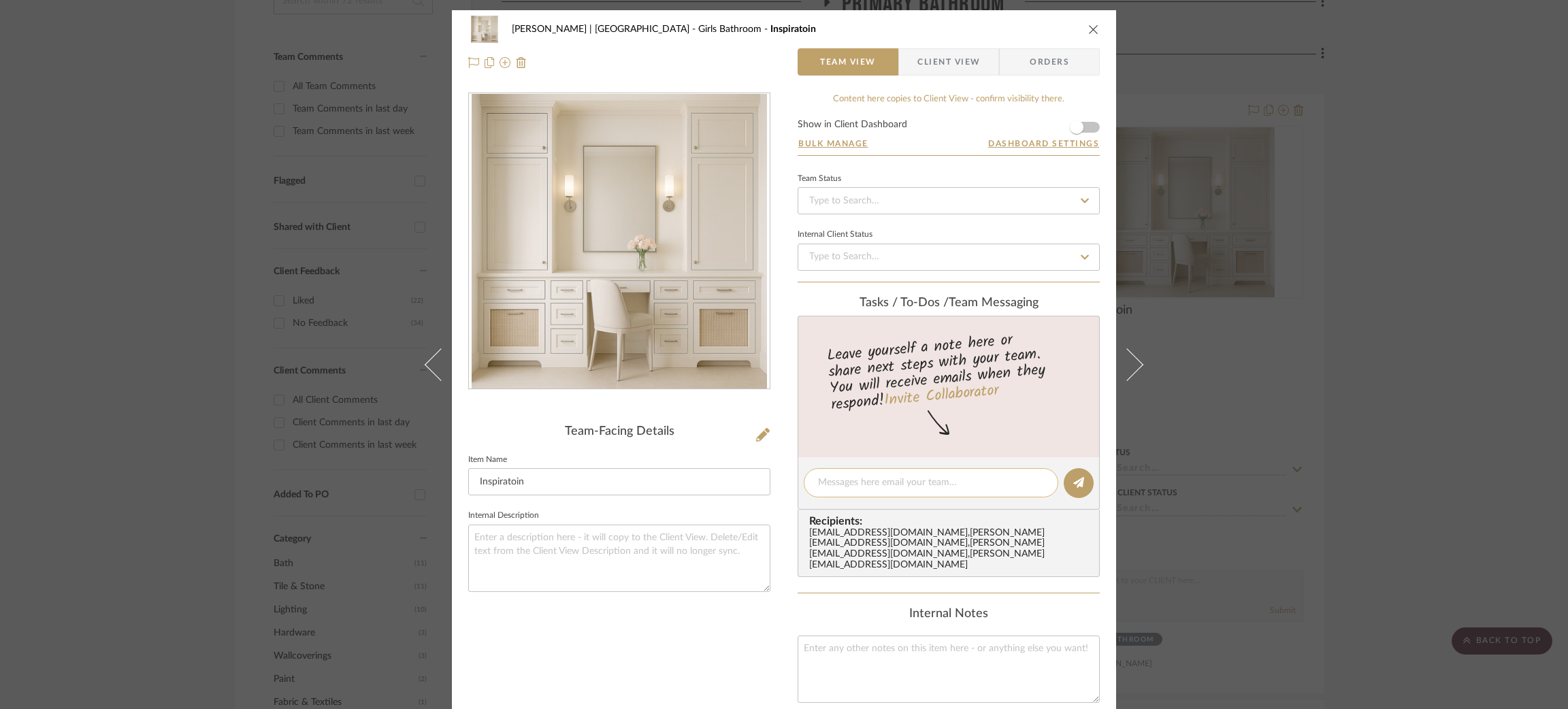
click at [837, 476] on textarea at bounding box center [931, 483] width 226 height 15
drag, startPoint x: 930, startPoint y: 479, endPoint x: 1025, endPoint y: 476, distance: 95.0
click at [837, 476] on textarea "Felicia, am I ok to share this with Emily?" at bounding box center [931, 483] width 226 height 15
type textarea "[PERSON_NAME], am I ok to share this on client view?"
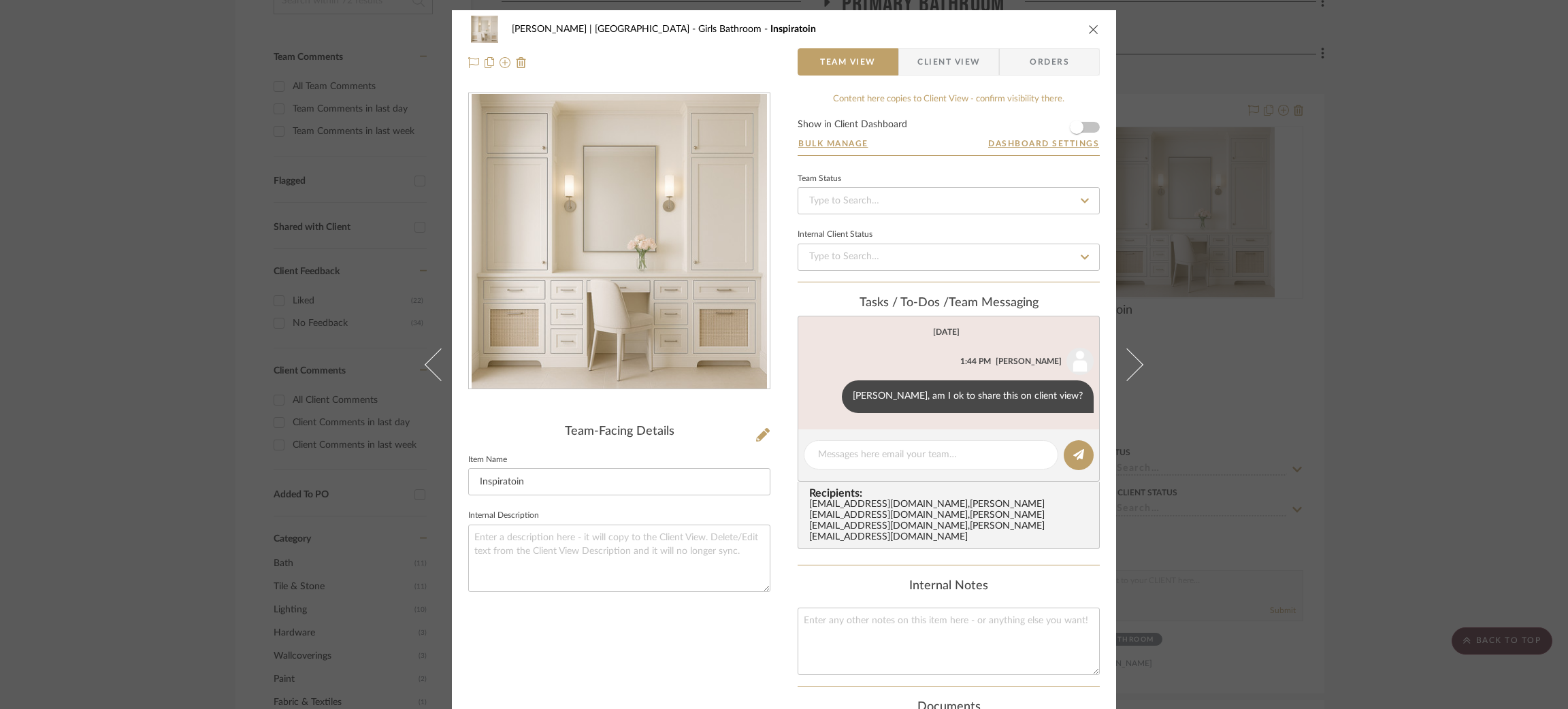
click at [202, 206] on div "Breckenridge-Tchen | Manhattan Beach Girls Bathroom Inspiratoin Team View Clien…" at bounding box center [784, 354] width 1568 height 709
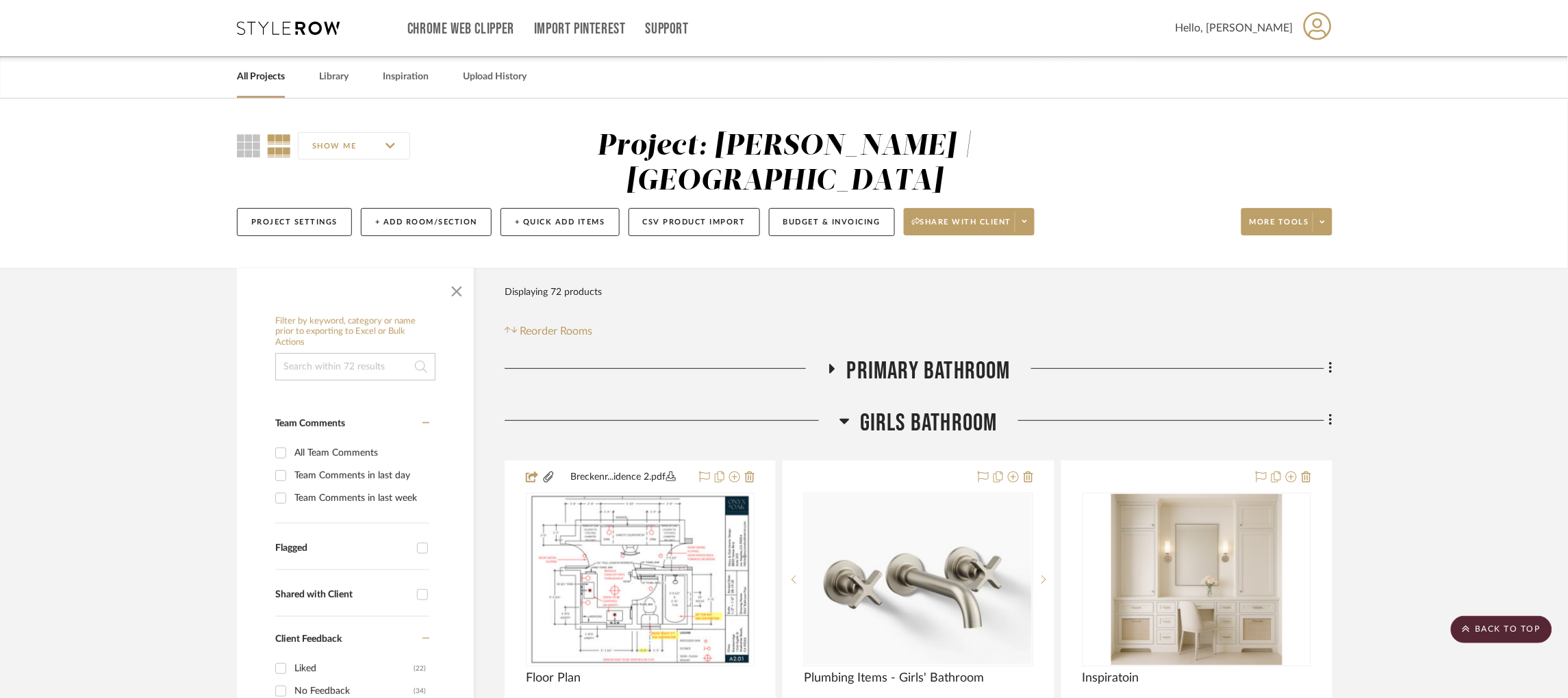
click at [286, 27] on icon at bounding box center [287, 28] width 103 height 14
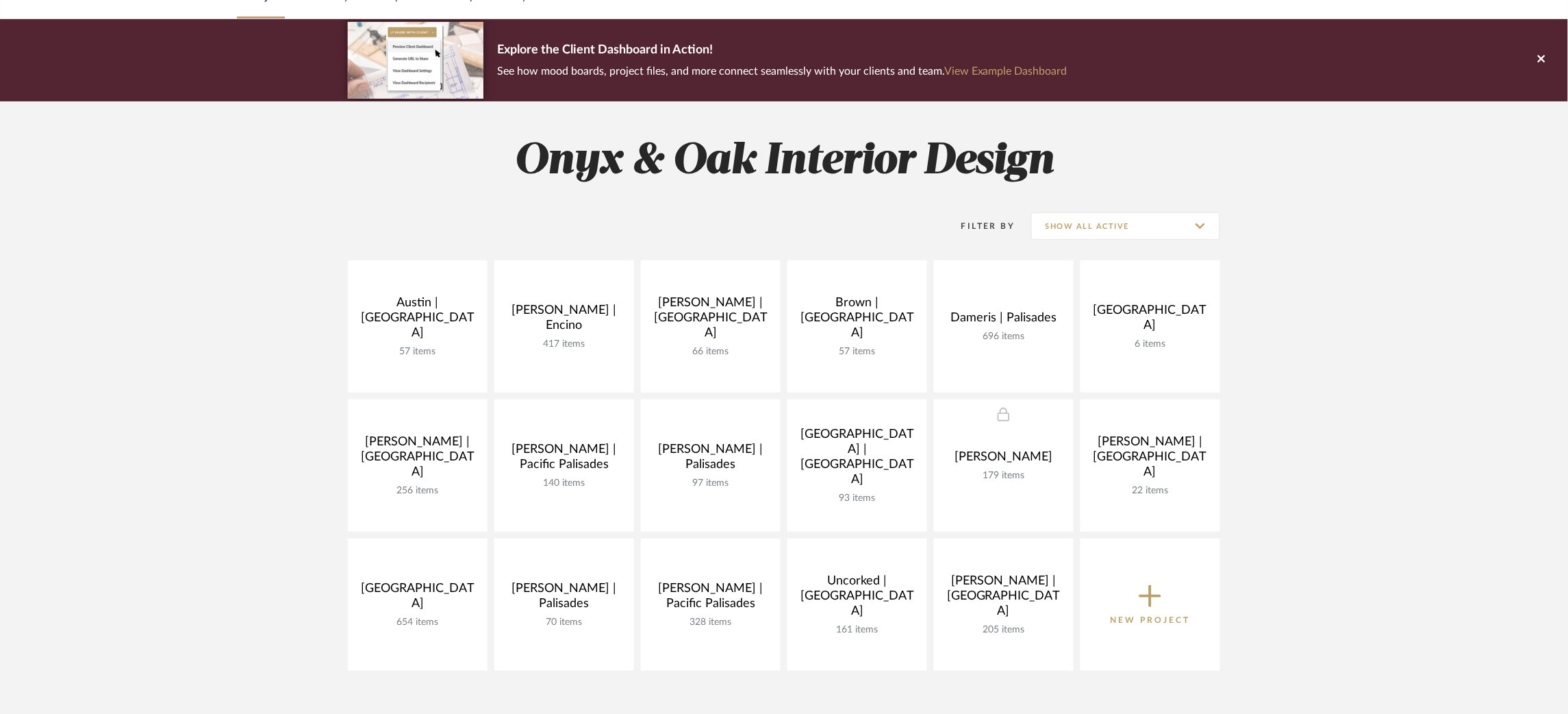
scroll to position [103, 0]
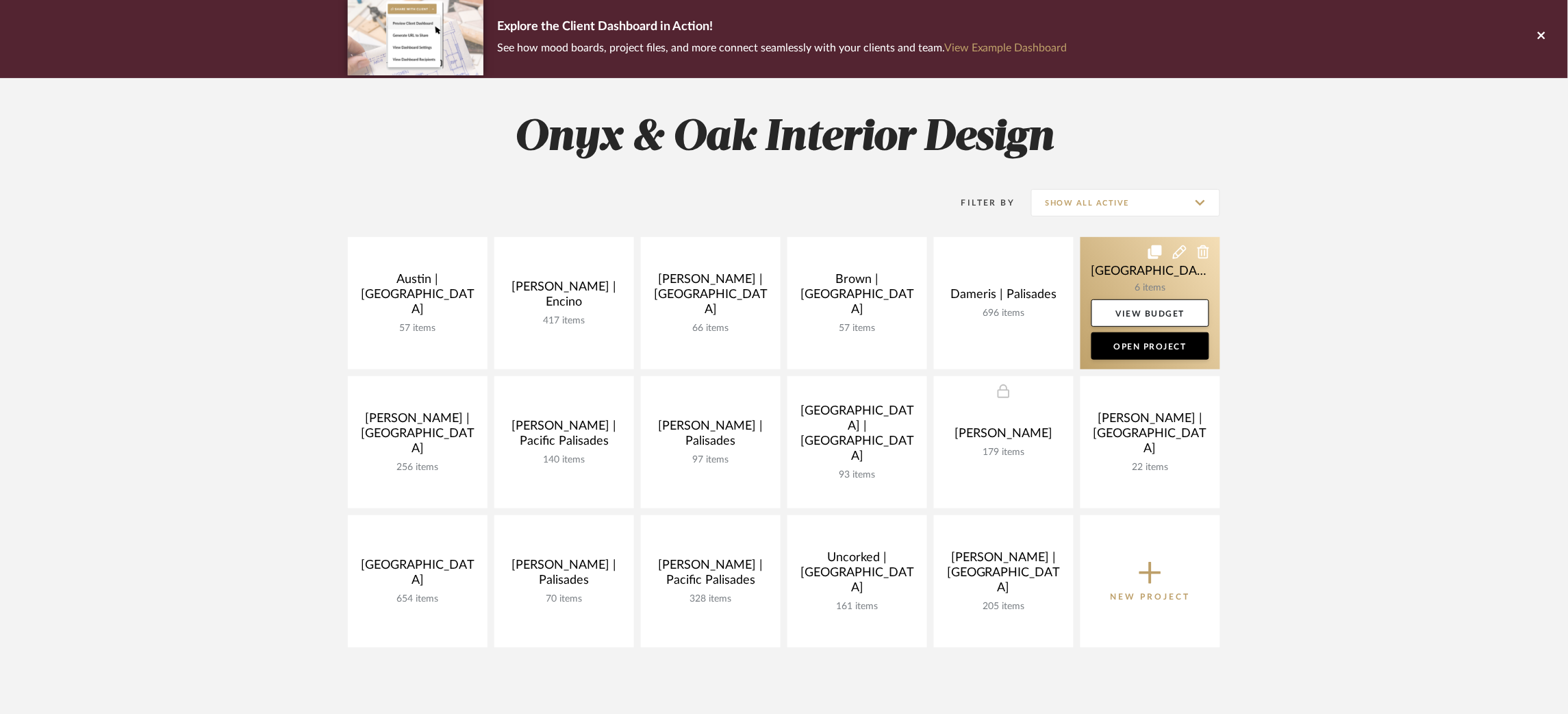
click at [842, 262] on link at bounding box center [1151, 302] width 140 height 132
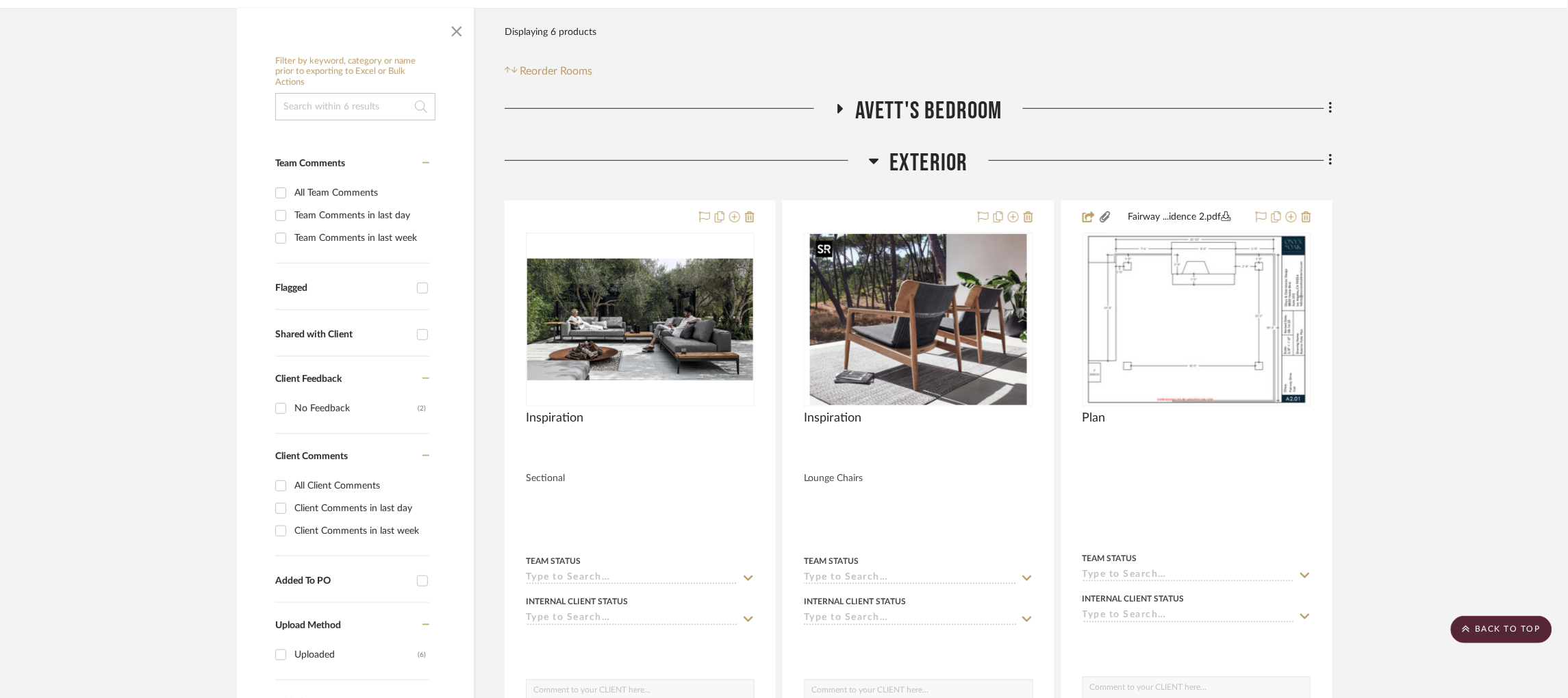
scroll to position [205, 0]
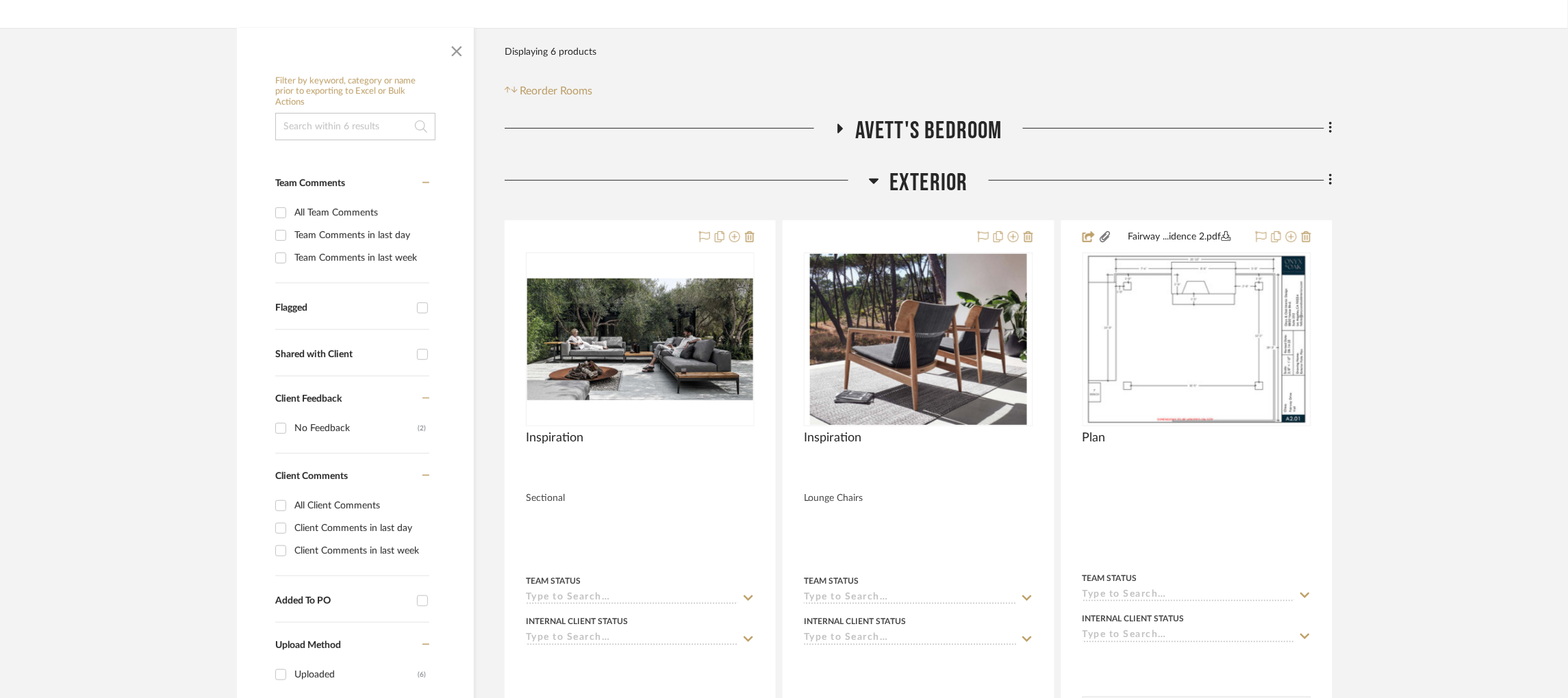
click at [842, 130] on icon at bounding box center [840, 128] width 16 height 11
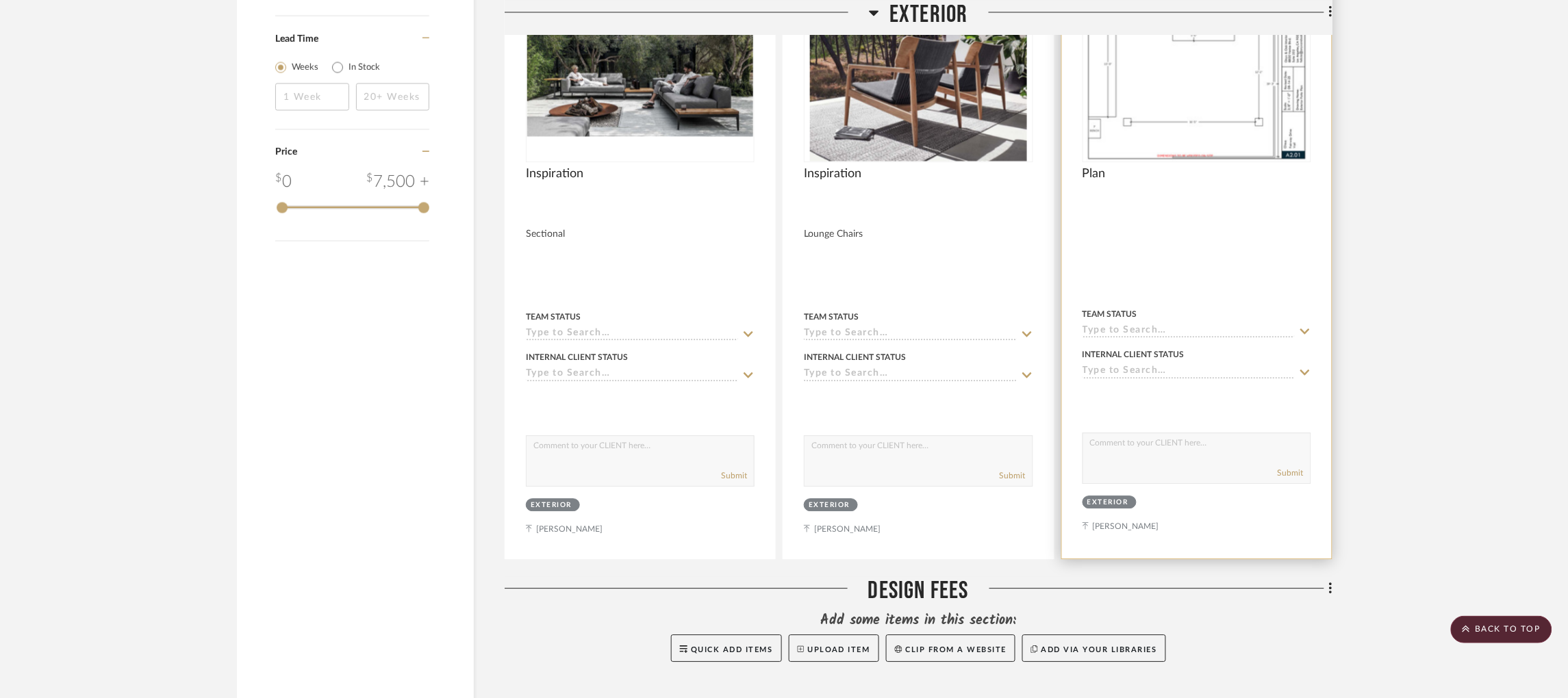
scroll to position [1079, 0]
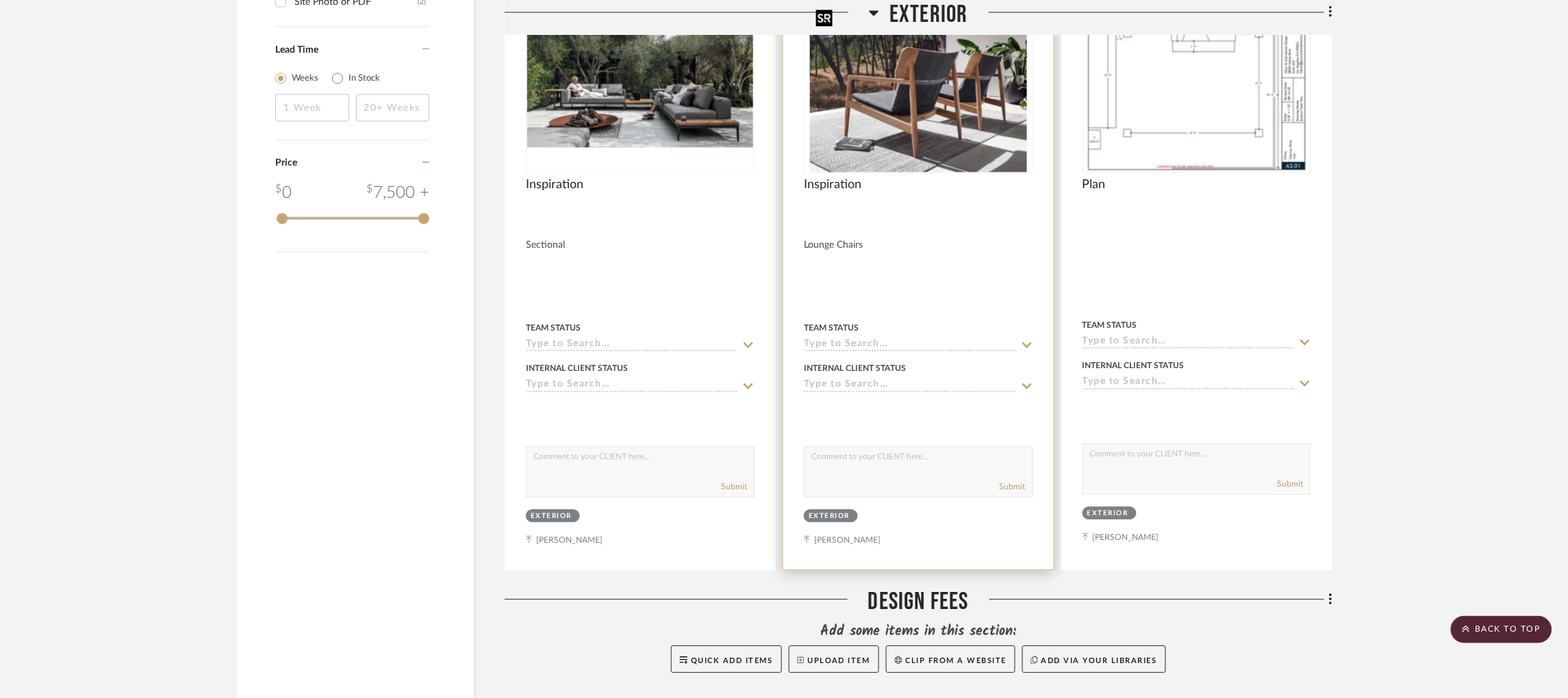
click at [842, 104] on img "0" at bounding box center [918, 86] width 217 height 171
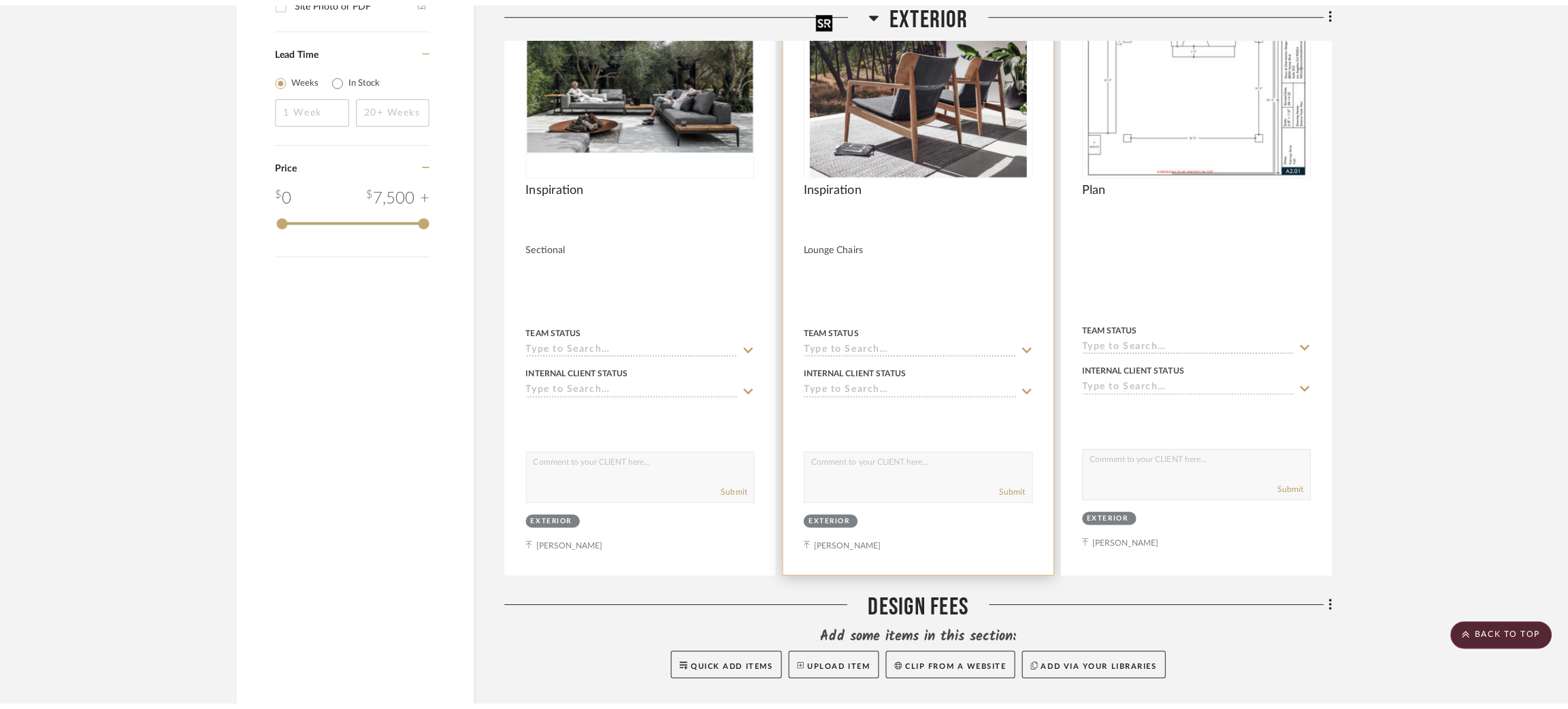
scroll to position [0, 0]
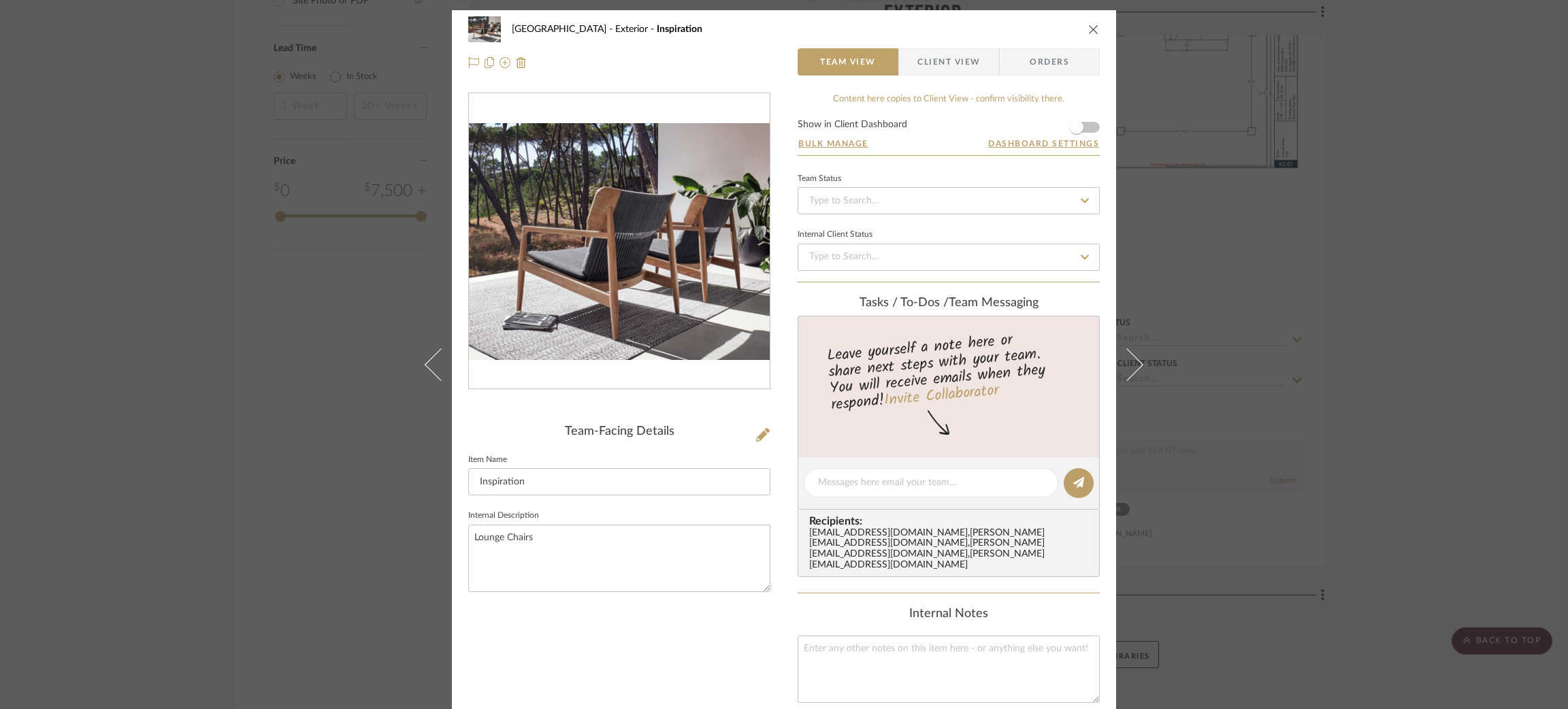
drag, startPoint x: 631, startPoint y: 329, endPoint x: 607, endPoint y: 305, distance: 33.9
drag, startPoint x: 607, startPoint y: 305, endPoint x: 1320, endPoint y: 285, distance: 713.3
click at [837, 285] on div "Fairway Drive Exterior Inspiration Team View Client View Orders Team-Facing Det…" at bounding box center [784, 354] width 1568 height 709
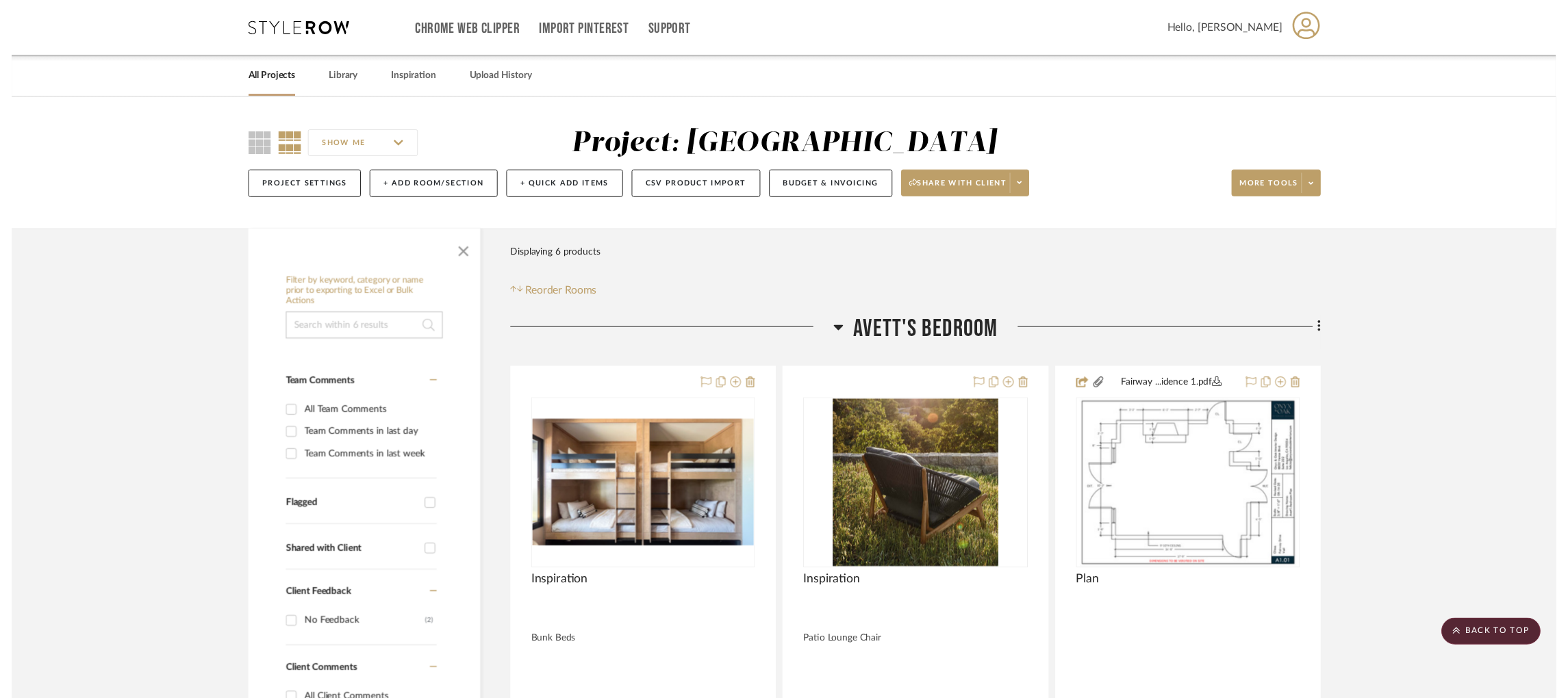
scroll to position [1079, 0]
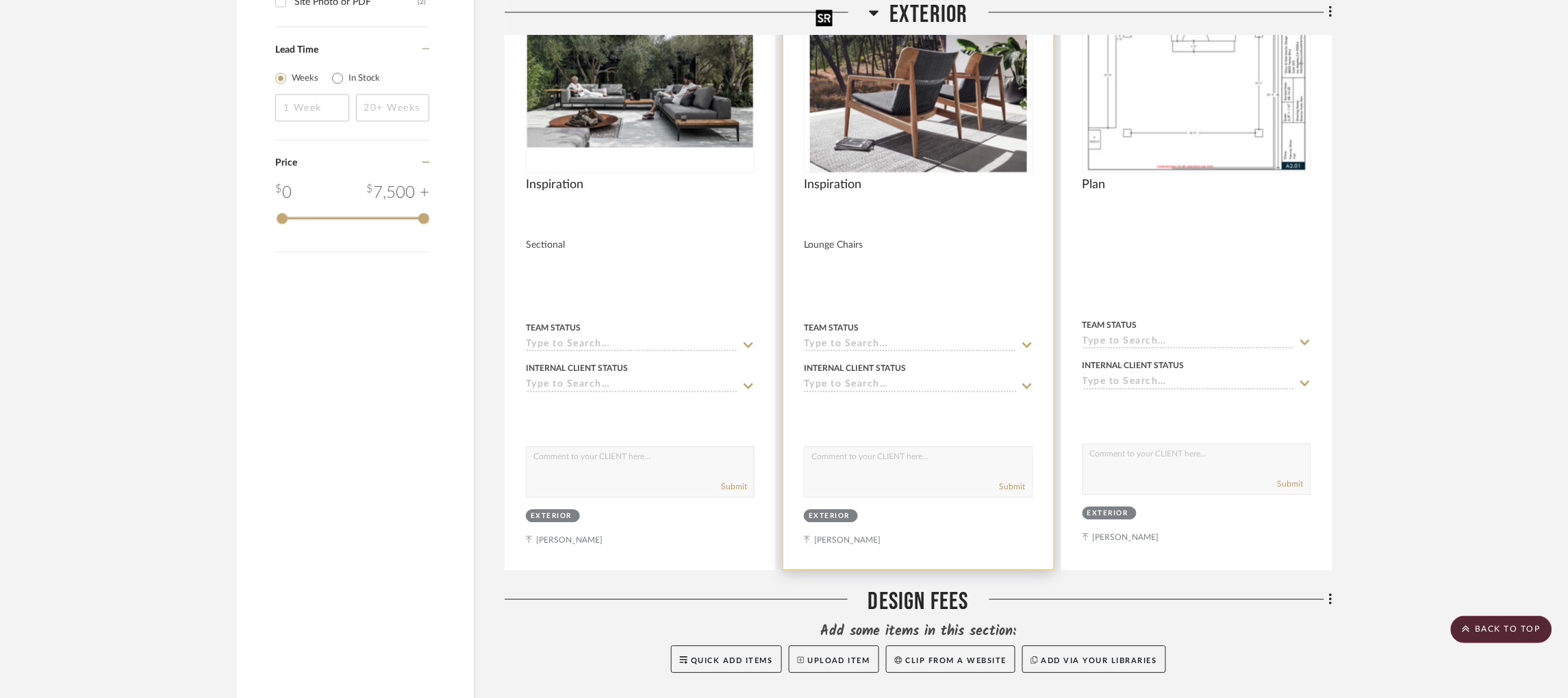
click at [842, 126] on img "0" at bounding box center [918, 86] width 217 height 171
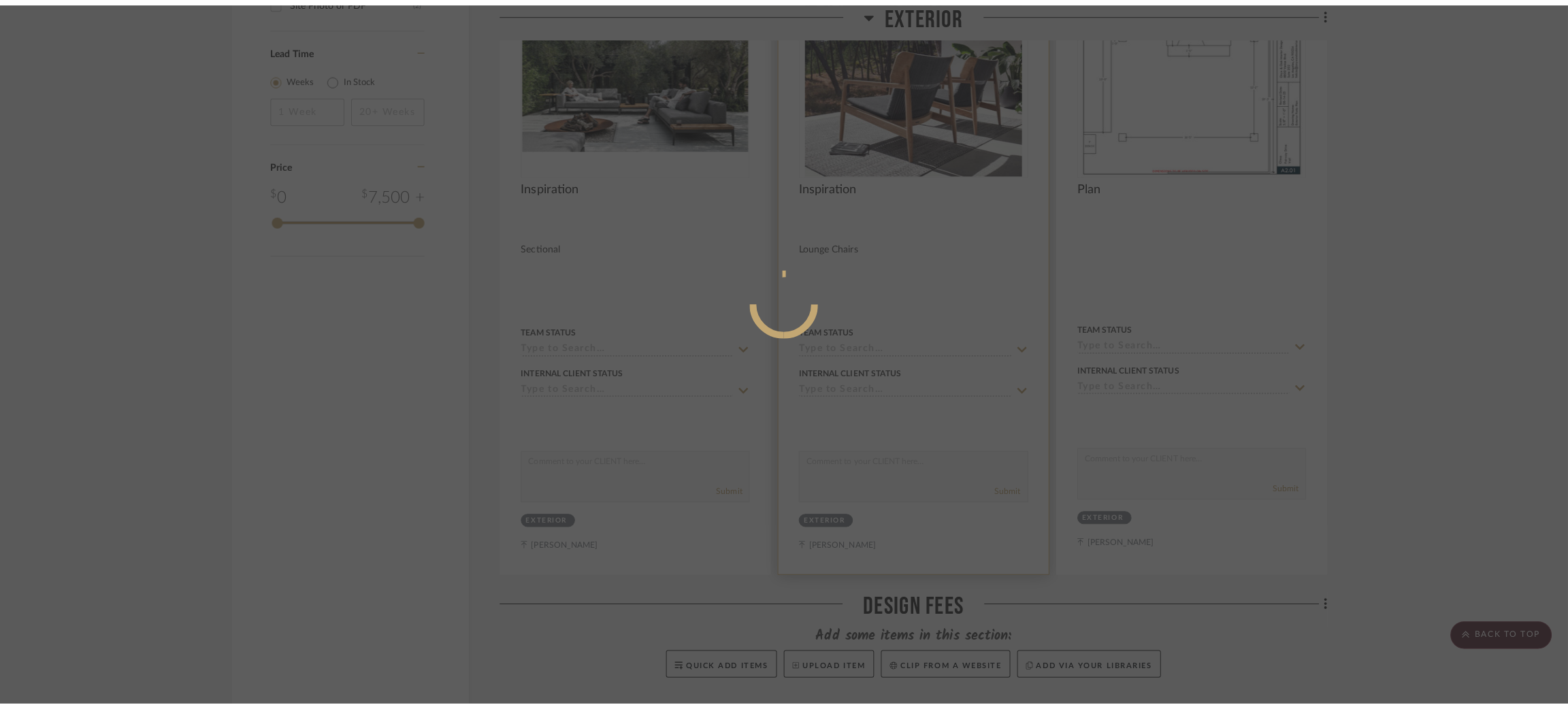
scroll to position [0, 0]
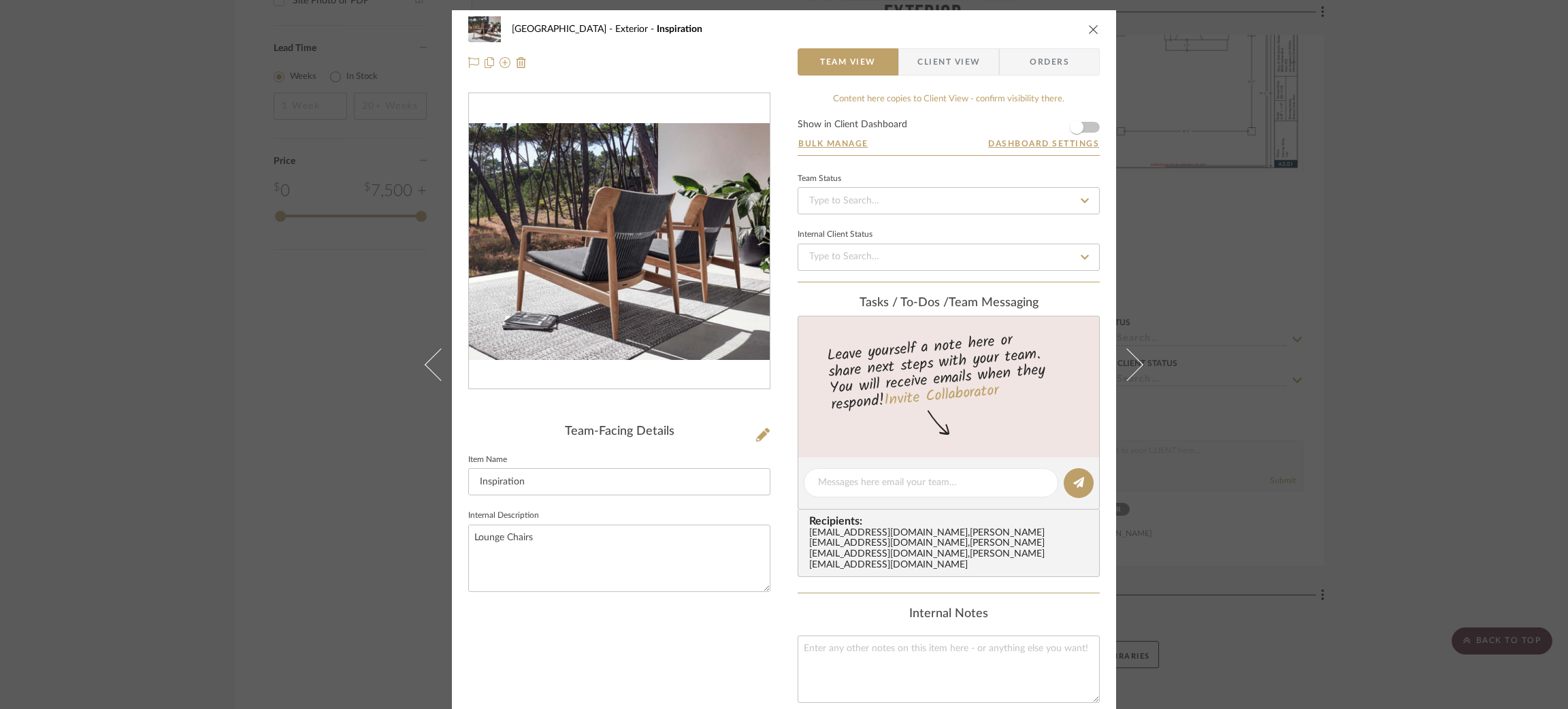
click at [837, 450] on div "Fairway Drive Exterior Inspiration Team View Client View Orders Team-Facing Det…" at bounding box center [784, 354] width 1568 height 709
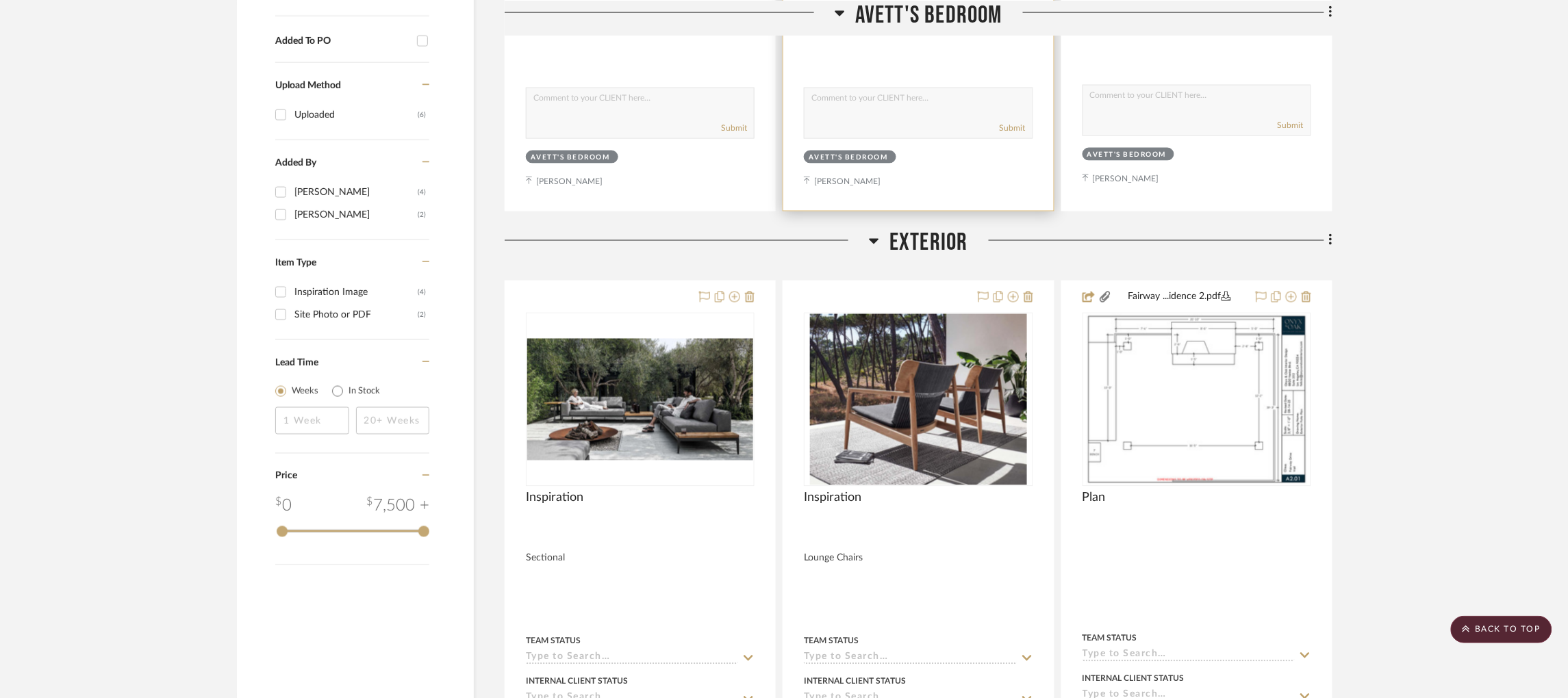
scroll to position [874, 0]
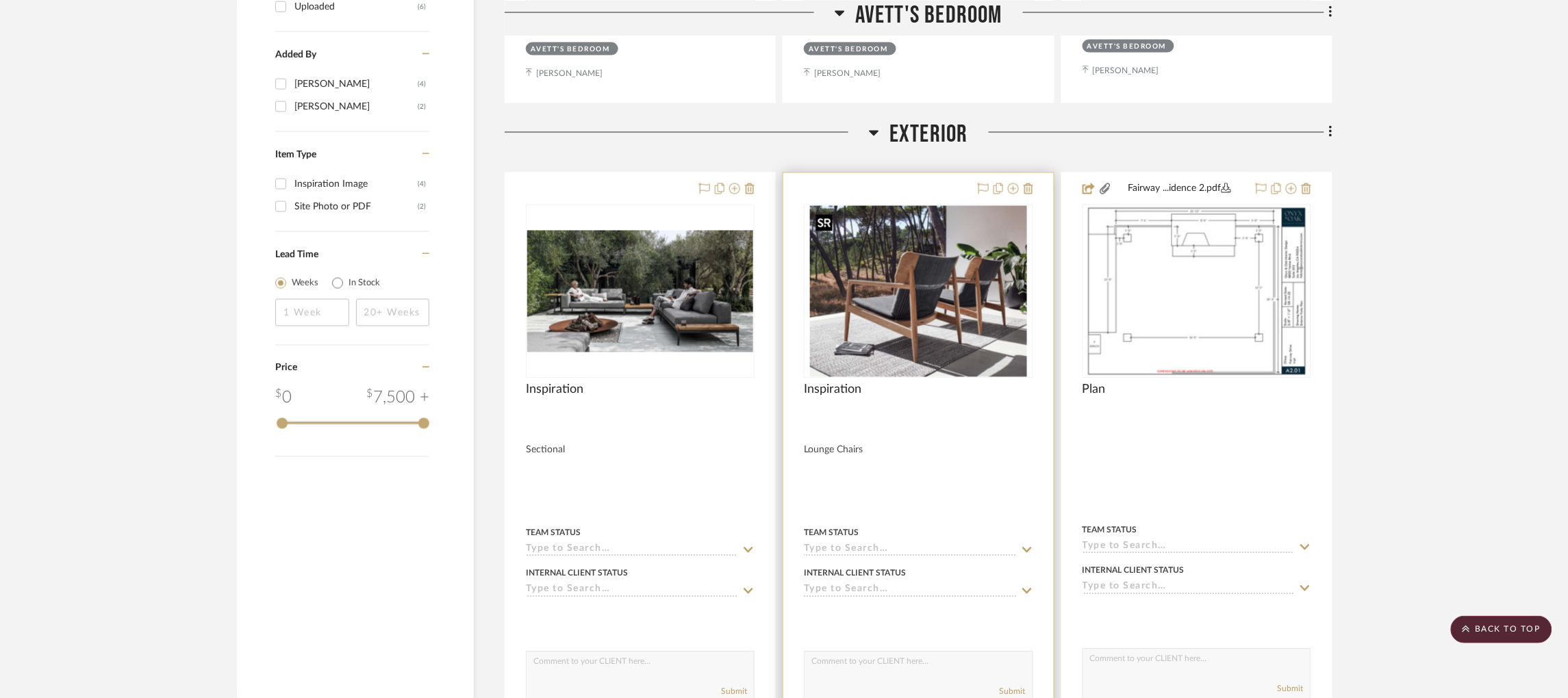
click at [842, 337] on img "0" at bounding box center [918, 292] width 217 height 171
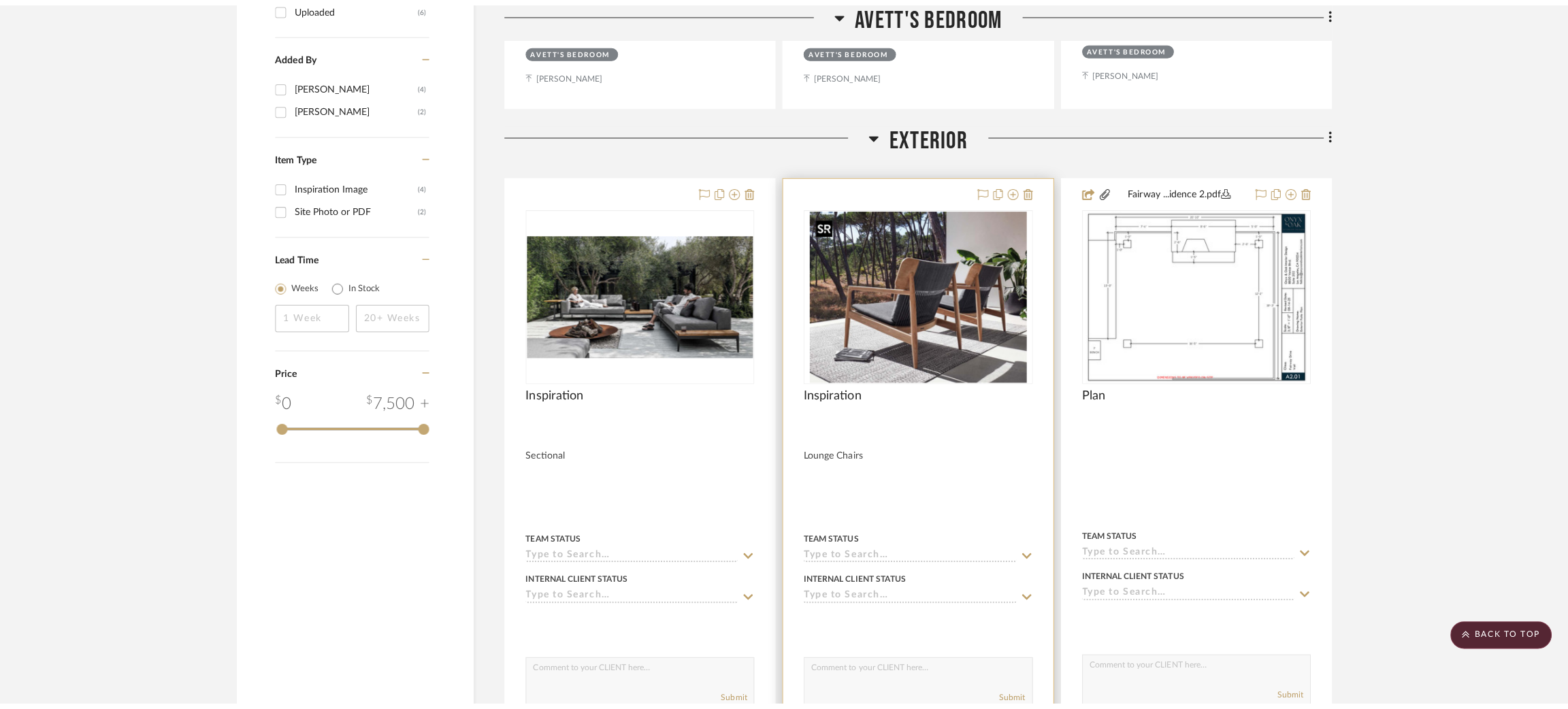
scroll to position [0, 0]
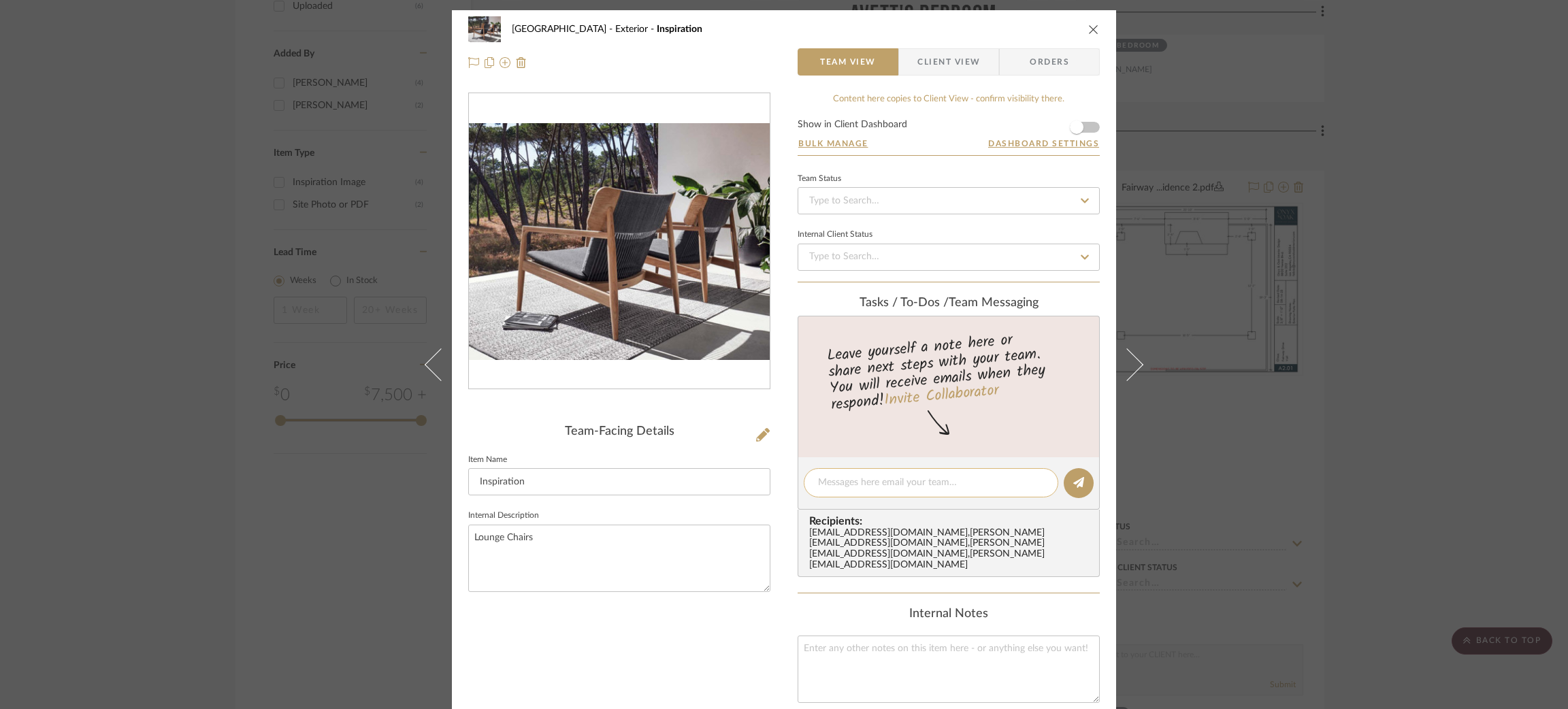
click at [837, 476] on textarea at bounding box center [931, 483] width 226 height 15
paste textarea "https://www.gloster.com/en-us/products/collections/fern/fern-low-back-lounge-ch…"
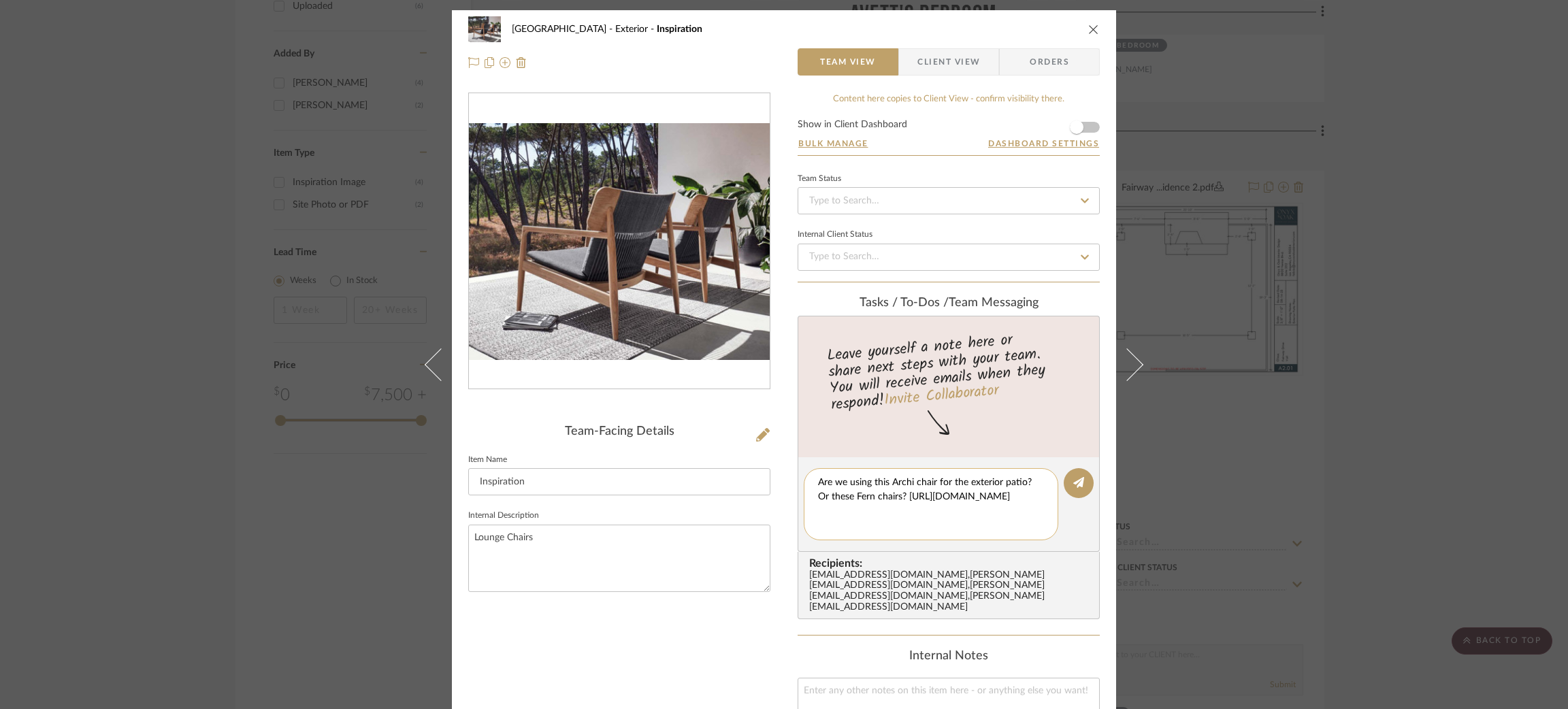
click at [833, 495] on textarea "Are we using this Archi chair for the exterior patio? Or these Fern chairs? htt…" at bounding box center [931, 504] width 226 height 57
click at [837, 495] on textarea "Are we using this Archi chair for the exterior patio? Or the Fern chairs? https…" at bounding box center [931, 504] width 226 height 57
click at [837, 494] on textarea "Are we using this Archi chair for the exterior patio? Or the Fern chairs? https…" at bounding box center [931, 504] width 226 height 57
click at [818, 481] on textarea "Are we using this Archi chair for the exterior patio? Or the Fern? https://www.…" at bounding box center [931, 504] width 226 height 57
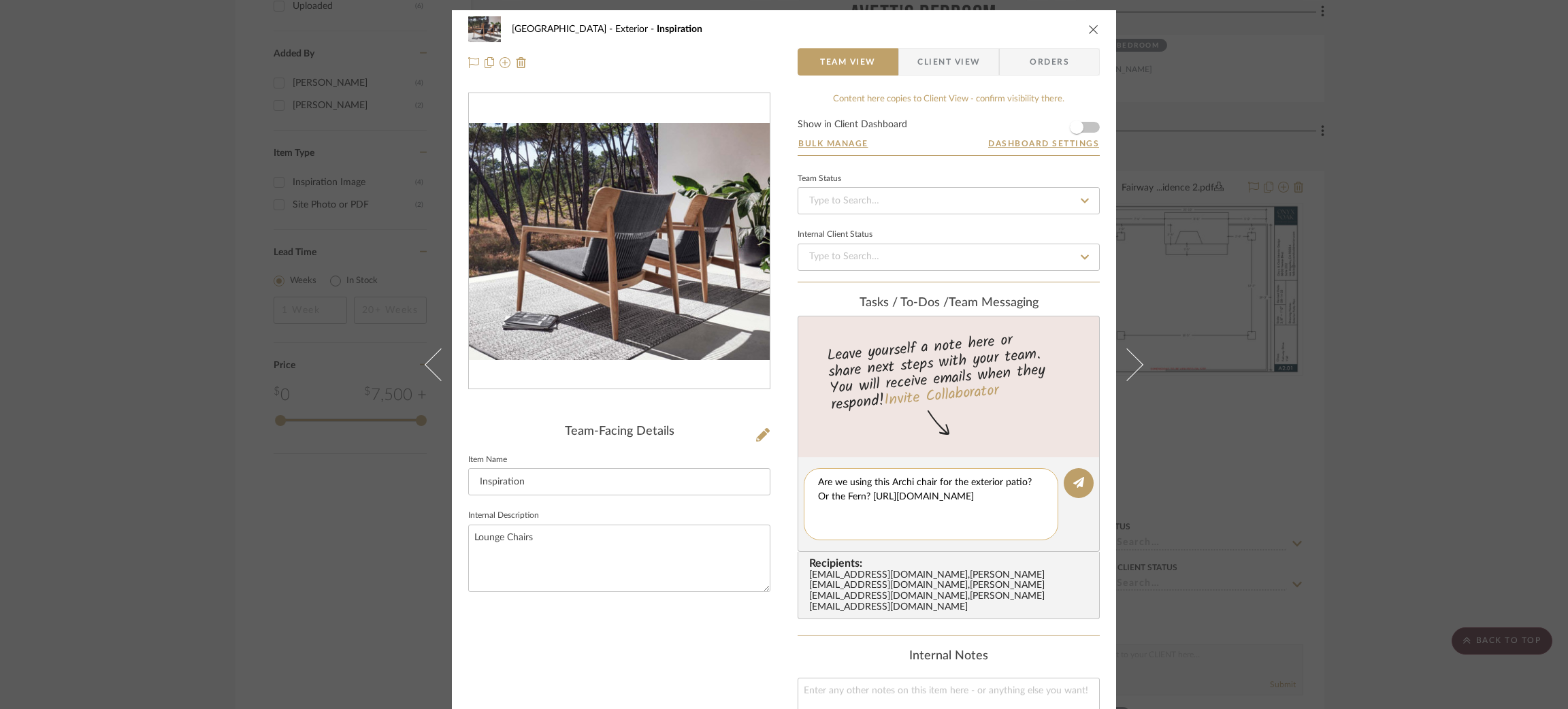
click at [837, 493] on textarea "Are we using this Archi chair for the exterior patio? Or the Fern? https://www.…" at bounding box center [931, 504] width 226 height 57
type textarea "Are we using this Archi chair for the exterior patio? Or the Fern? Sorry can't …"
click at [837, 487] on button at bounding box center [1078, 483] width 30 height 30
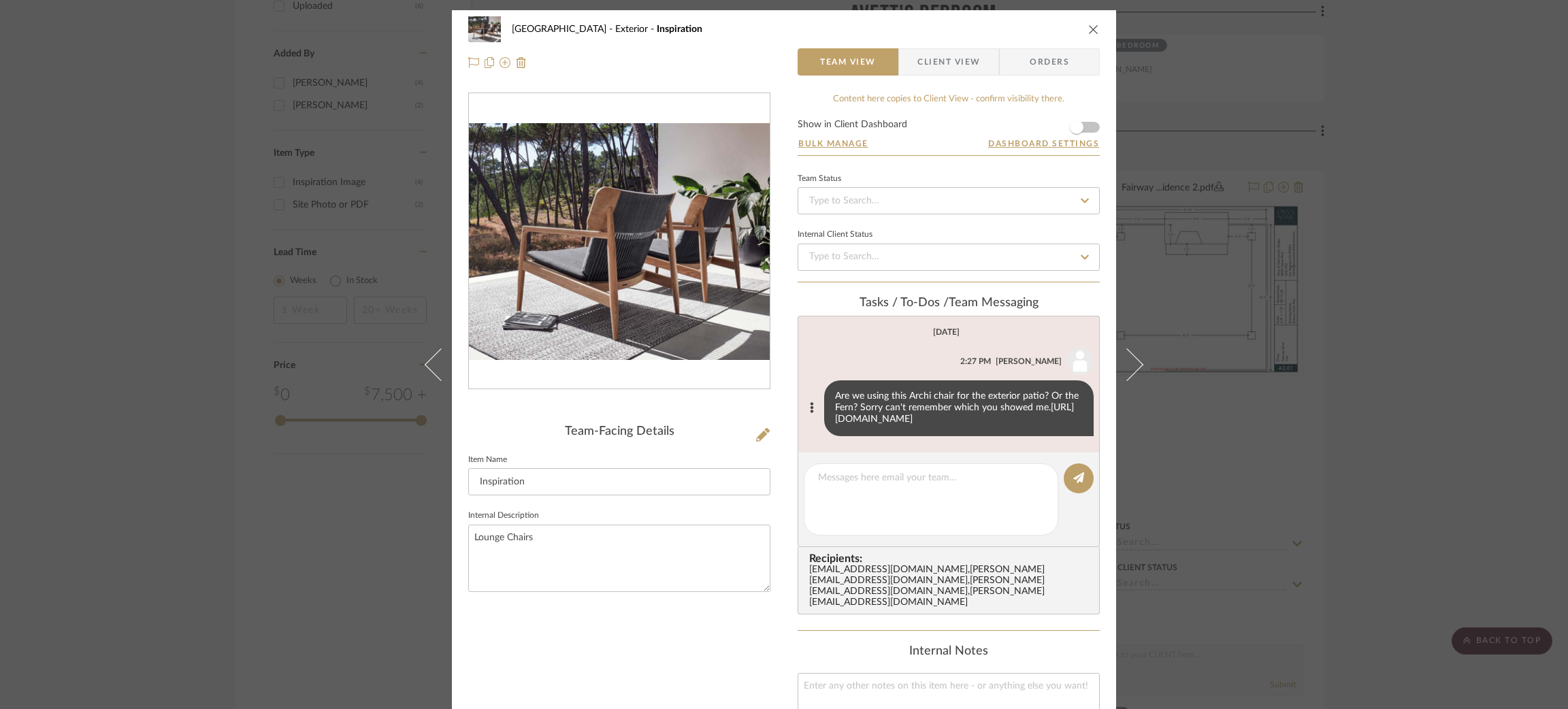
click at [837, 423] on link "https://www.gloster.com/en-us/products/collections/fern/fern-low-back-lounge-ch…" at bounding box center [954, 414] width 239 height 21
click at [837, 346] on div "Fairway Drive Exterior Inspiration Team View Client View Orders Team-Facing Det…" at bounding box center [784, 354] width 1568 height 709
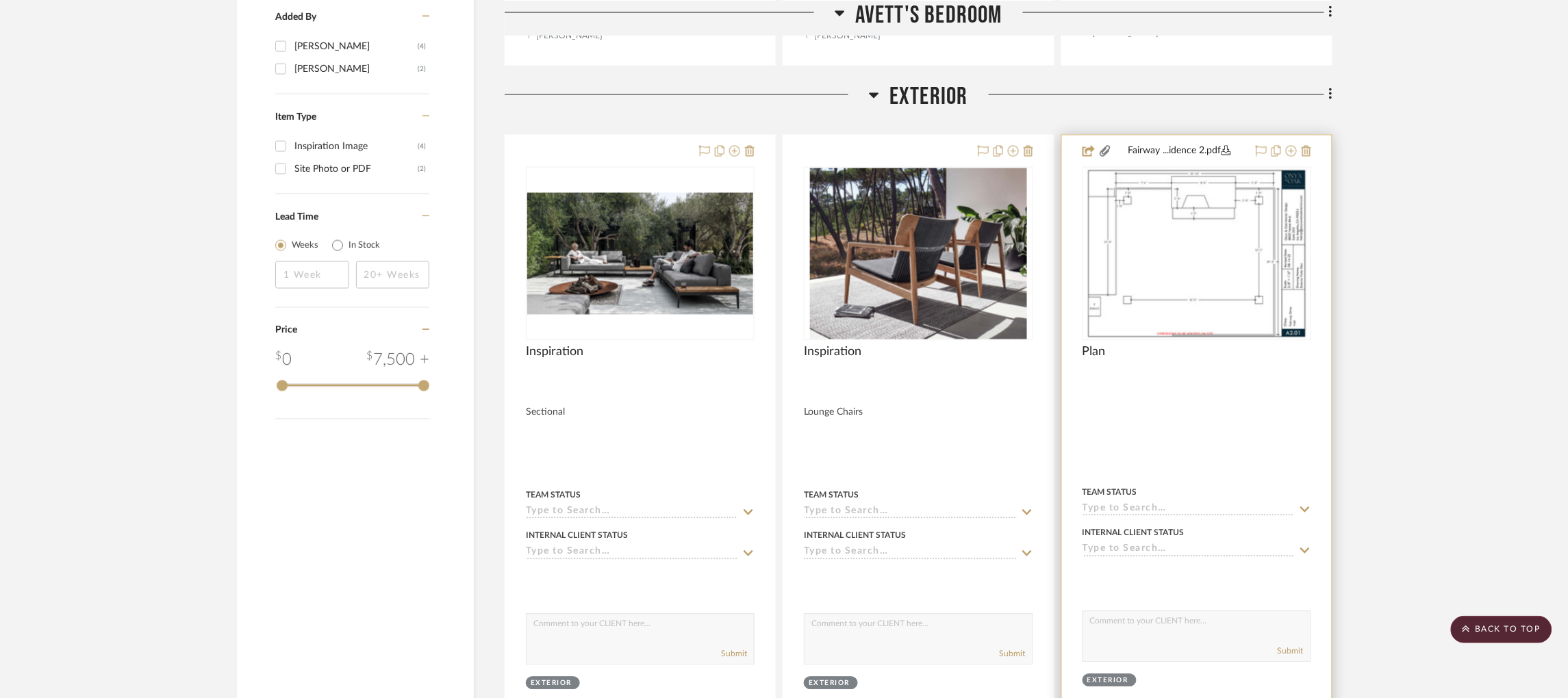
scroll to position [976, 0]
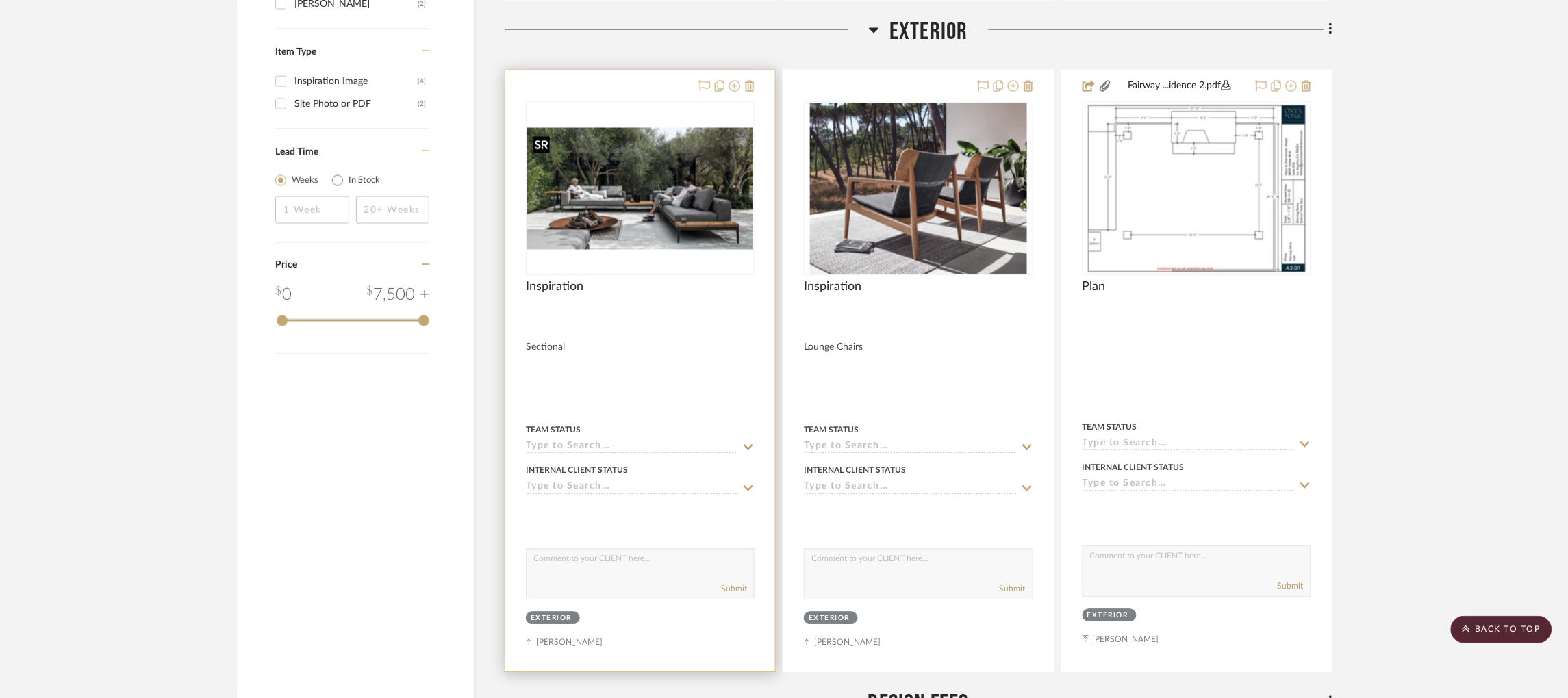
click at [701, 175] on img "0" at bounding box center [640, 189] width 226 height 122
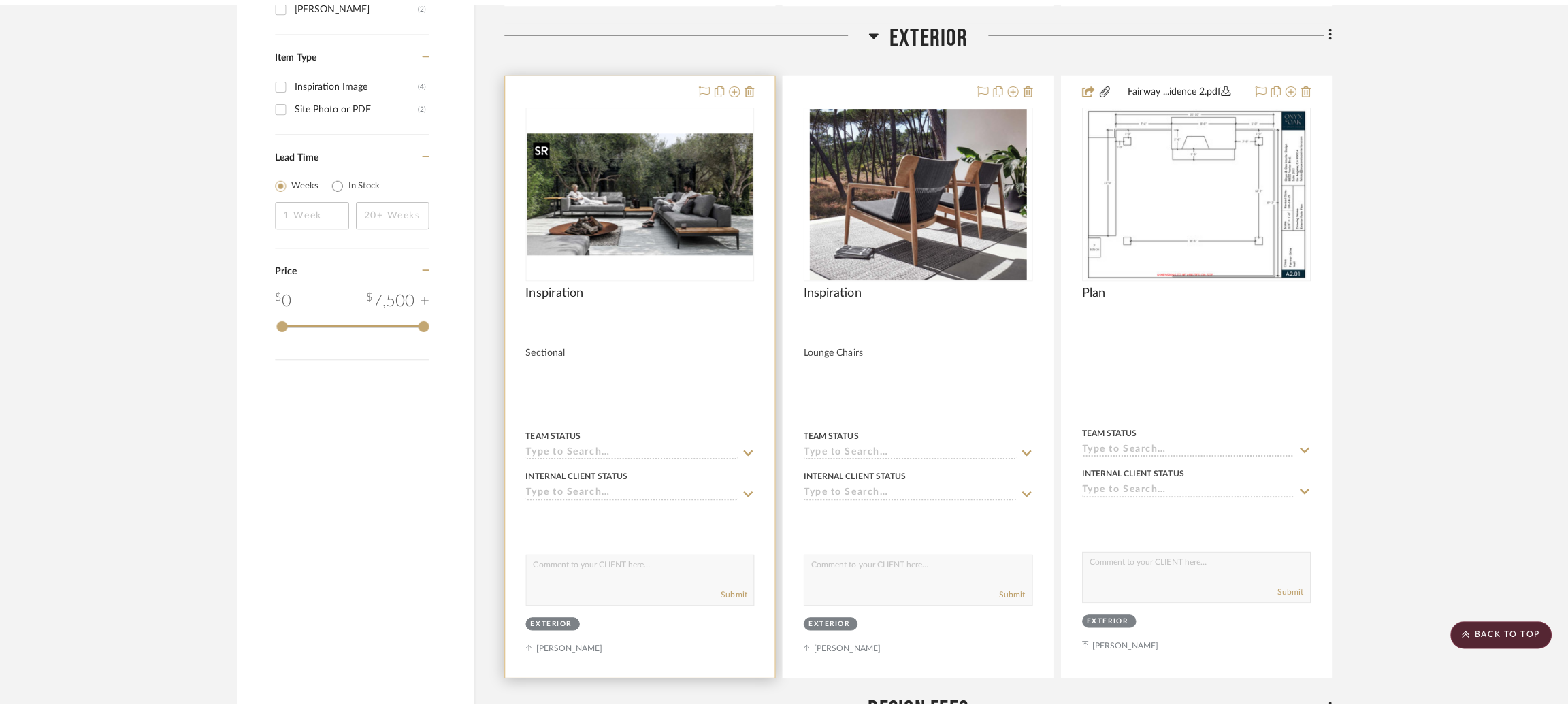
scroll to position [0, 0]
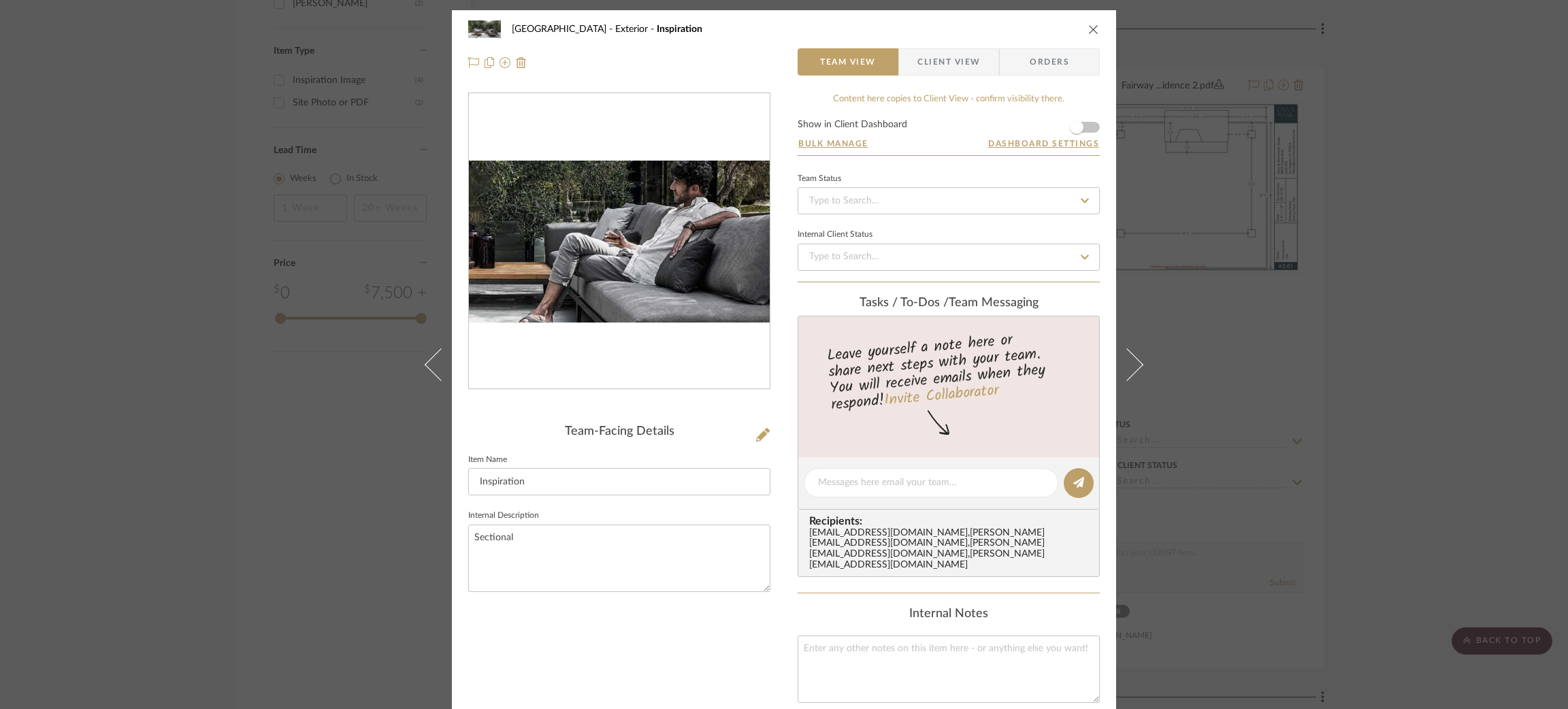
click at [656, 251] on img "0" at bounding box center [619, 242] width 300 height 162
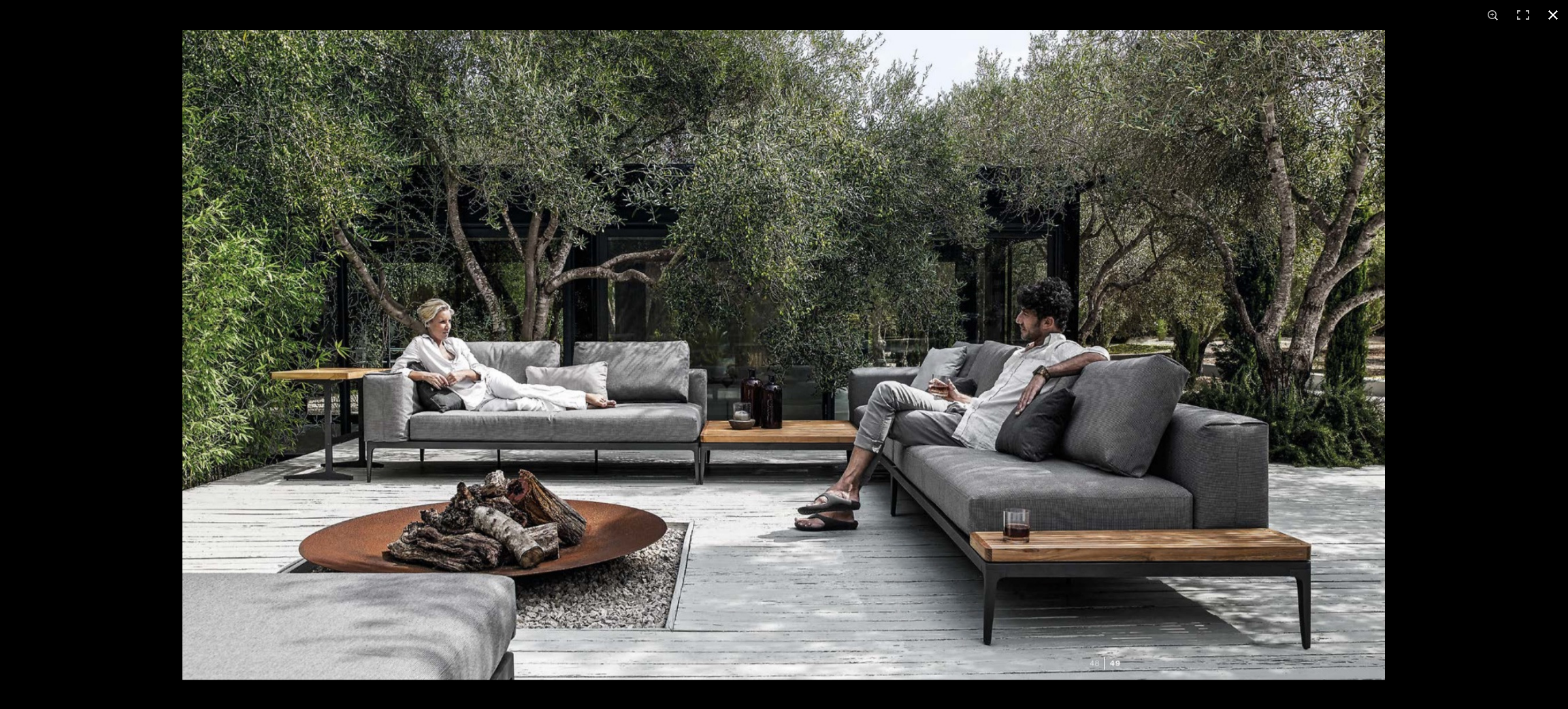
click at [837, 257] on div at bounding box center [966, 384] width 1568 height 709
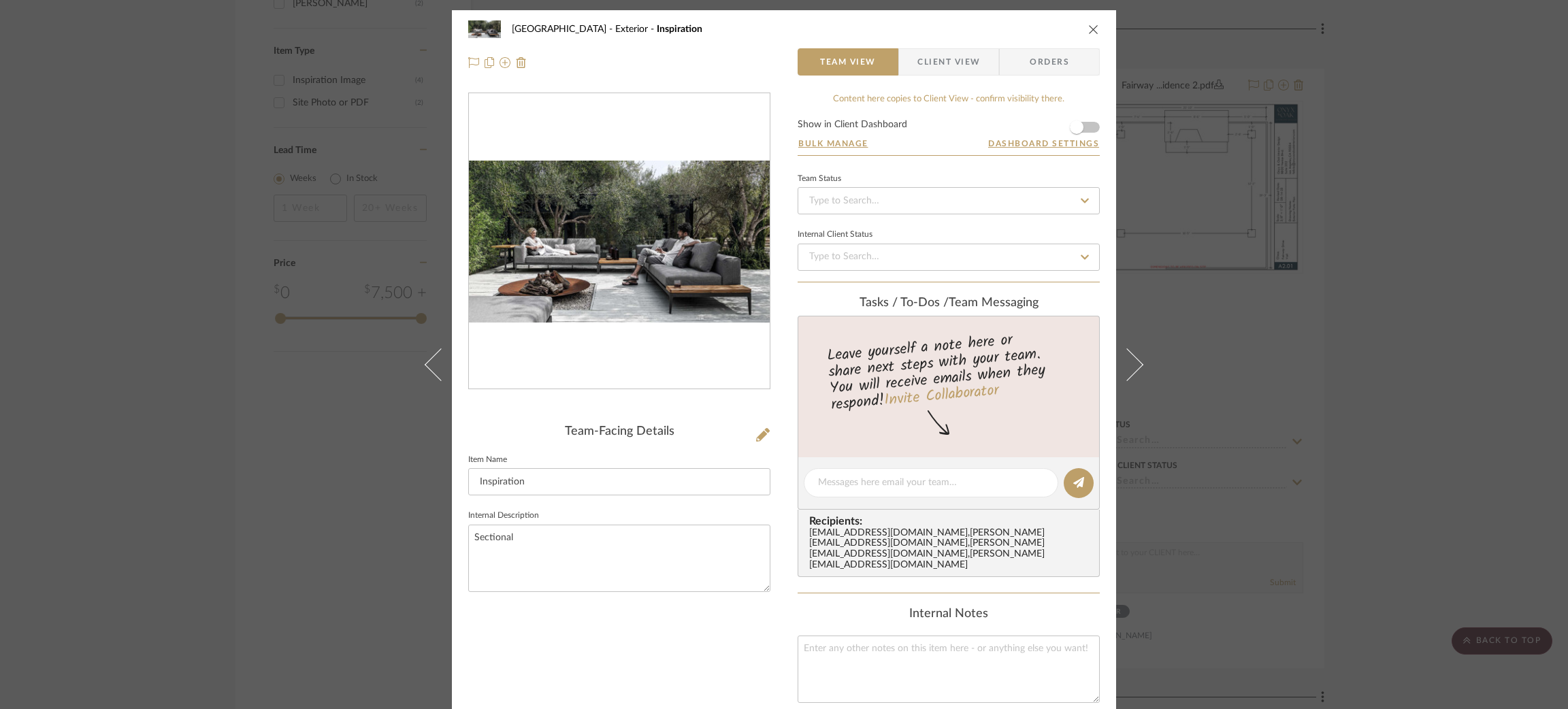
click at [837, 317] on div "Fairway Drive Exterior Inspiration Team View Client View Orders Team-Facing Det…" at bounding box center [784, 354] width 1568 height 709
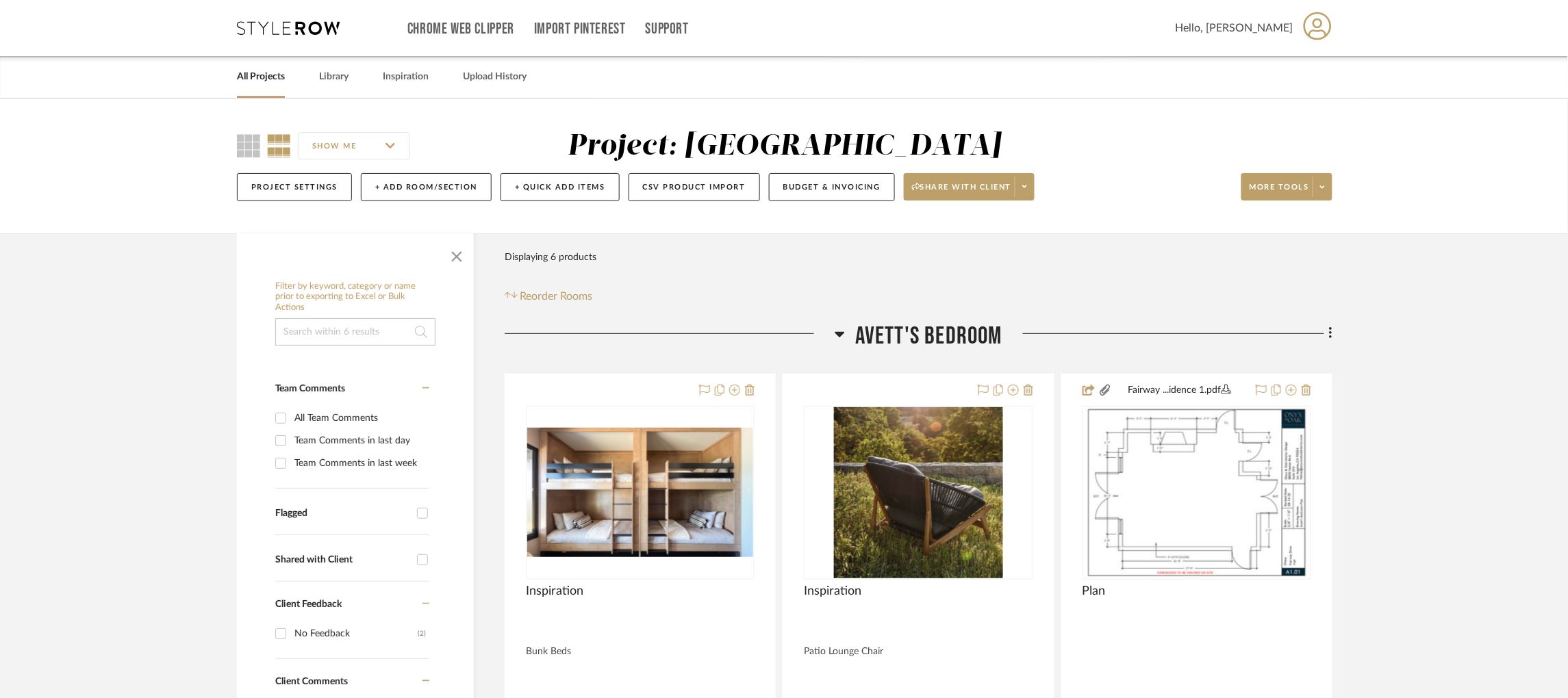
click at [269, 35] on div "Chrome Web Clipper Import Pinterest Support All Projects Library Inspiration Up…" at bounding box center [784, 28] width 1096 height 56
click at [272, 27] on icon at bounding box center [287, 28] width 103 height 14
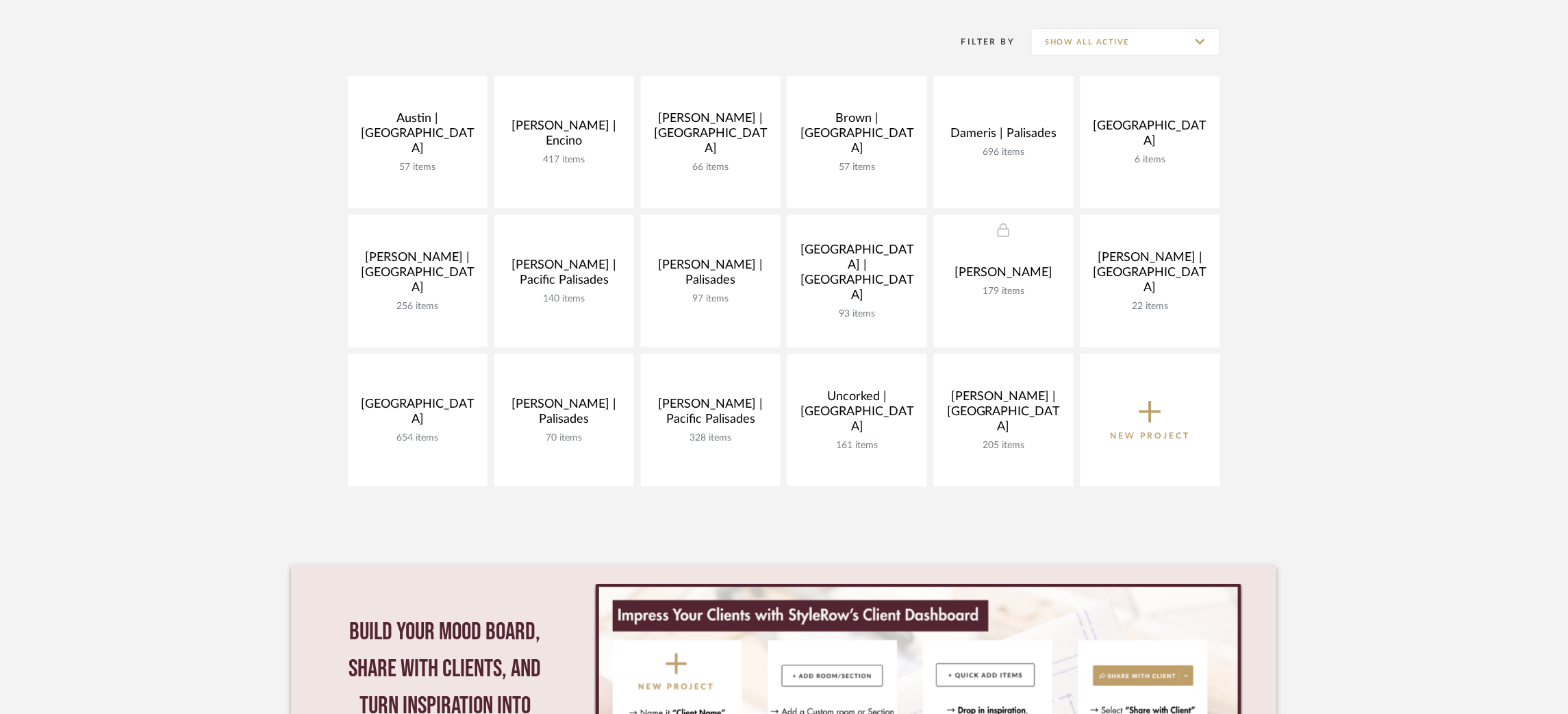
scroll to position [266, 0]
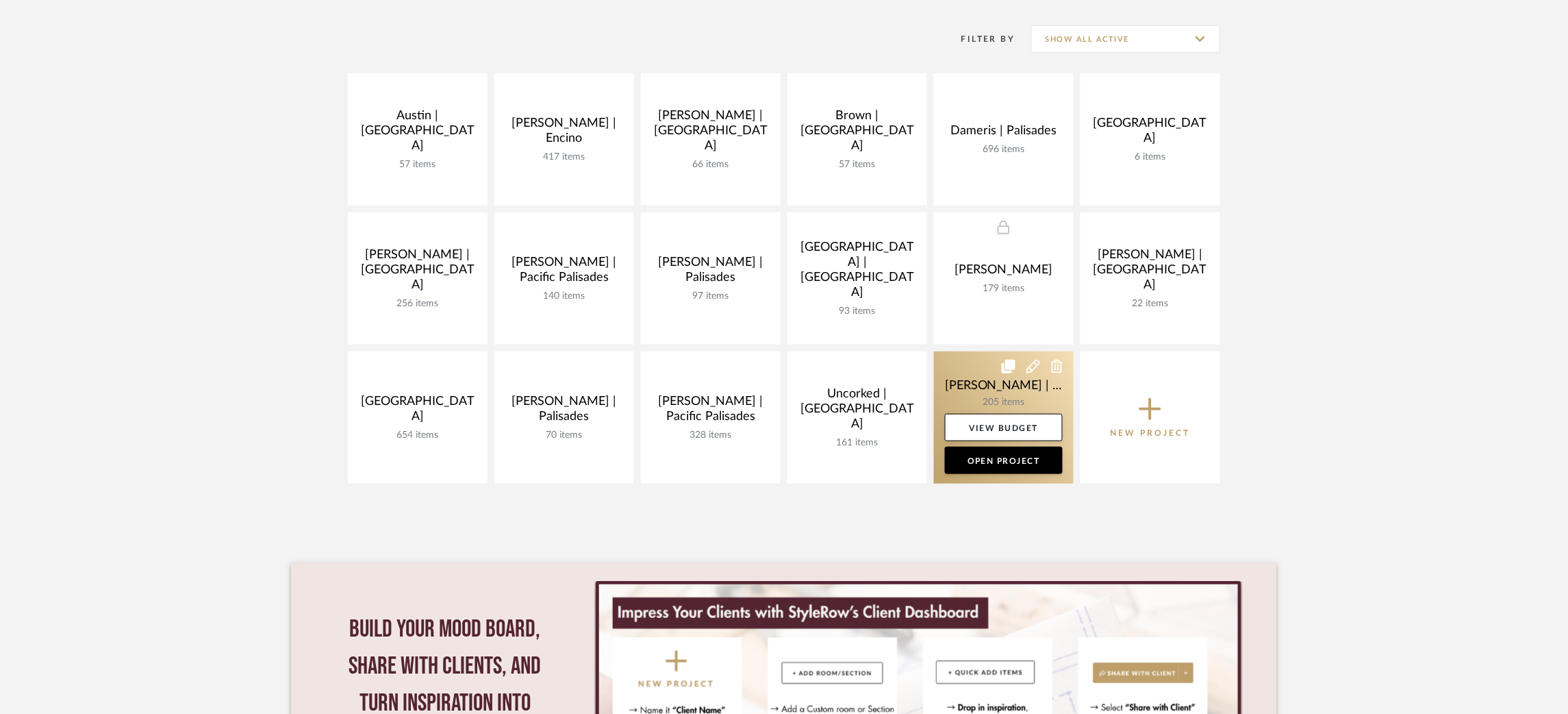
click at [842, 373] on link at bounding box center [1004, 417] width 140 height 132
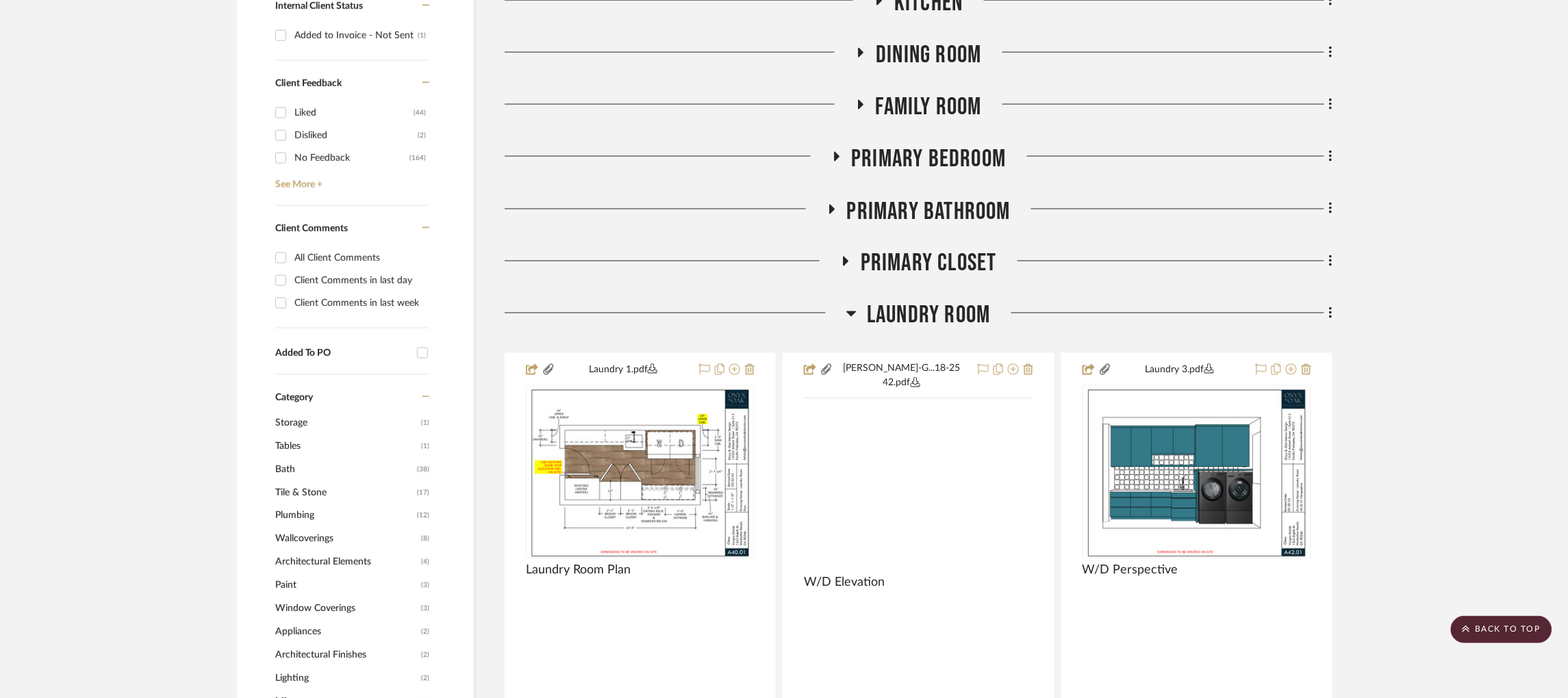
scroll to position [743, 0]
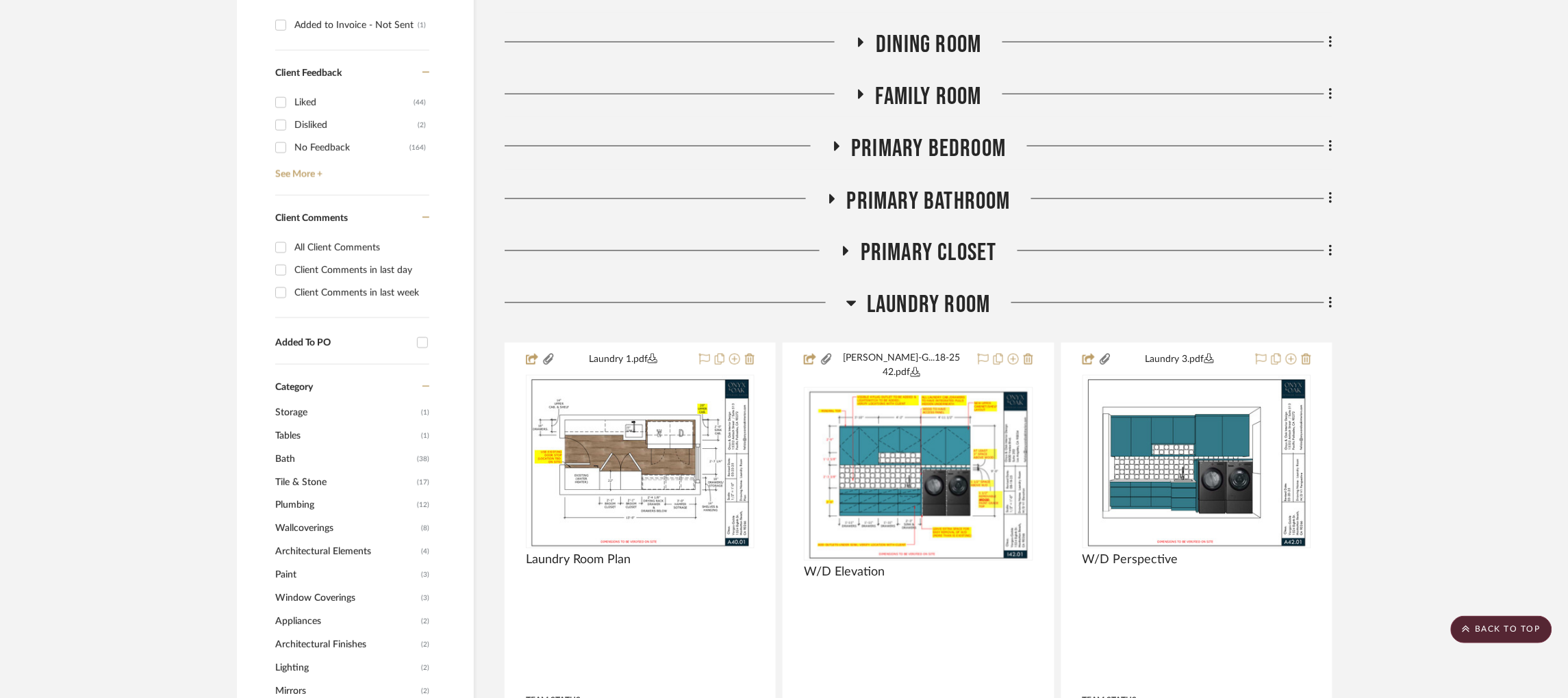
click at [842, 301] on icon at bounding box center [852, 304] width 10 height 6
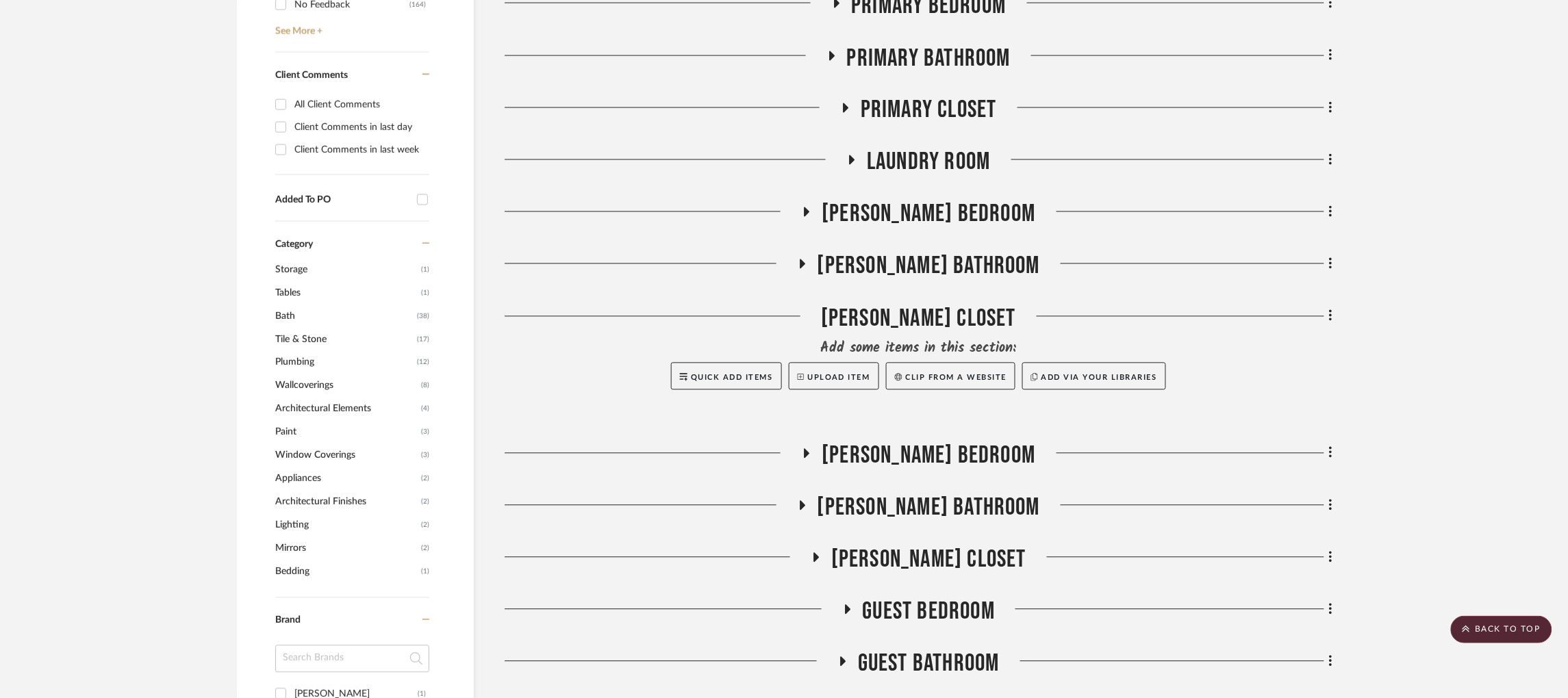
scroll to position [891, 0]
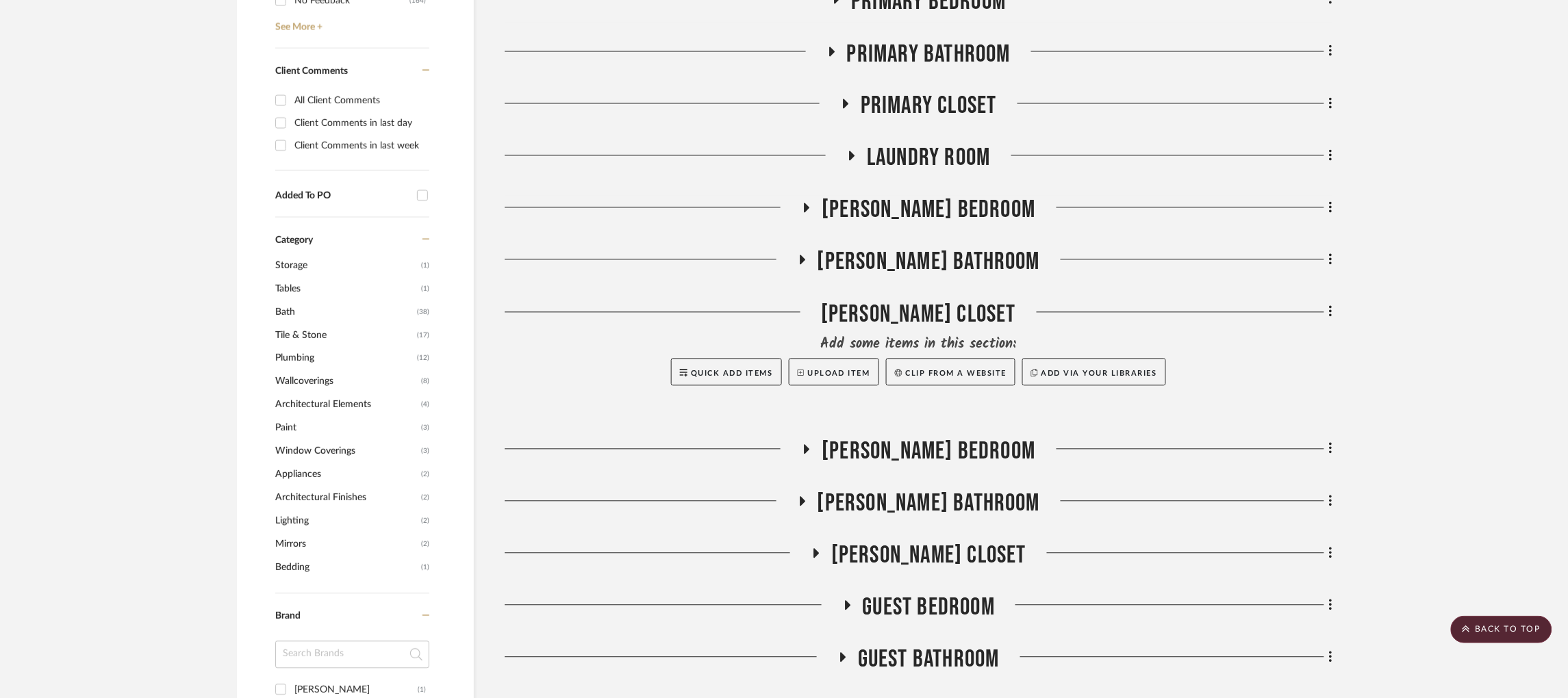
click at [810, 496] on icon at bounding box center [802, 501] width 16 height 11
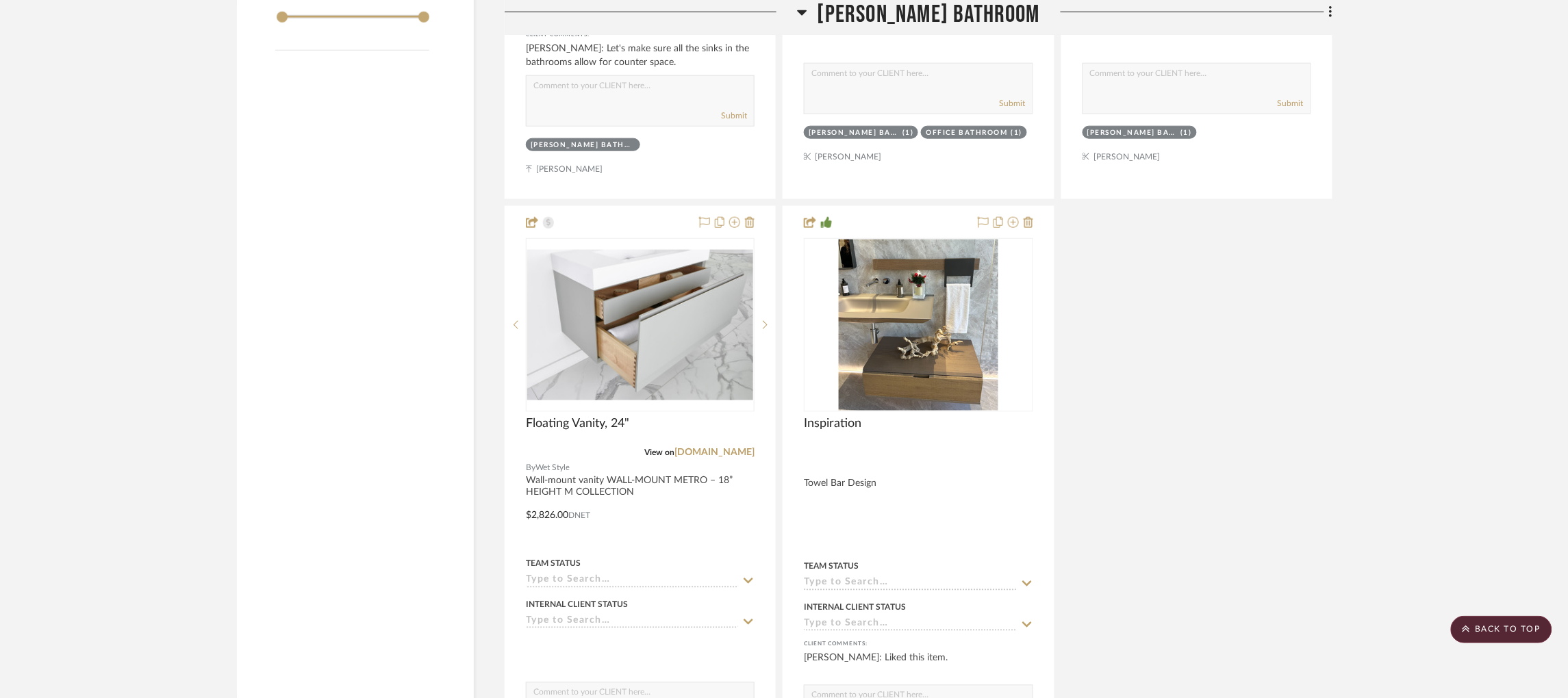
scroll to position [2468, 0]
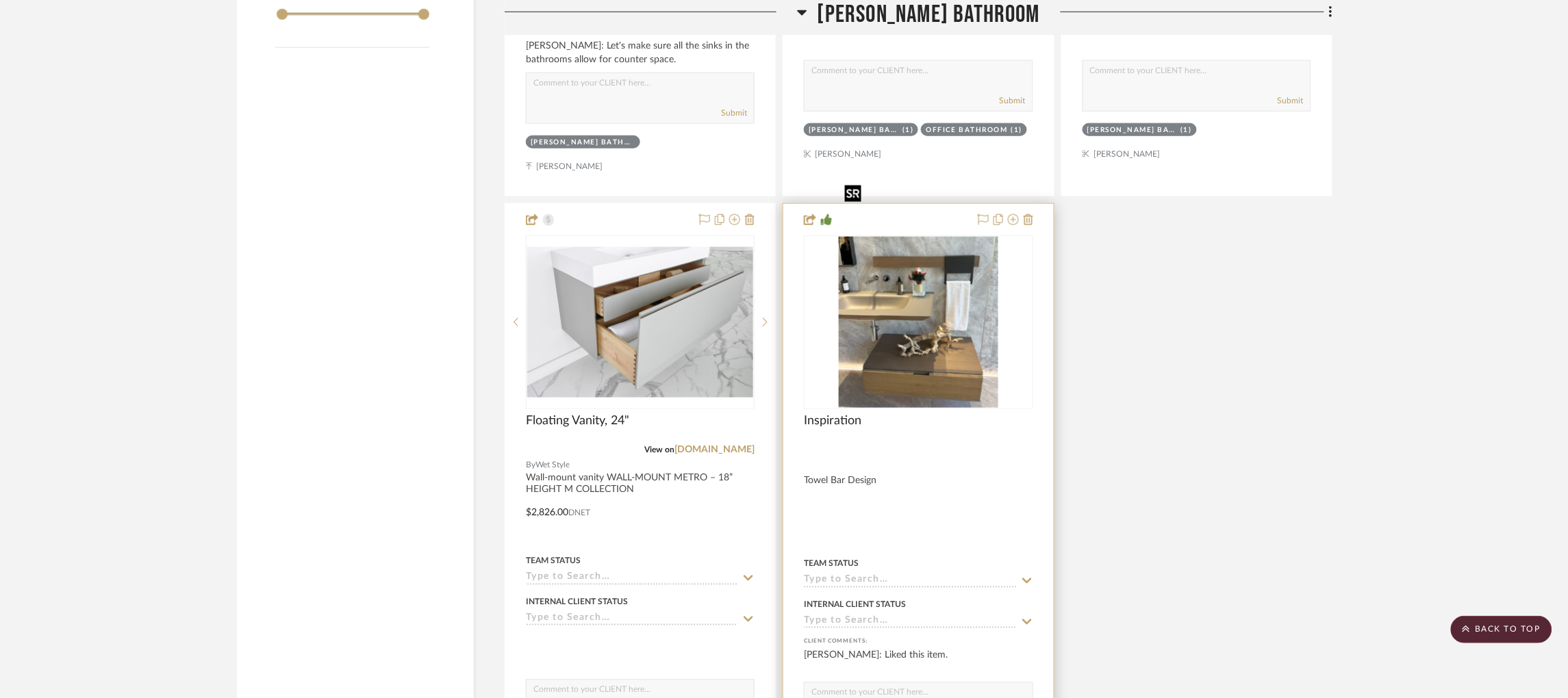
click at [842, 278] on img "0" at bounding box center [918, 322] width 159 height 171
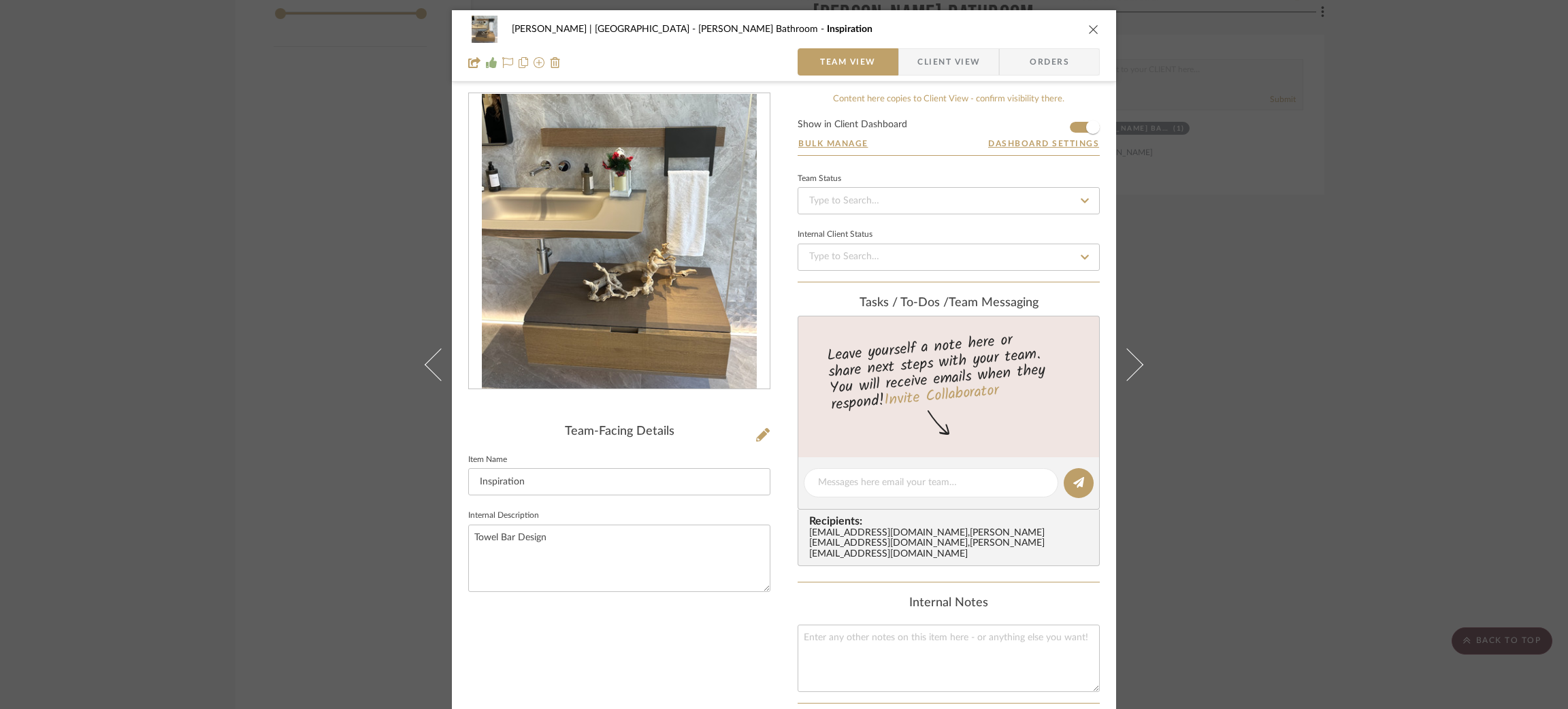
scroll to position [213, 0]
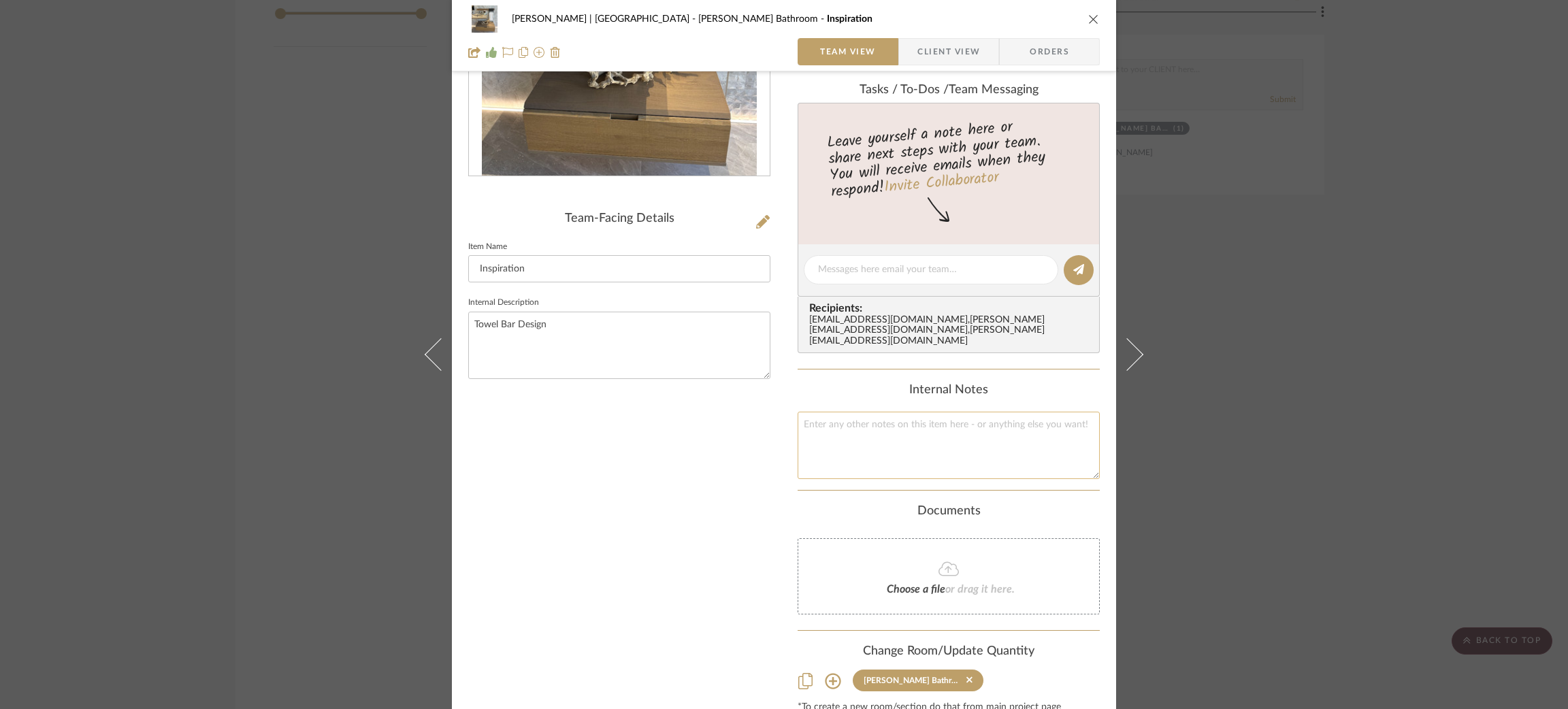
click at [804, 432] on textarea at bounding box center [948, 445] width 302 height 68
paste textarea "Our Shop/Office Address: VSI Custom Cabinets 2927 Beechwood Ave. Lynwood, CA. 9…"
click at [798, 420] on textarea "Our Shop/Office Address: VSI Custom Cabinets 2927 Beechwood Ave. Lynwood, CA. 9…" at bounding box center [948, 445] width 302 height 68
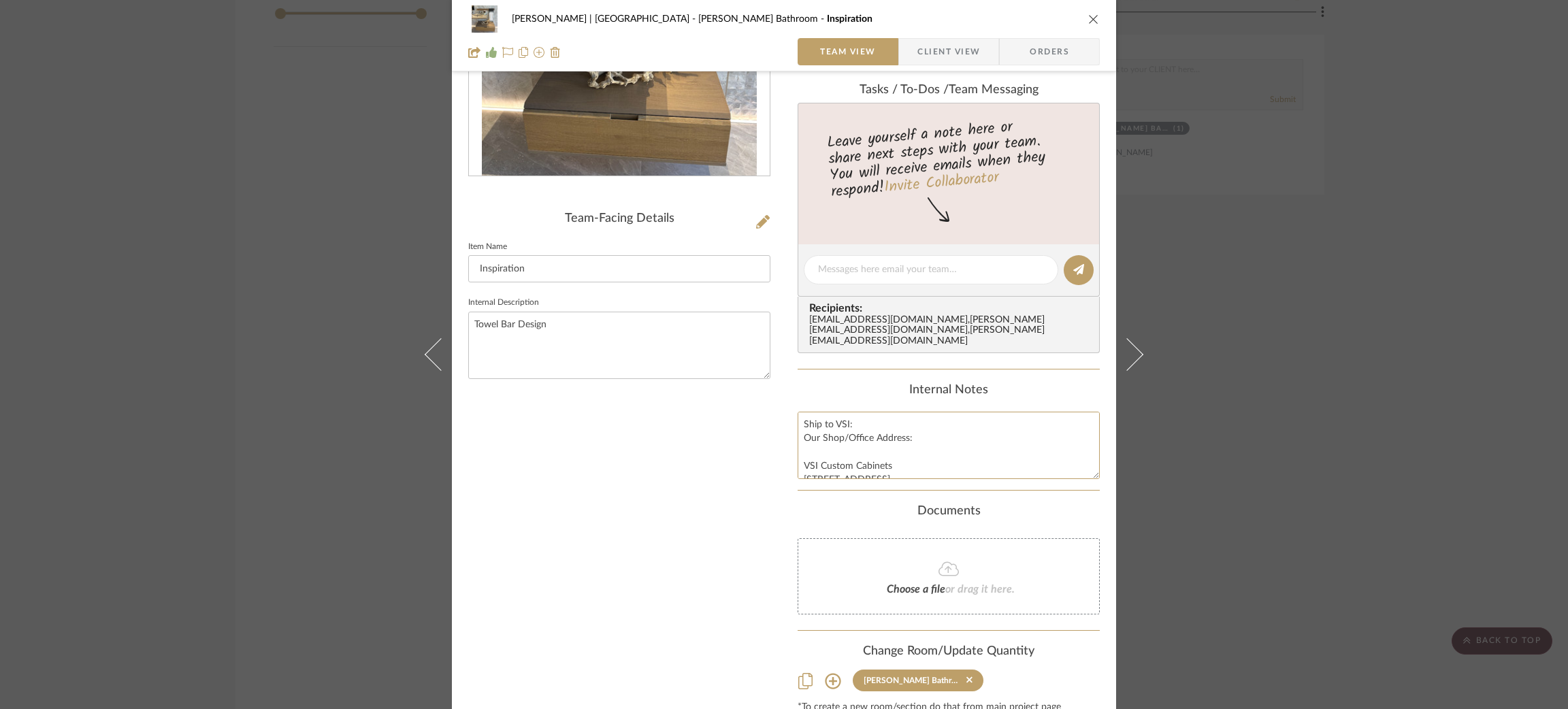
drag, startPoint x: 820, startPoint y: 415, endPoint x: 781, endPoint y: 416, distance: 39.0
click at [781, 416] on div "Vargas-Gable | Manhattan Beach Steele's Bathroom Inspiration Team View Client V…" at bounding box center [784, 282] width 664 height 970
click at [837, 428] on textarea "Ship to VSI: Our Shop/Office Address: VSI Custom Cabinets 2927 Beechwood Ave. L…" at bounding box center [948, 445] width 302 height 68
drag, startPoint x: 819, startPoint y: 436, endPoint x: 797, endPoint y: 436, distance: 22.0
click at [797, 436] on textarea "Ship to VSI: Our Shop/Office Address: VSI Custom Cabinets 2927 Beechwood Ave. L…" at bounding box center [948, 445] width 302 height 68
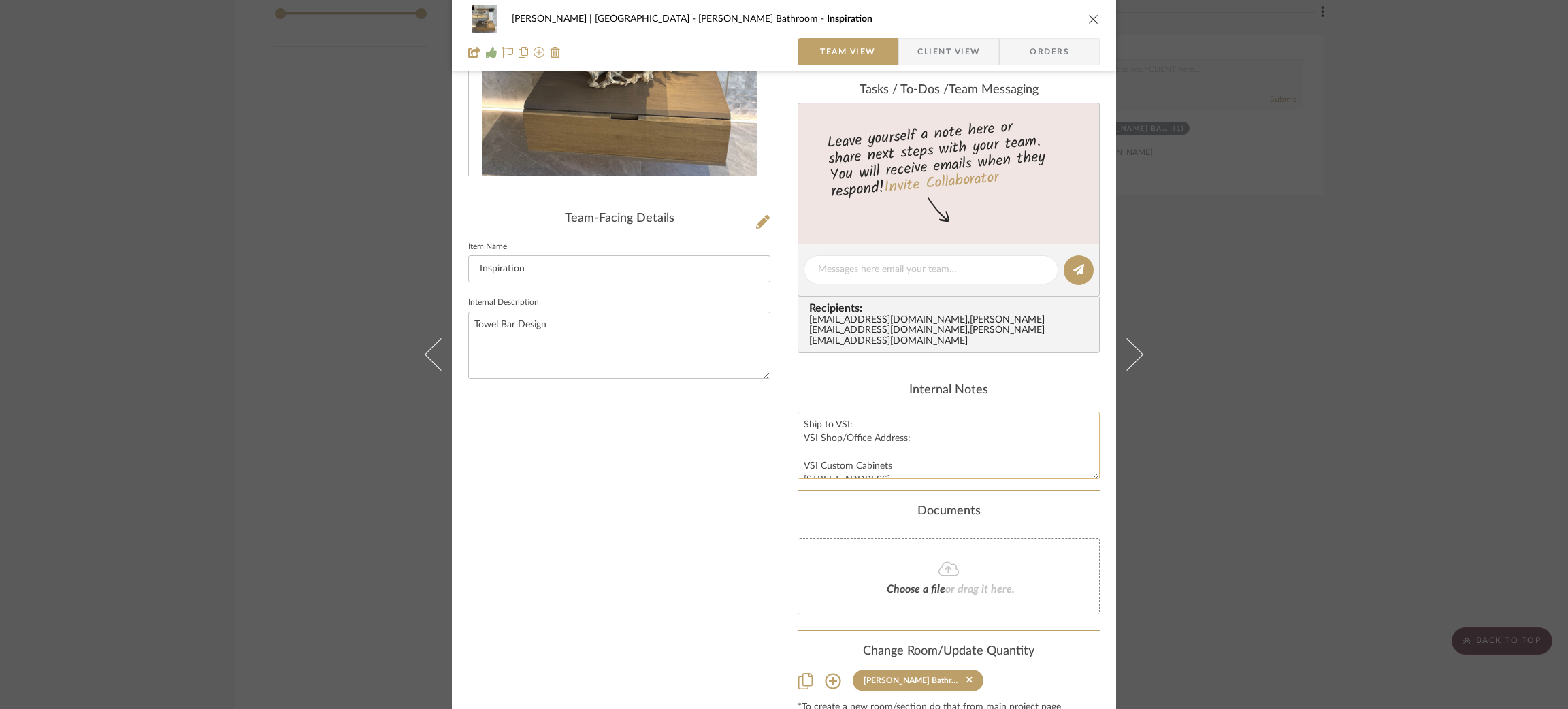
click at [832, 456] on textarea "Ship to VSI: VSI Shop/Office Address: VSI Custom Cabinets 2927 Beechwood Ave. L…" at bounding box center [948, 445] width 302 height 68
click at [837, 463] on textarea "Ship to VSI: VSI Shop/Office Address: VSI Custom Cabinets 2927 Beechwood Ave. L…" at bounding box center [948, 445] width 302 height 68
type textarea "Ship to VSI: VSI Shop/Office Address: VSI Custom Cabinets 2927 Beechwood Ave. L…"
click at [665, 358] on textarea "Towel Bar Design" at bounding box center [620, 345] width 302 height 68
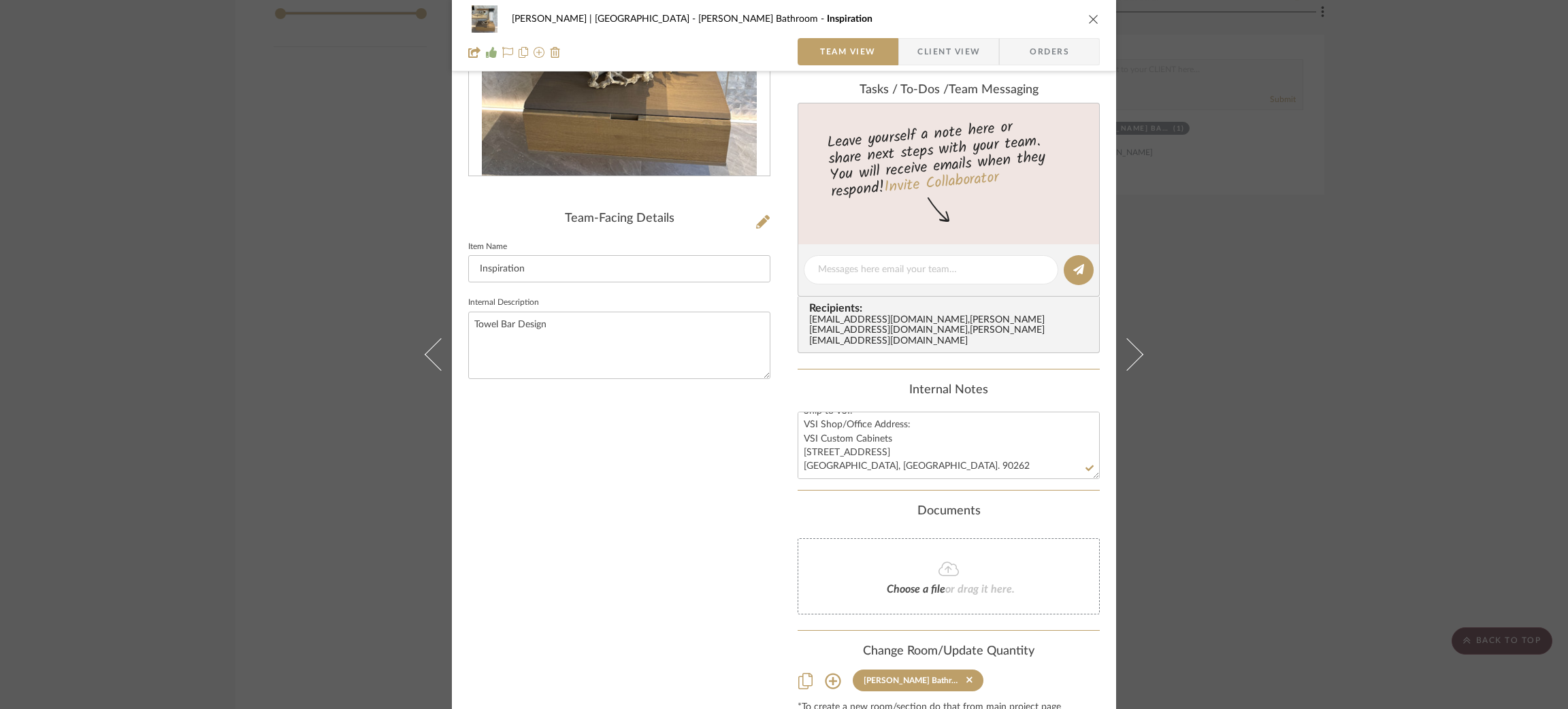
click at [255, 336] on div "Vargas-Gable | Manhattan Beach Steele's Bathroom Inspiration Team View Client V…" at bounding box center [784, 354] width 1568 height 709
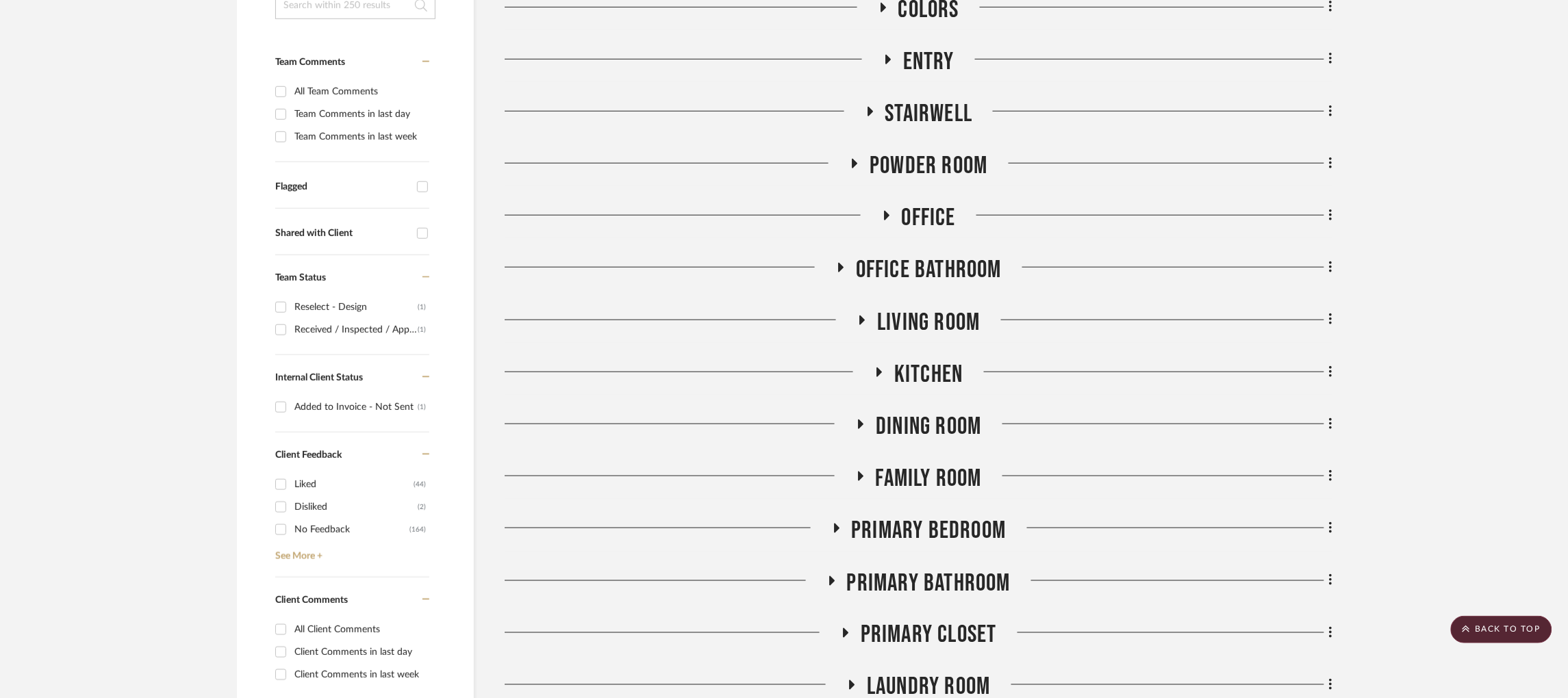
scroll to position [0, 3]
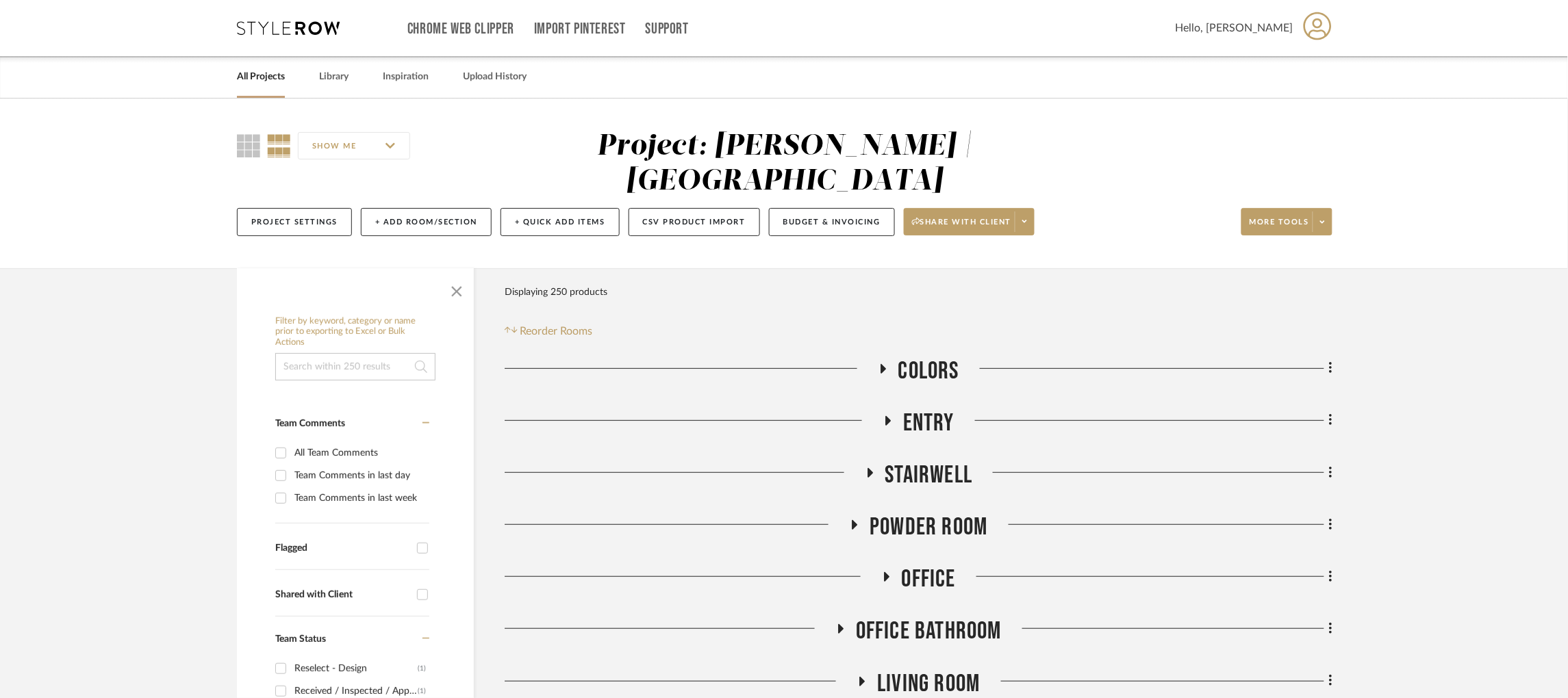
click at [307, 27] on icon at bounding box center [287, 28] width 103 height 14
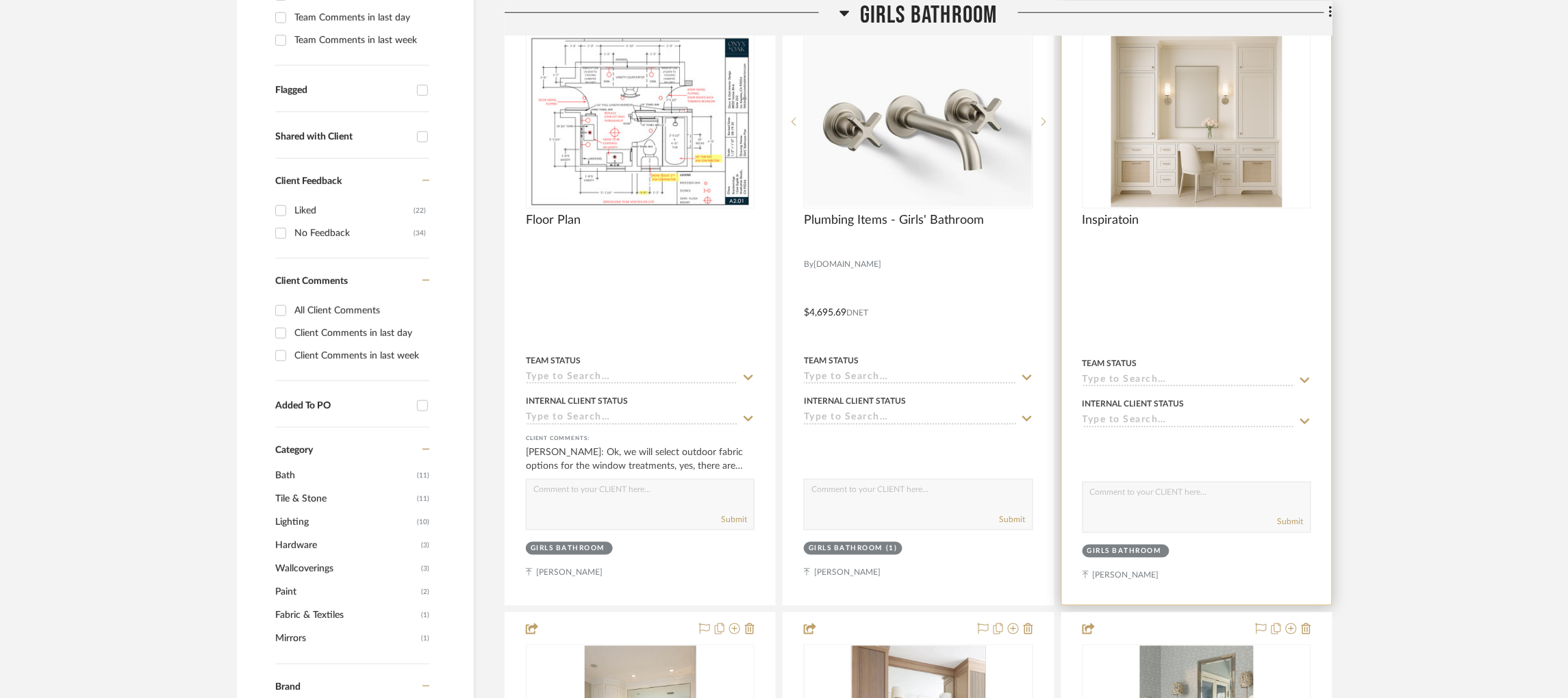
scroll to position [462, 0]
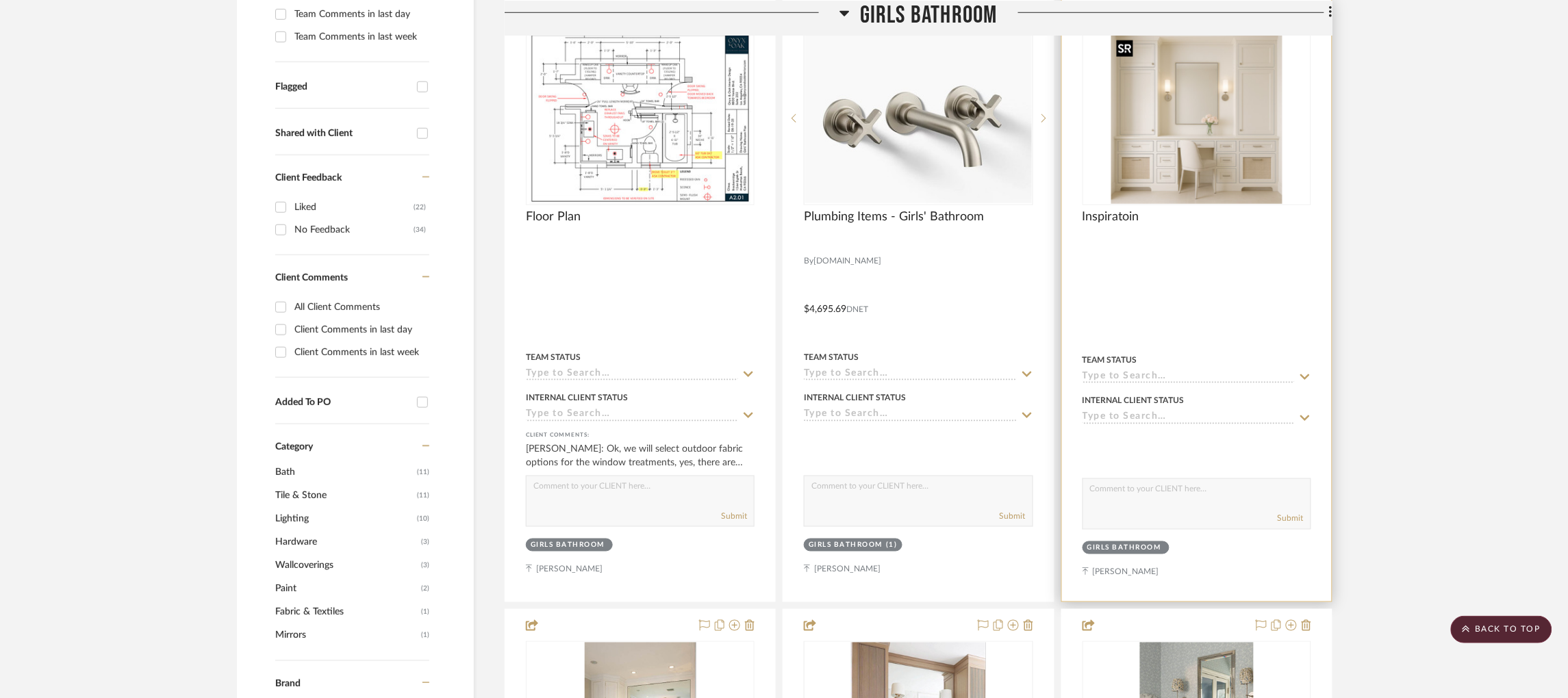
click at [0, 0] on img at bounding box center [0, 0] width 0 height 0
